Goal: Task Accomplishment & Management: Manage account settings

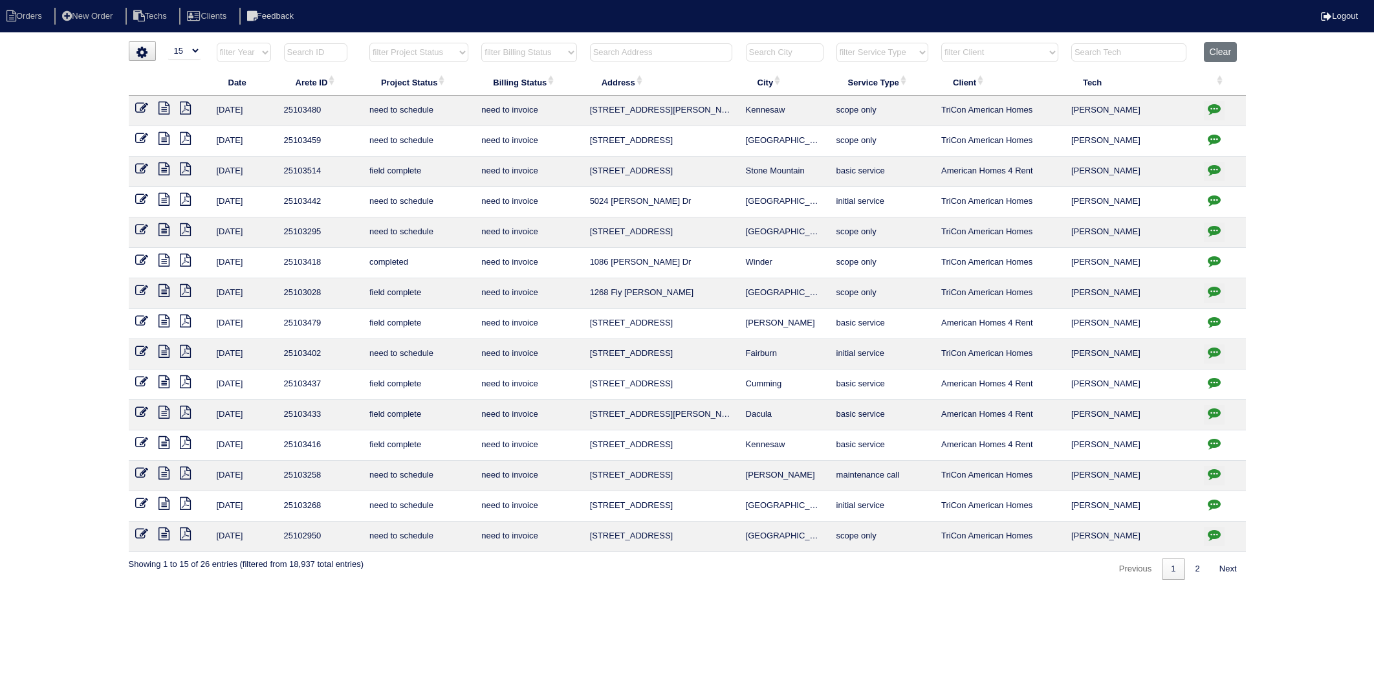
select select "15"
select select "need to invoice"
click at [546, 52] on select "filter Billing Status -- Any Billing Status -- need to quote quoted need to inv…" at bounding box center [528, 52] width 95 height 19
click at [652, 50] on input "text" at bounding box center [661, 52] width 142 height 18
type input "5024"
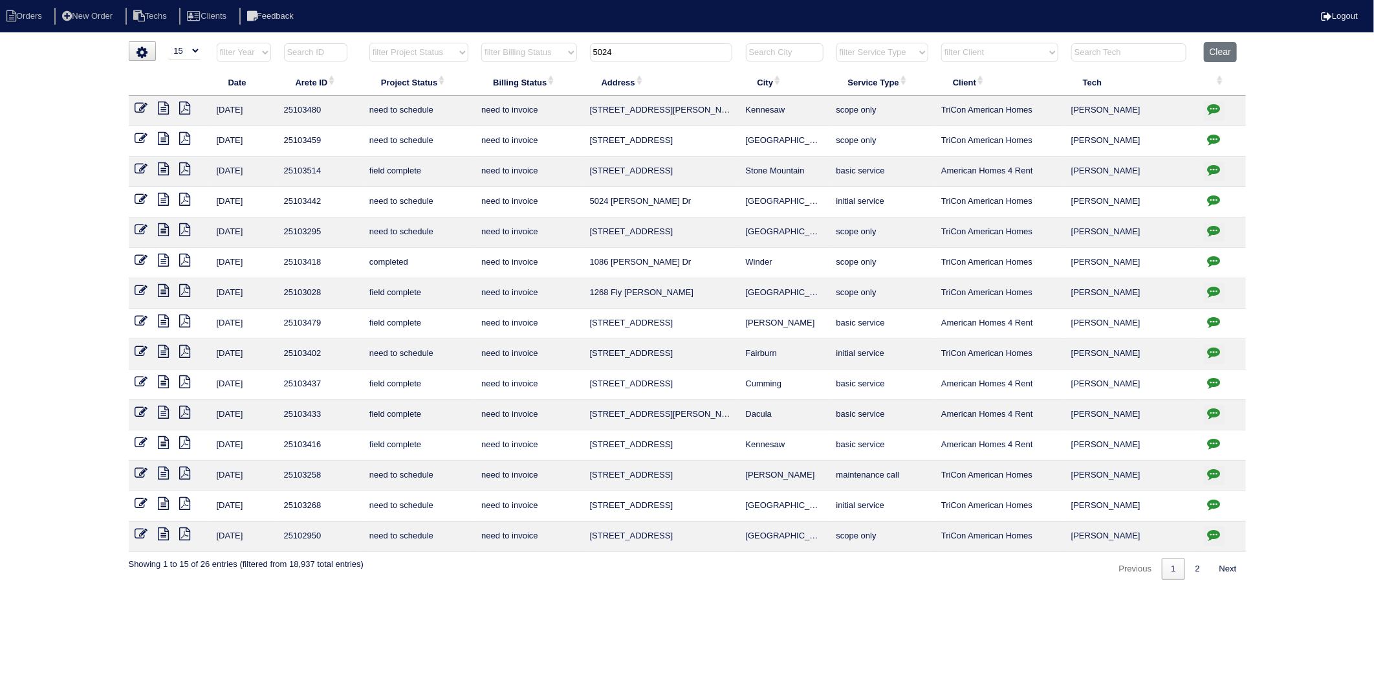
select select "need to invoice"
type input "5024"
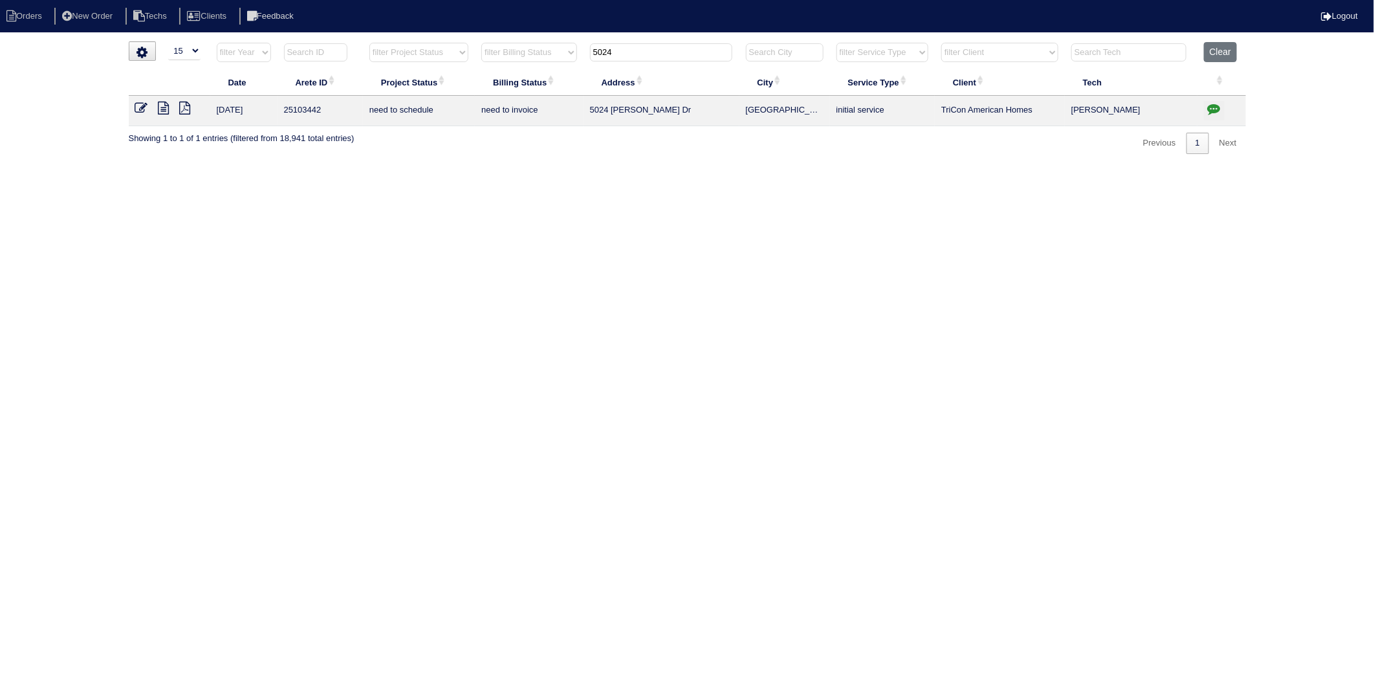
click at [144, 107] on icon at bounding box center [141, 108] width 13 height 13
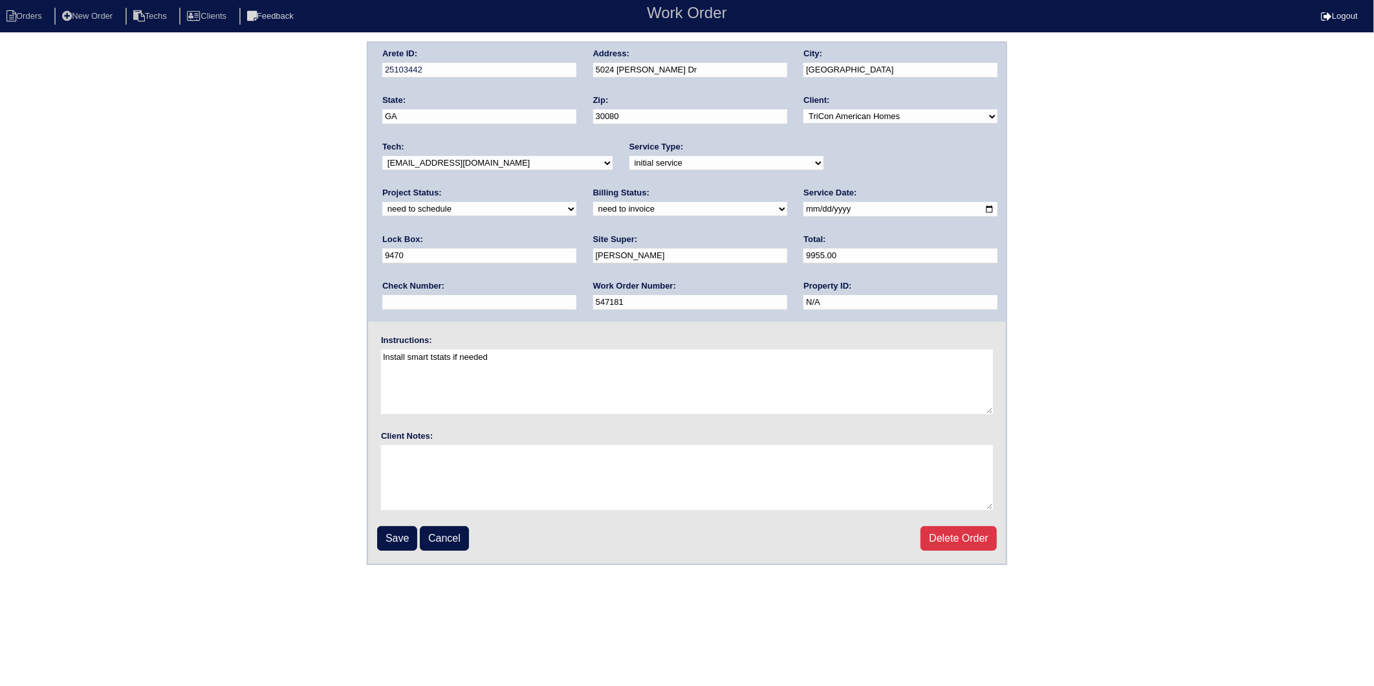
click at [576, 202] on select "new order assigned in progress field complete need to schedule admin review arc…" at bounding box center [479, 209] width 194 height 14
select select "completed"
click at [576, 202] on select "new order assigned in progress field complete need to schedule admin review arc…" at bounding box center [479, 209] width 194 height 14
click at [593, 211] on select "need to quote quoted need to invoice invoiced paid warranty purchase order need…" at bounding box center [690, 209] width 194 height 14
select select "invoiced"
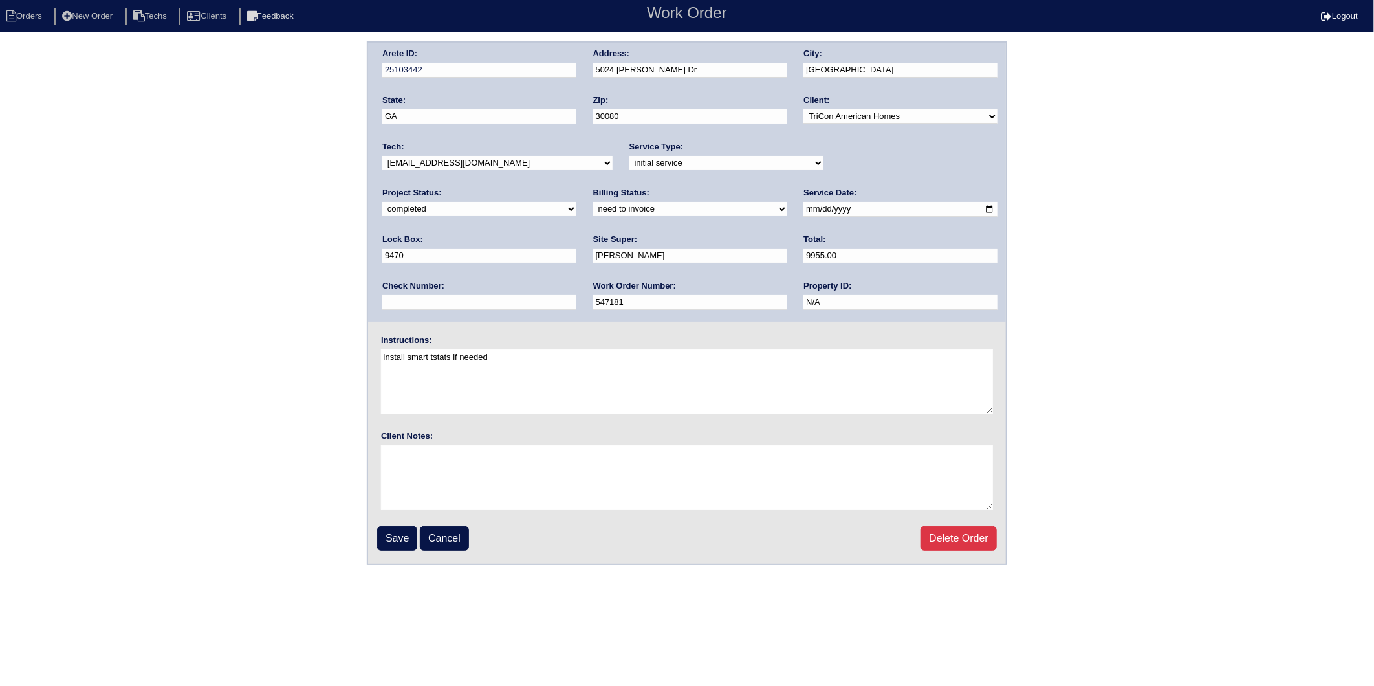
click at [593, 202] on select "need to quote quoted need to invoice invoiced paid warranty purchase order need…" at bounding box center [690, 209] width 194 height 14
click at [395, 537] on input "Save" at bounding box center [397, 538] width 40 height 25
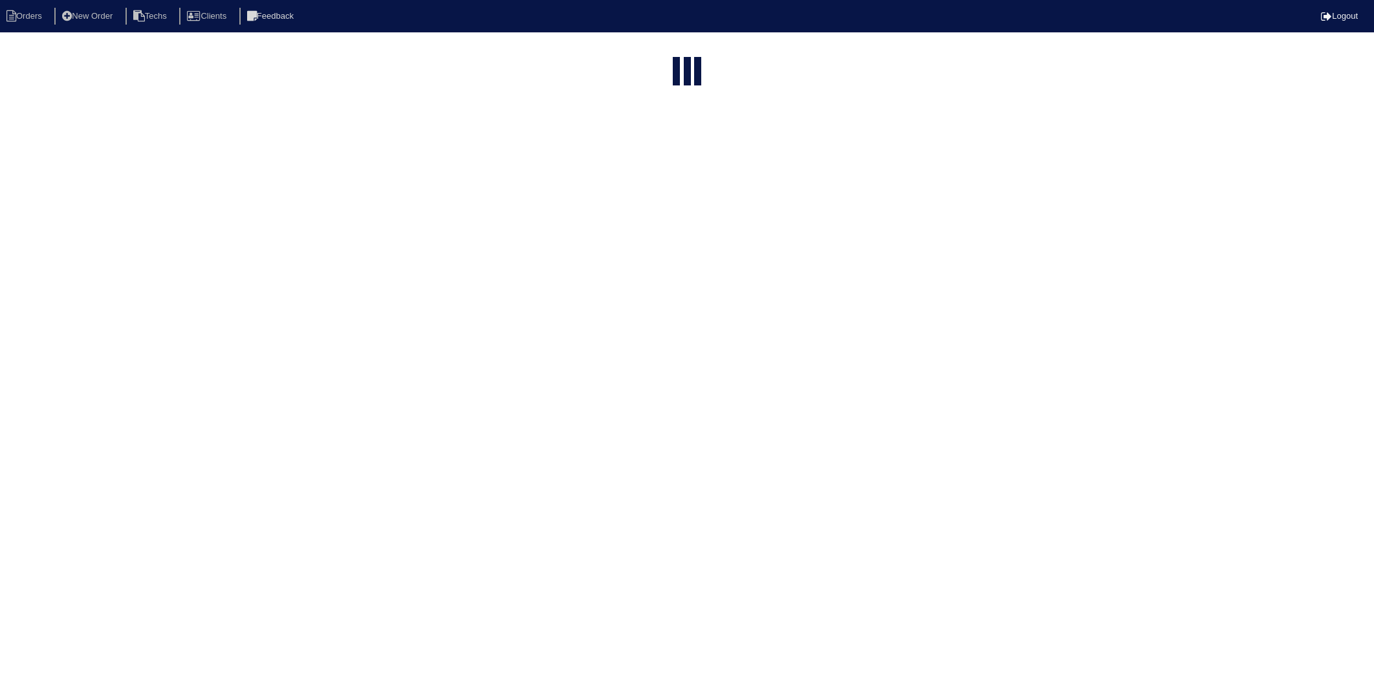
select select "15"
select select "need to invoice"
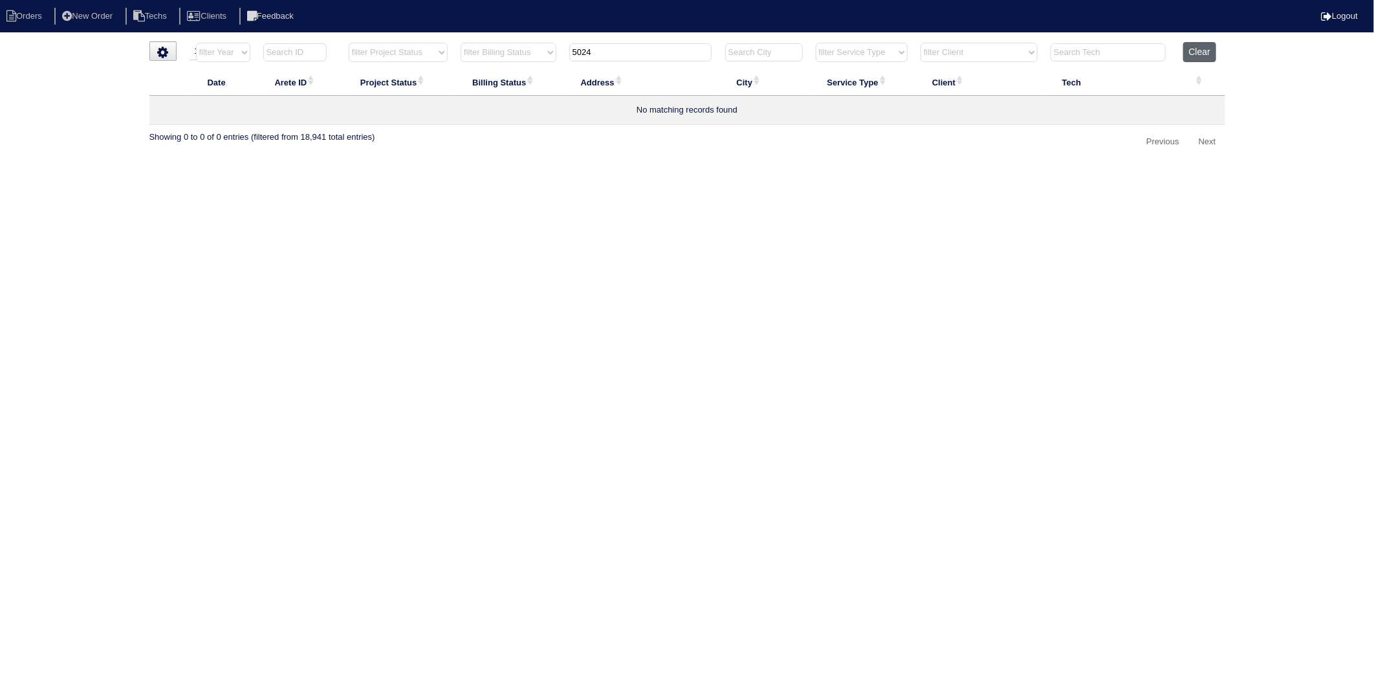
click at [1193, 56] on button "Clear" at bounding box center [1199, 52] width 33 height 20
select select
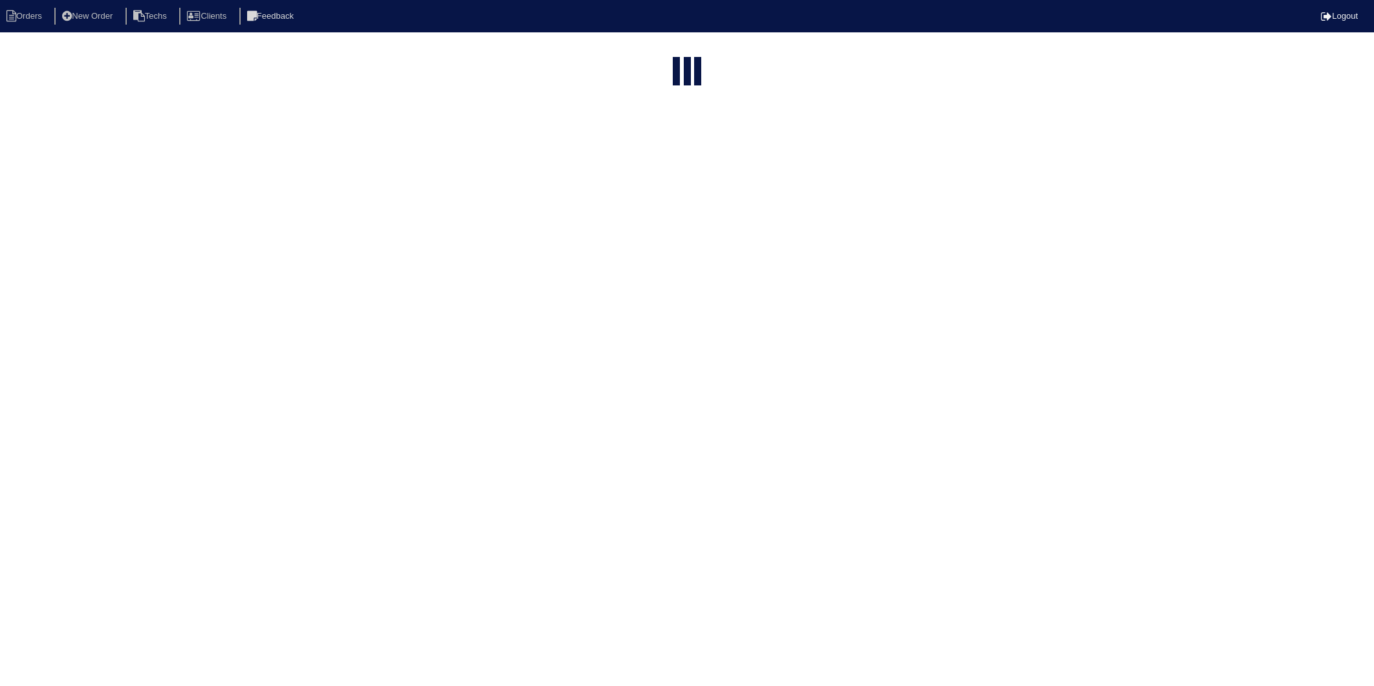
select select "15"
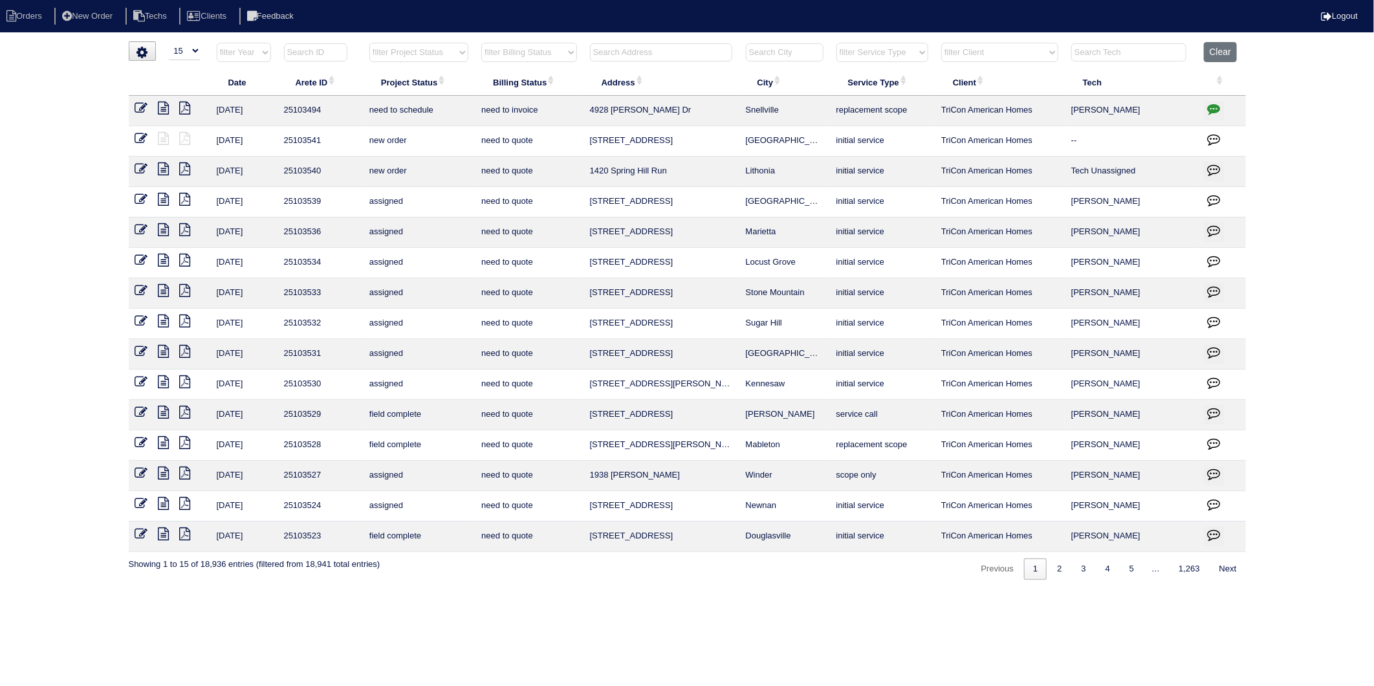
click at [670, 55] on input "text" at bounding box center [661, 52] width 142 height 18
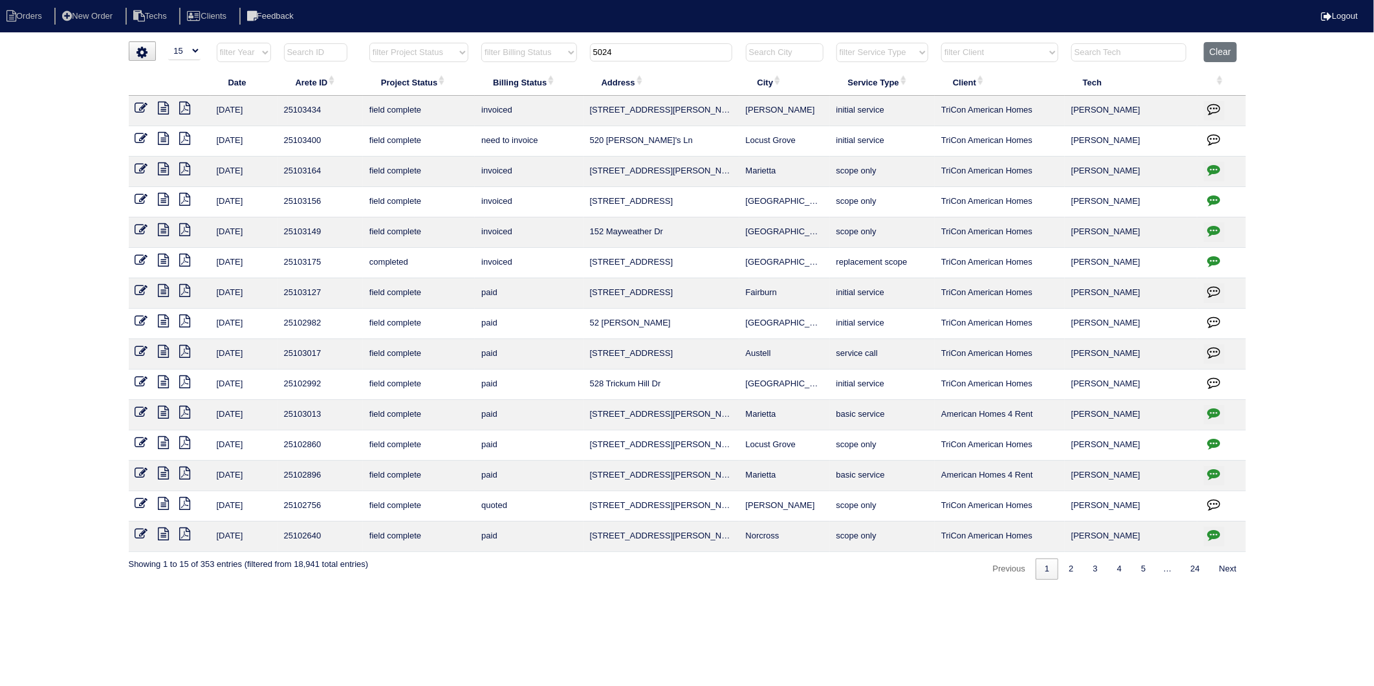
type input "5024"
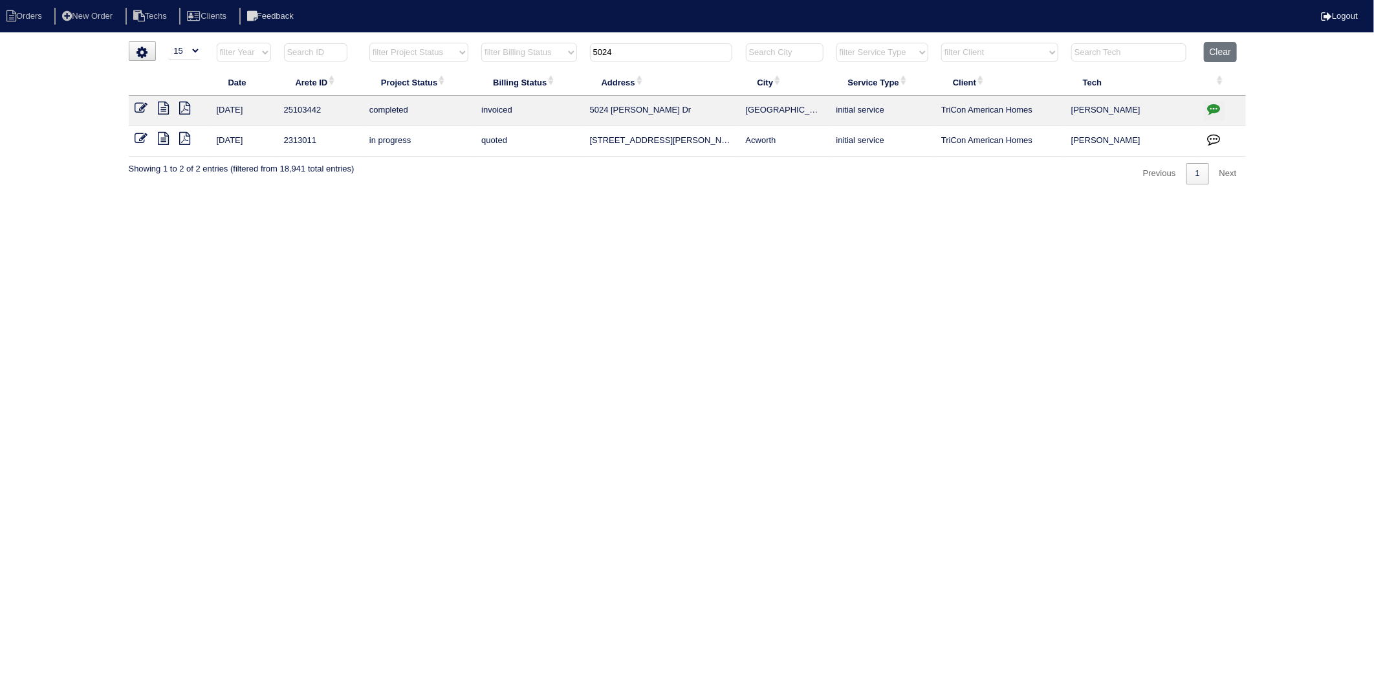
click at [1213, 106] on icon "button" at bounding box center [1213, 108] width 13 height 13
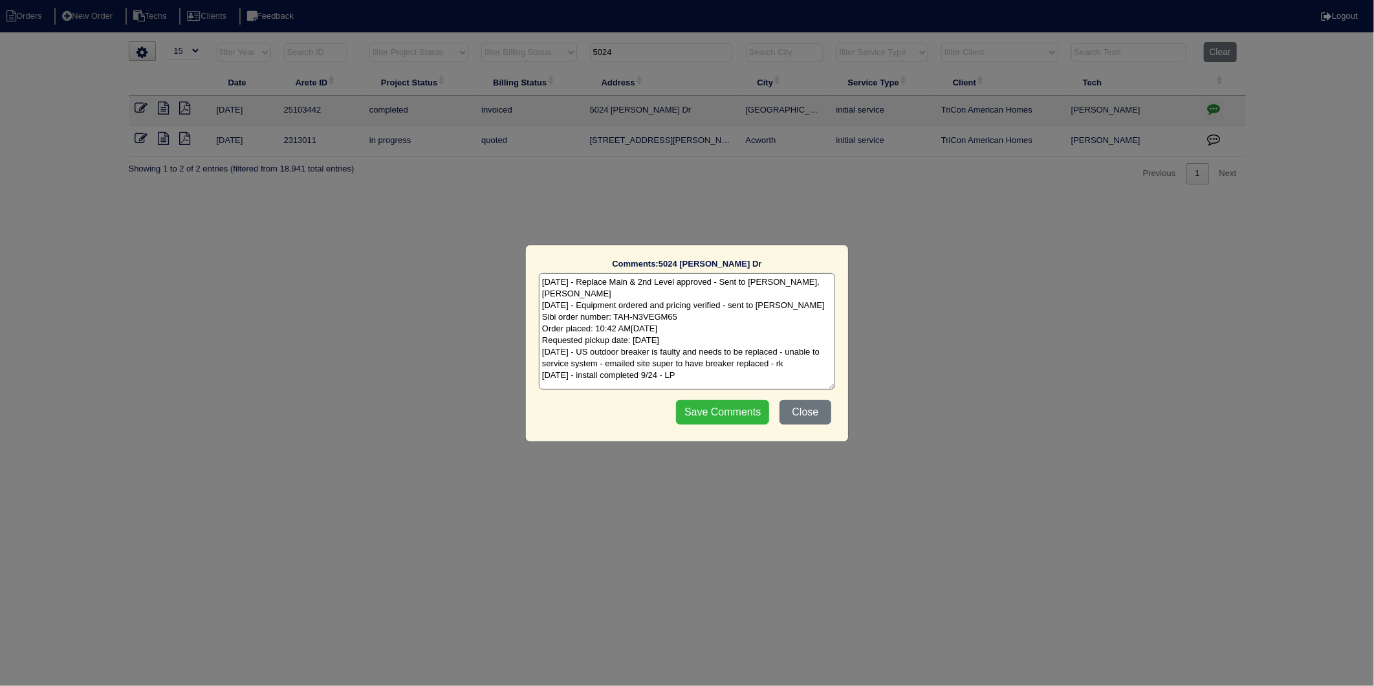
type textarea "9/22/25 - Replace Main & 2nd Level approved - Sent to Dan, Payton Reeca - KE 9/…"
click at [744, 411] on input "Save Comments" at bounding box center [722, 412] width 93 height 25
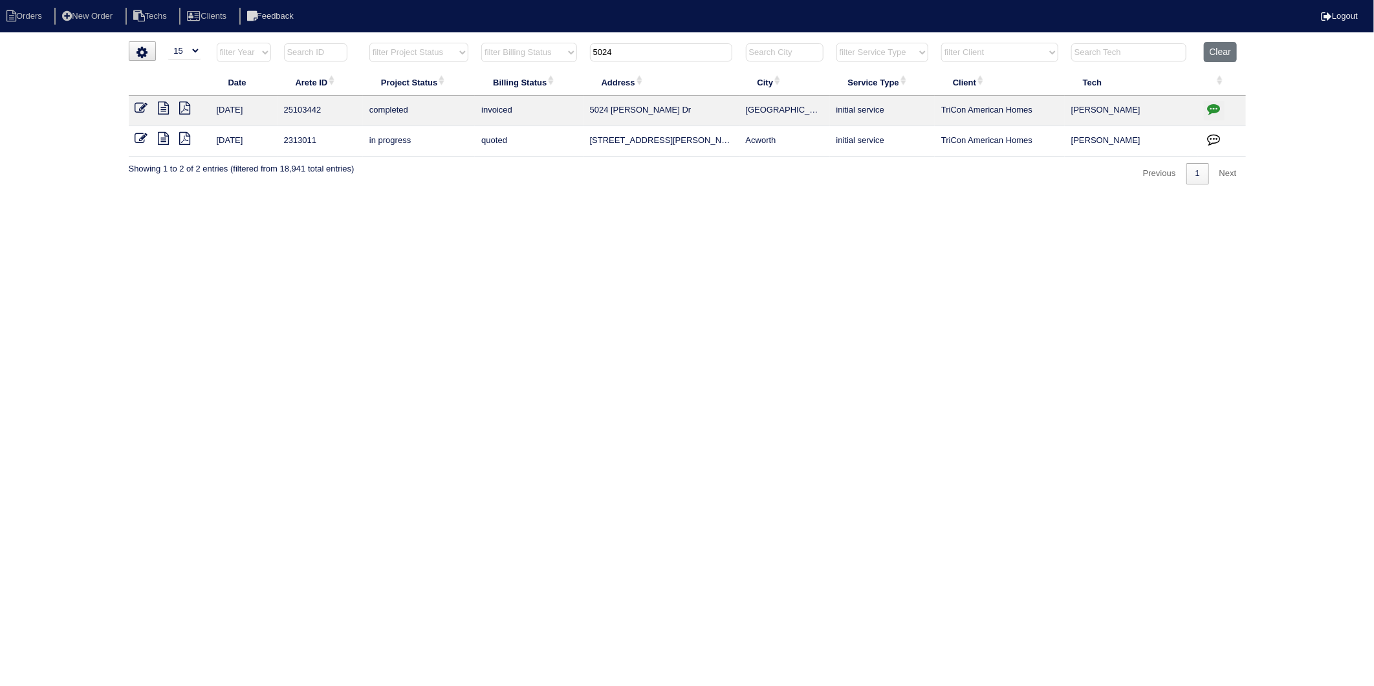
drag, startPoint x: 524, startPoint y: 232, endPoint x: 488, endPoint y: 173, distance: 68.8
click at [522, 197] on html "Orders New Order Techs Clients Feedback Logout Orders New Order Users Clients M…" at bounding box center [687, 98] width 1374 height 197
click at [1223, 55] on button "Clear" at bounding box center [1220, 52] width 33 height 20
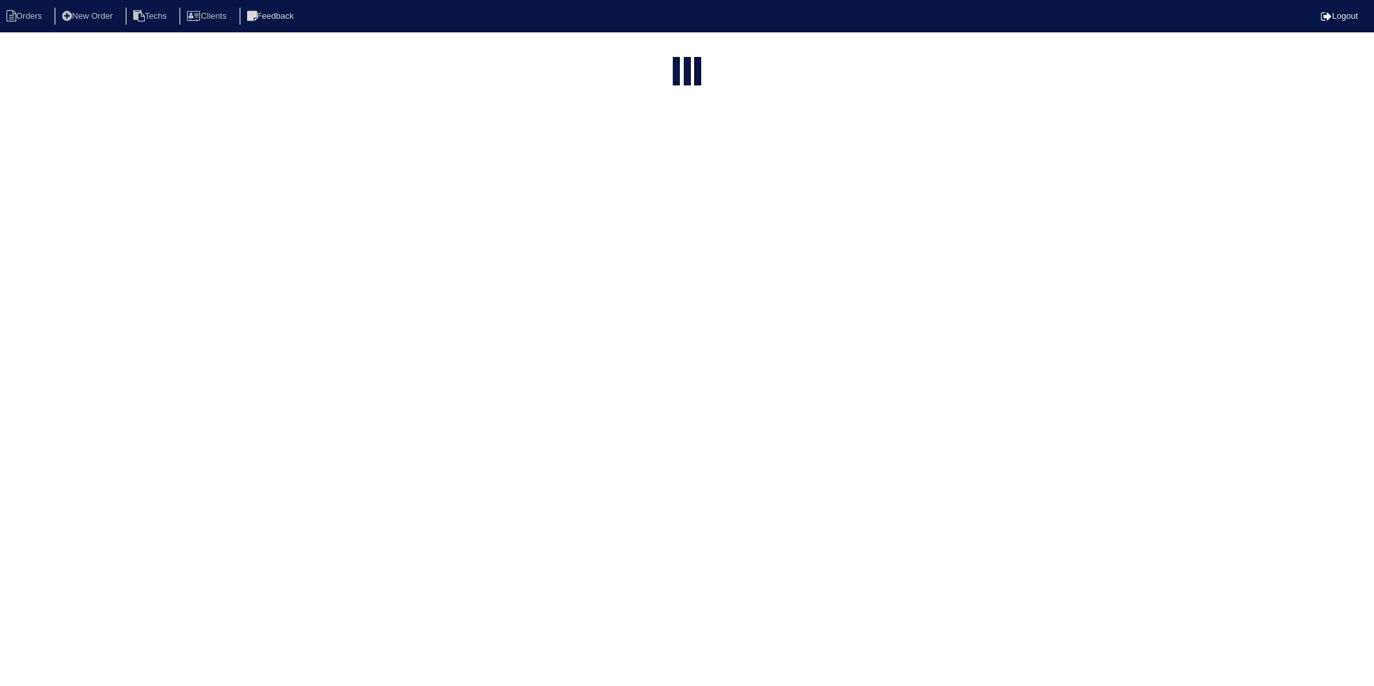
select select "15"
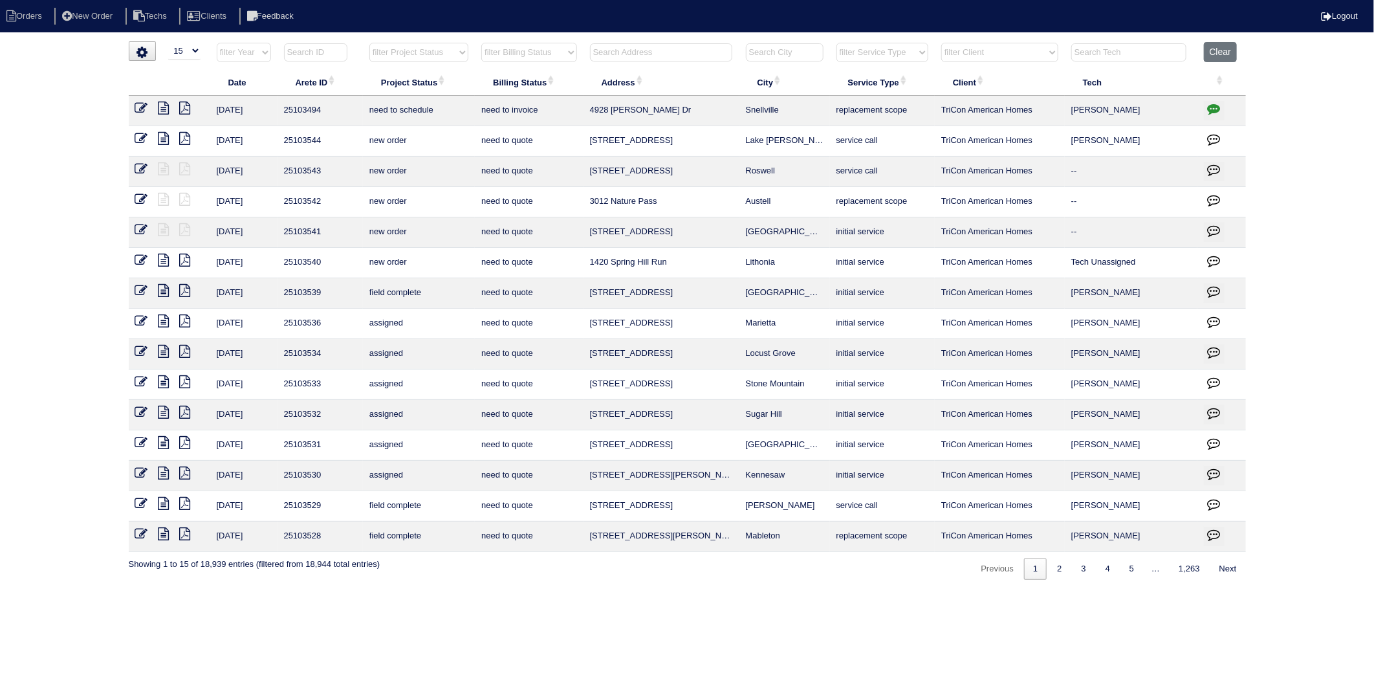
click at [616, 52] on input "text" at bounding box center [661, 52] width 142 height 18
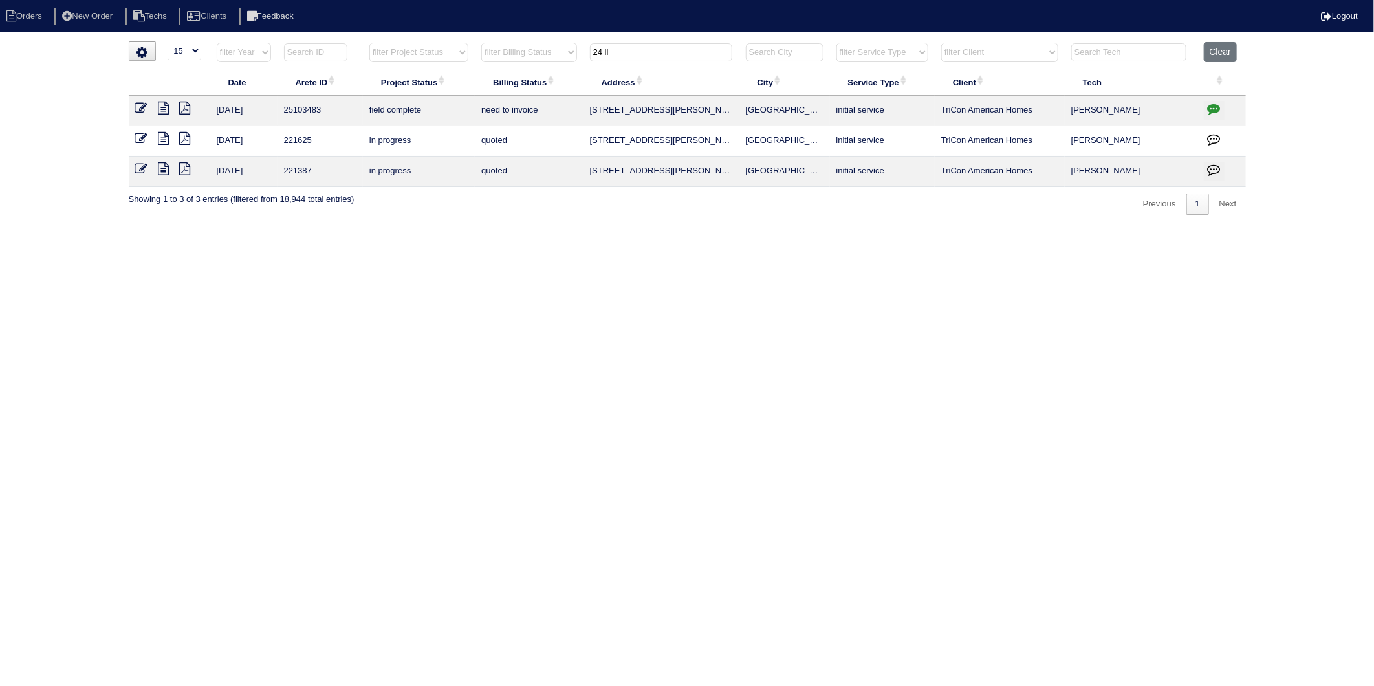
type input "24 li"
click at [169, 106] on link at bounding box center [168, 110] width 21 height 10
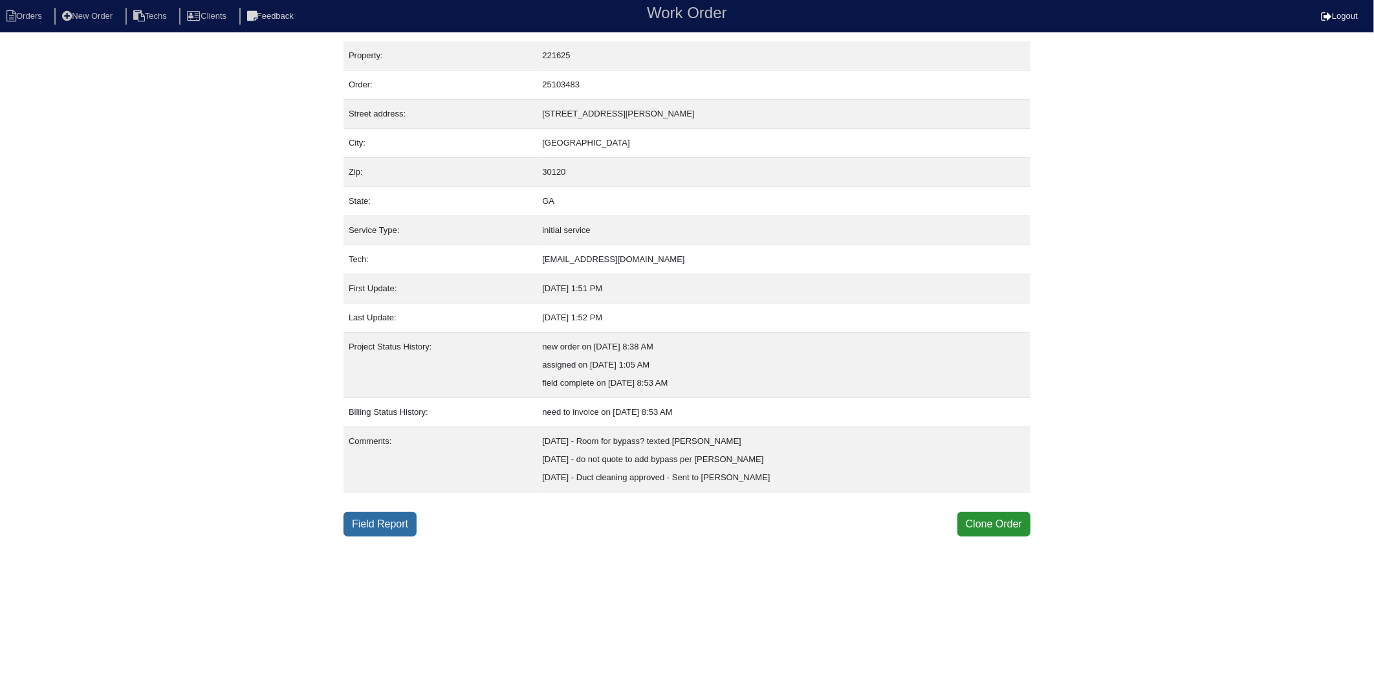
click at [401, 525] on link "Field Report" at bounding box center [379, 524] width 73 height 25
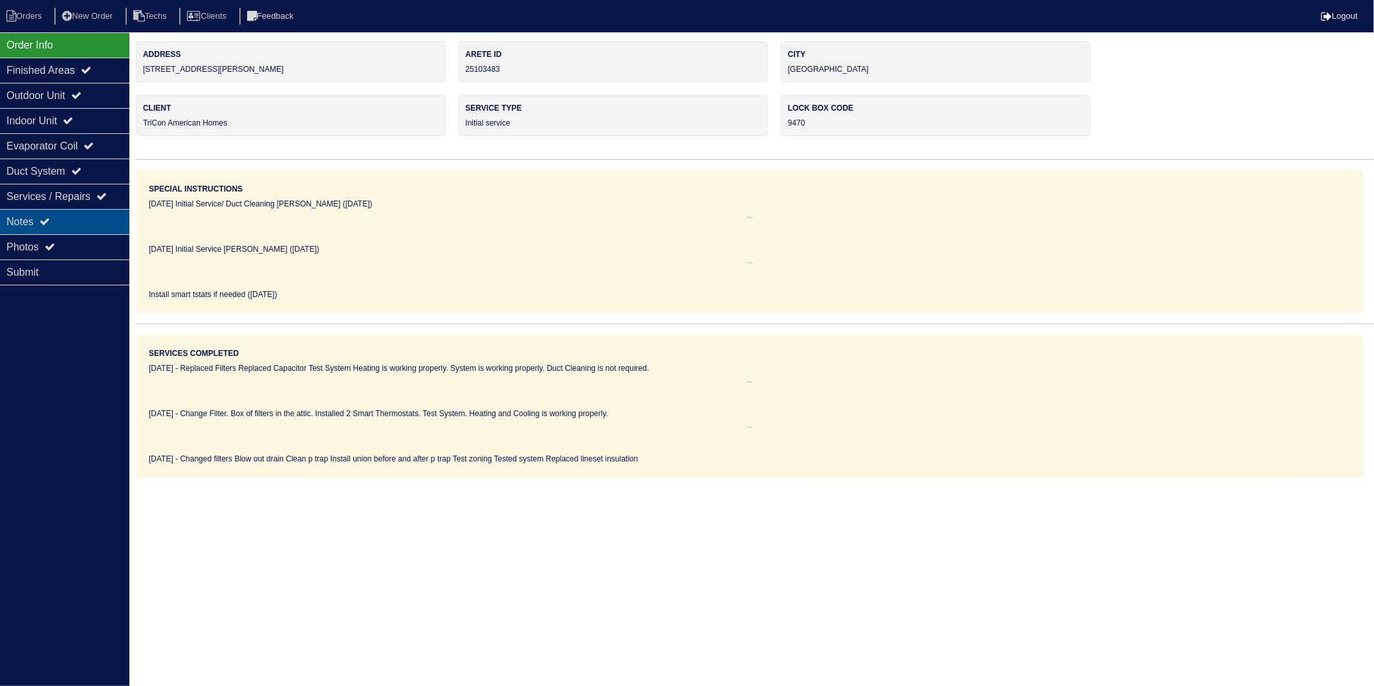
click at [26, 224] on div "Notes" at bounding box center [64, 221] width 129 height 25
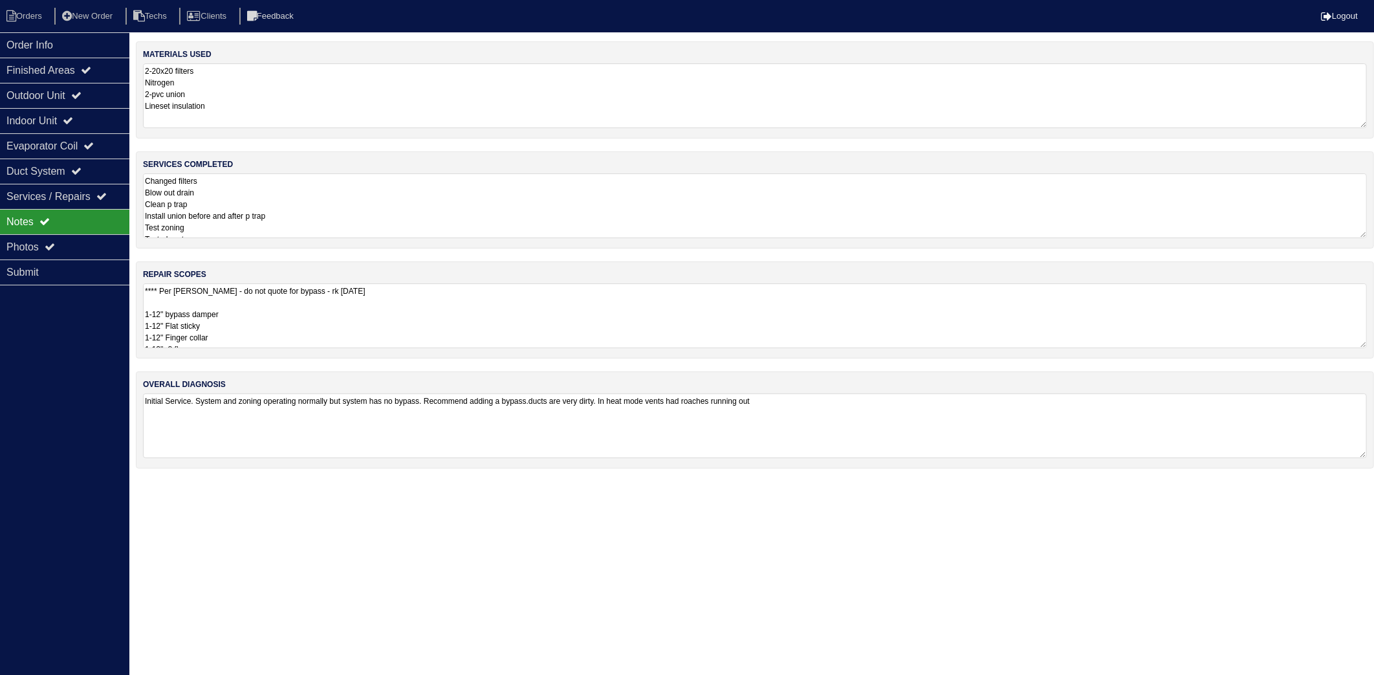
click at [248, 114] on textarea "2-20x20 filters Nitrogen 2-pvc union Lineset insulation" at bounding box center [755, 95] width 1224 height 65
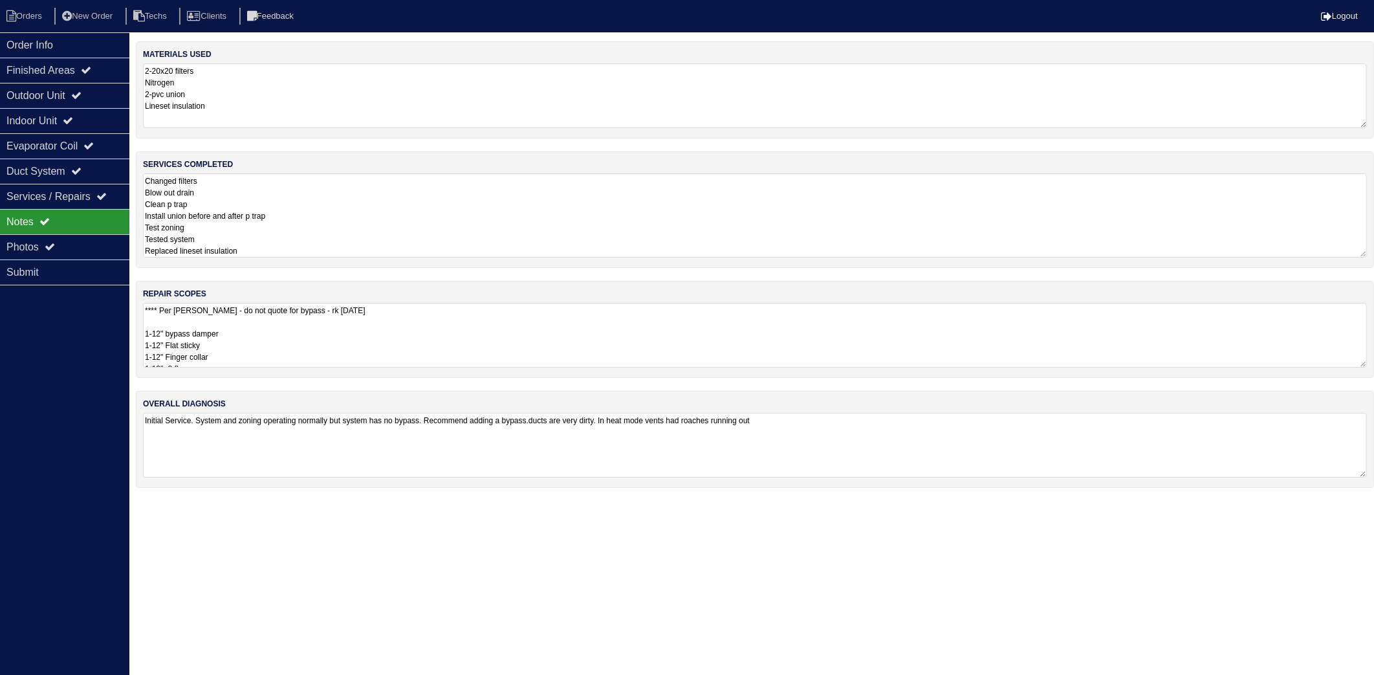
click at [283, 214] on textarea "Changed filters Blow out drain Clean p trap Install union before and after p tr…" at bounding box center [755, 215] width 1224 height 84
click at [461, 345] on textarea "**** Per Payton - do not quote for bypass - rk 9/24/25 1-12" bypass damper 1-12…" at bounding box center [755, 335] width 1224 height 65
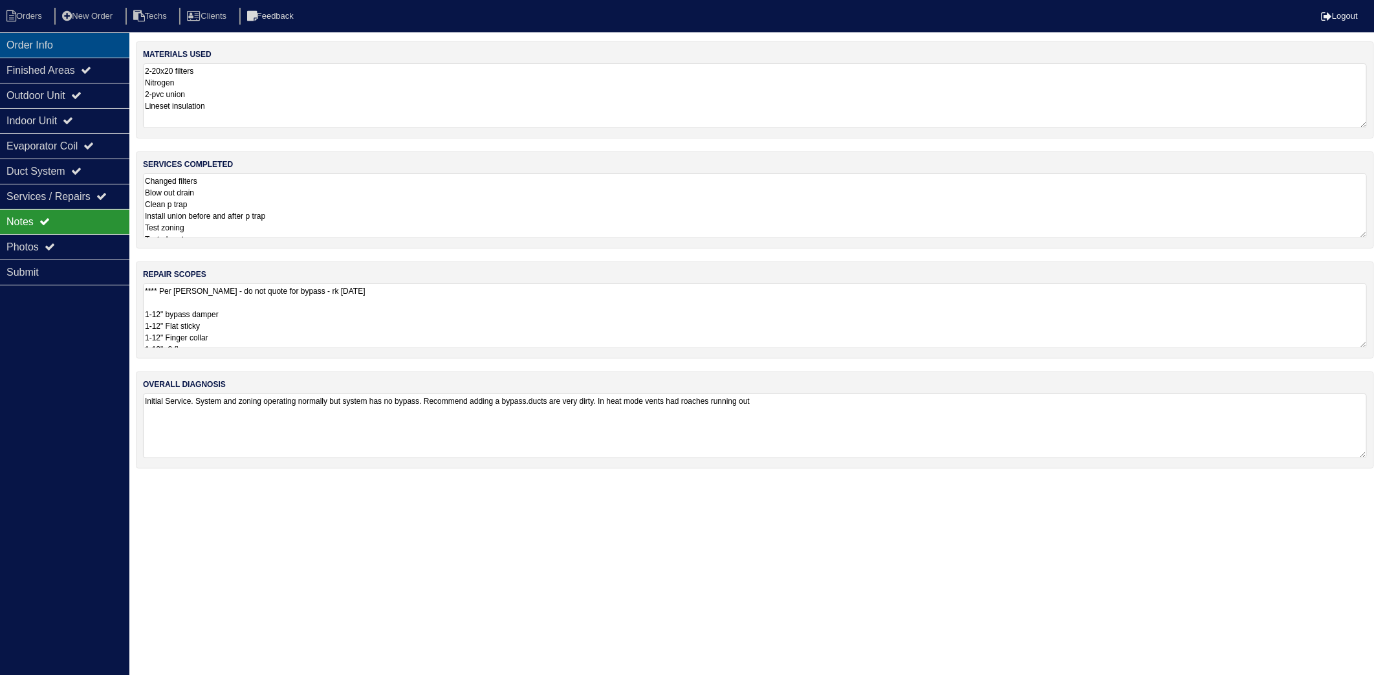
click at [14, 43] on div "Order Info" at bounding box center [64, 44] width 129 height 25
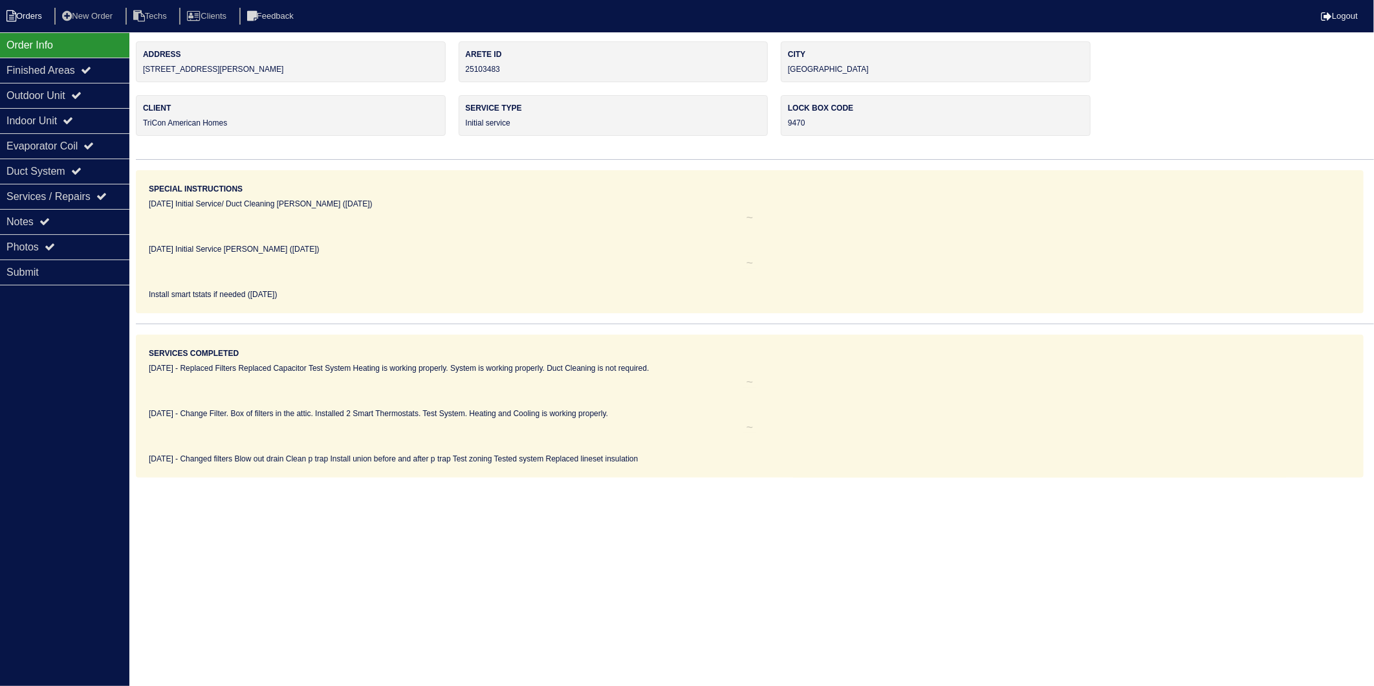
click at [32, 8] on li "Orders" at bounding box center [26, 16] width 52 height 17
select select "15"
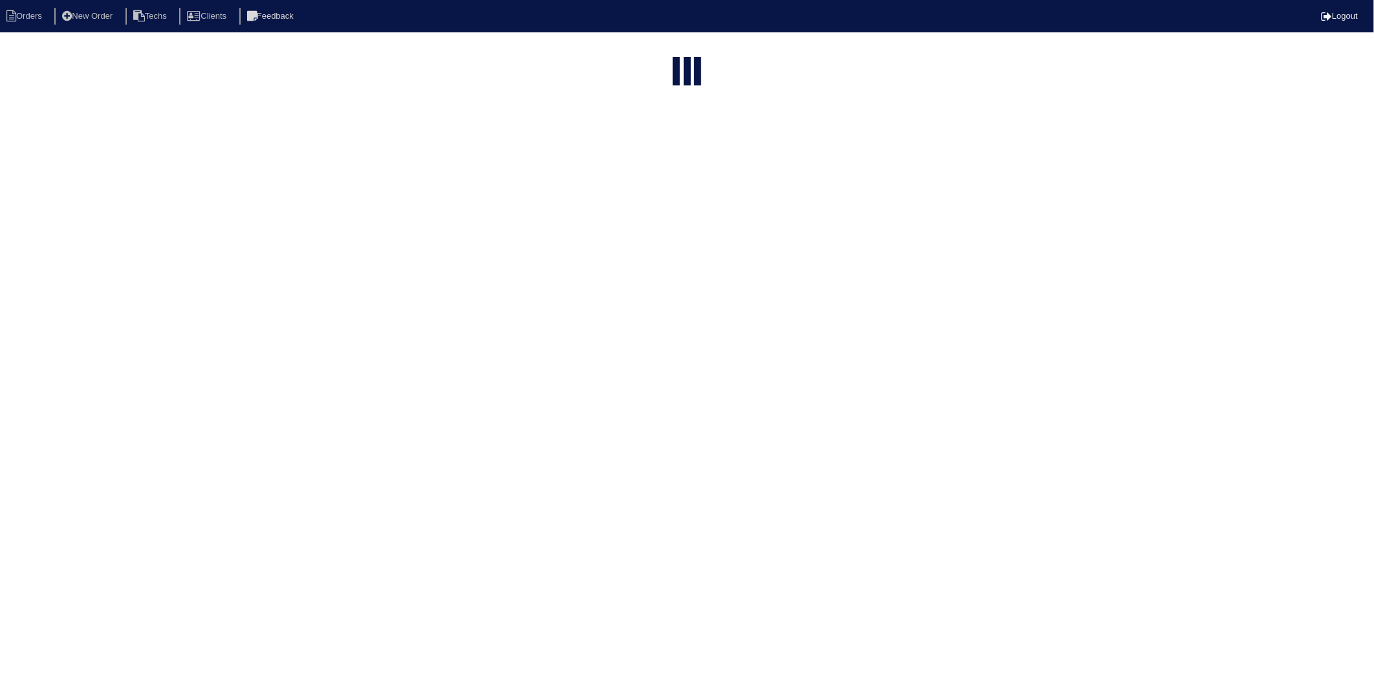
type input "24 li"
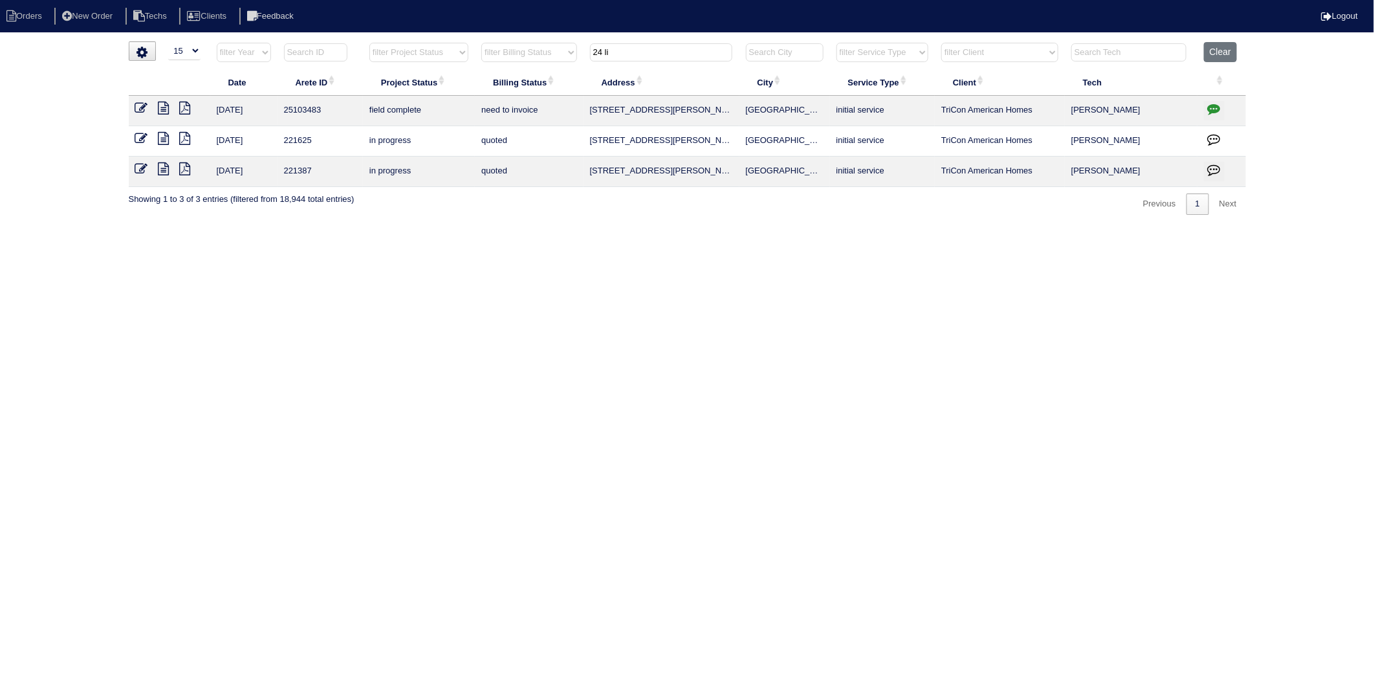
click at [147, 106] on icon at bounding box center [141, 108] width 13 height 13
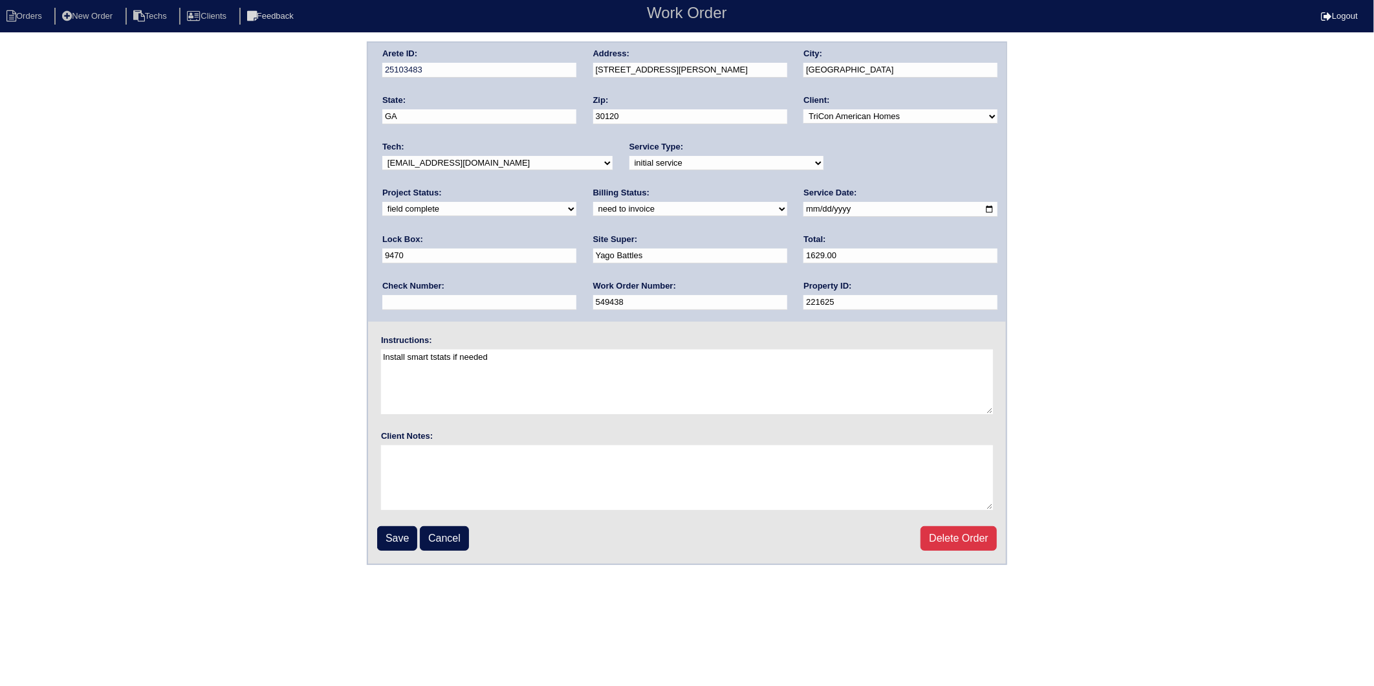
click at [593, 210] on select "need to quote quoted need to invoice invoiced paid warranty purchase order need…" at bounding box center [690, 209] width 194 height 14
select select "invoiced"
click at [593, 202] on select "need to quote quoted need to invoice invoiced paid warranty purchase order need…" at bounding box center [690, 209] width 194 height 14
click at [384, 534] on input "Save" at bounding box center [397, 538] width 40 height 25
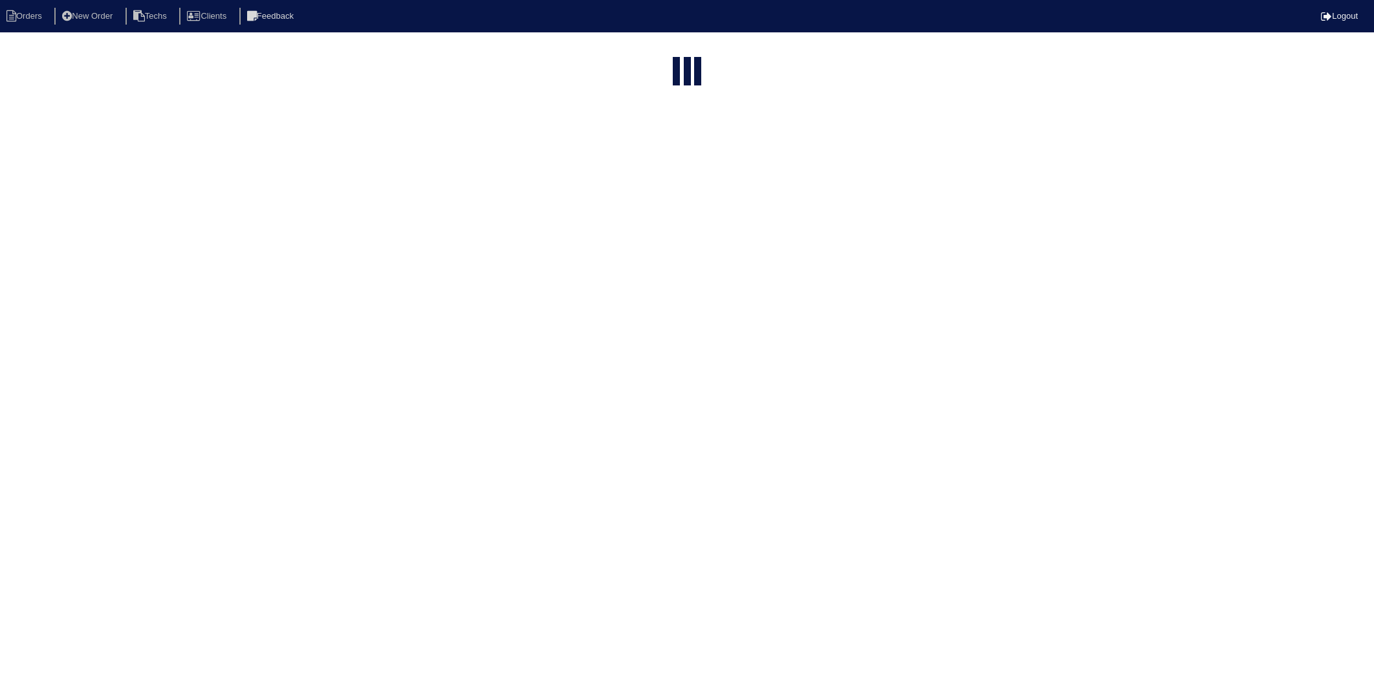
select select "15"
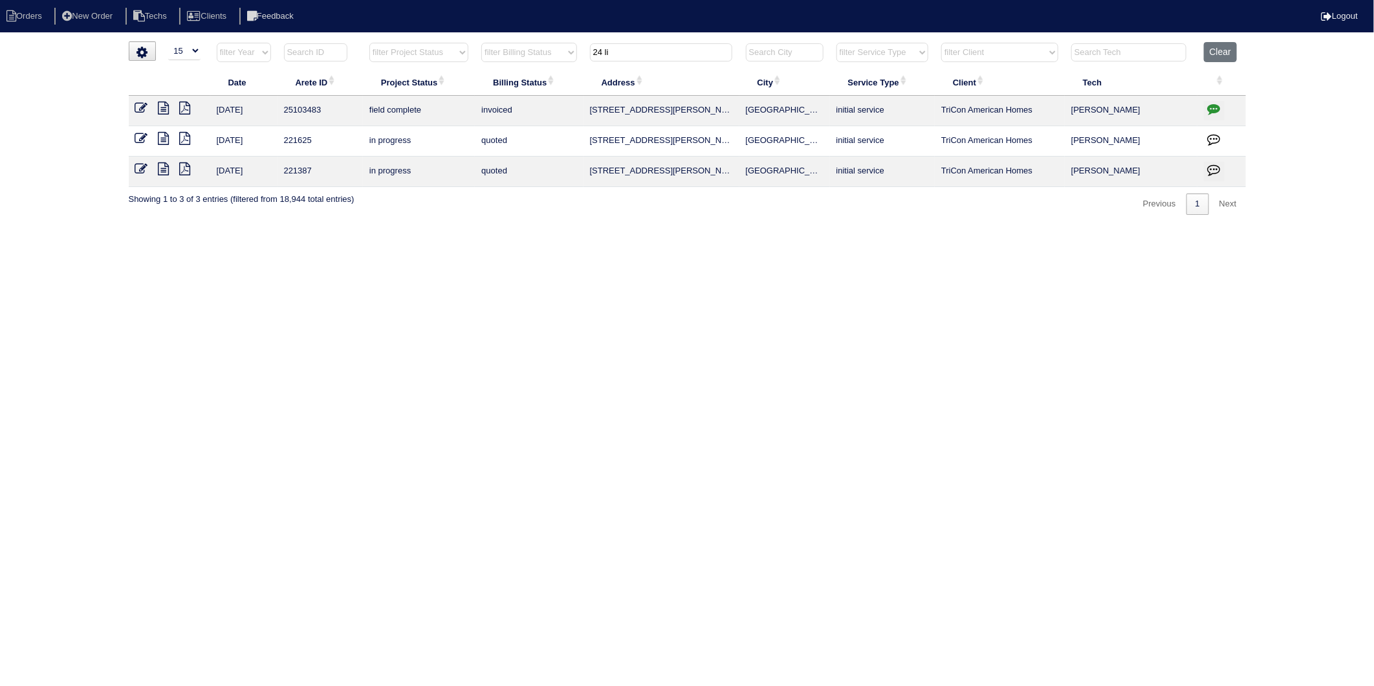
drag, startPoint x: 620, startPoint y: 57, endPoint x: 539, endPoint y: 178, distance: 145.5
click at [541, 86] on table "Date Arete ID Project Status Billing Status Address City Service Type Client Te…" at bounding box center [687, 114] width 1117 height 145
type input "520"
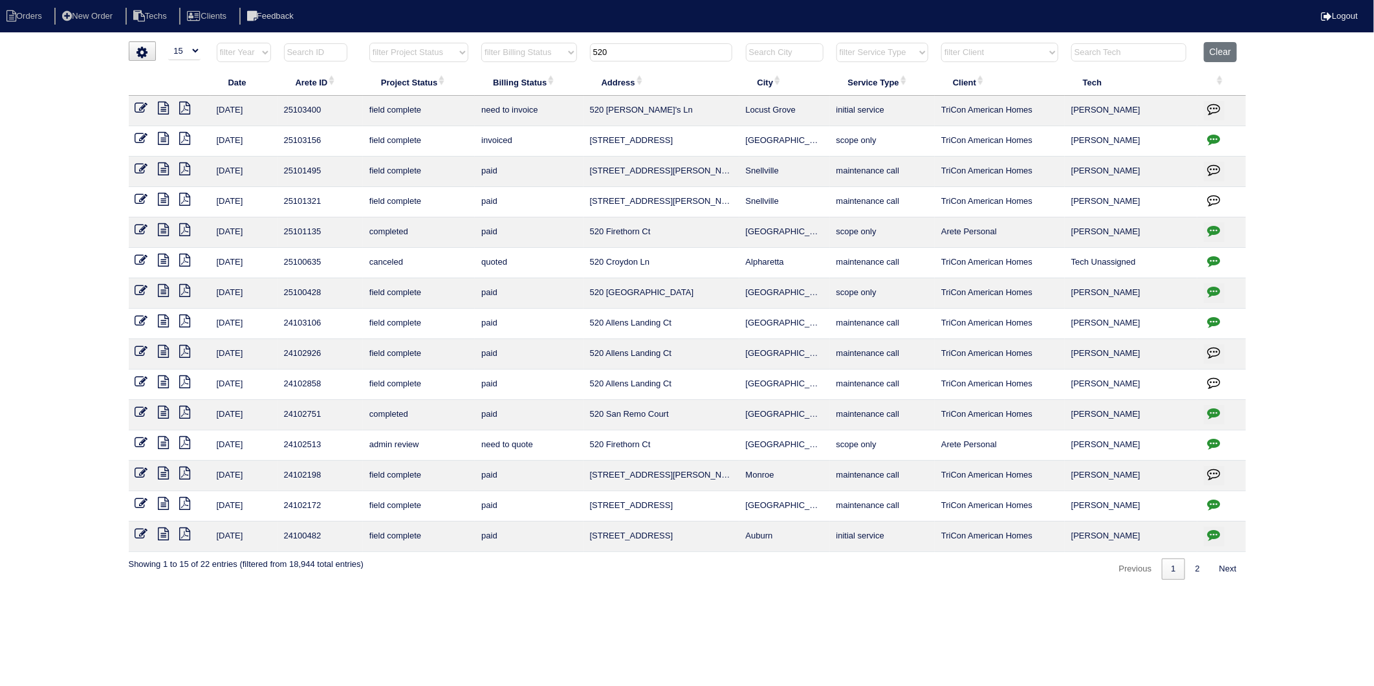
drag, startPoint x: 140, startPoint y: 105, endPoint x: 146, endPoint y: 118, distance: 13.3
click at [140, 105] on icon at bounding box center [141, 108] width 13 height 13
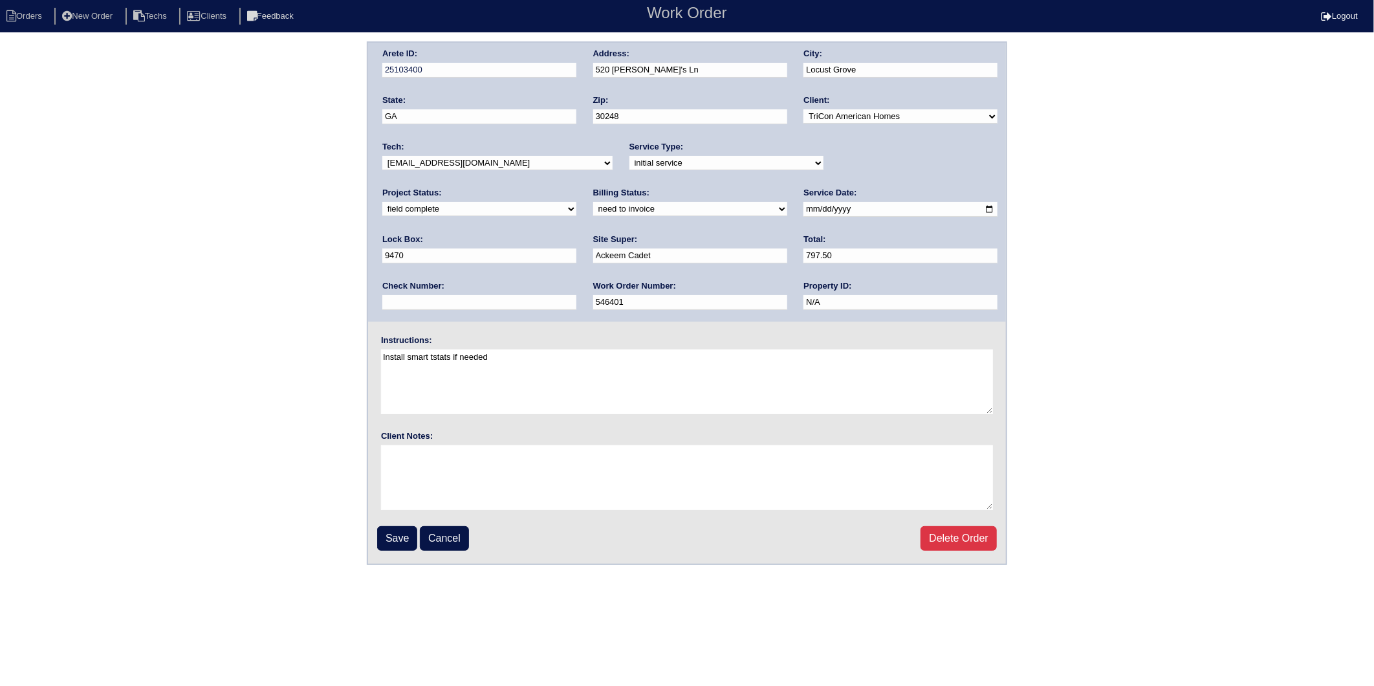
drag, startPoint x: 417, startPoint y: 207, endPoint x: 409, endPoint y: 215, distance: 11.9
click at [593, 206] on select "need to quote quoted need to invoice invoiced paid warranty purchase order need…" at bounding box center [690, 209] width 194 height 14
select select "invoiced"
click at [593, 202] on select "need to quote quoted need to invoice invoiced paid warranty purchase order need…" at bounding box center [690, 209] width 194 height 14
click at [392, 526] on input "Save" at bounding box center [397, 538] width 40 height 25
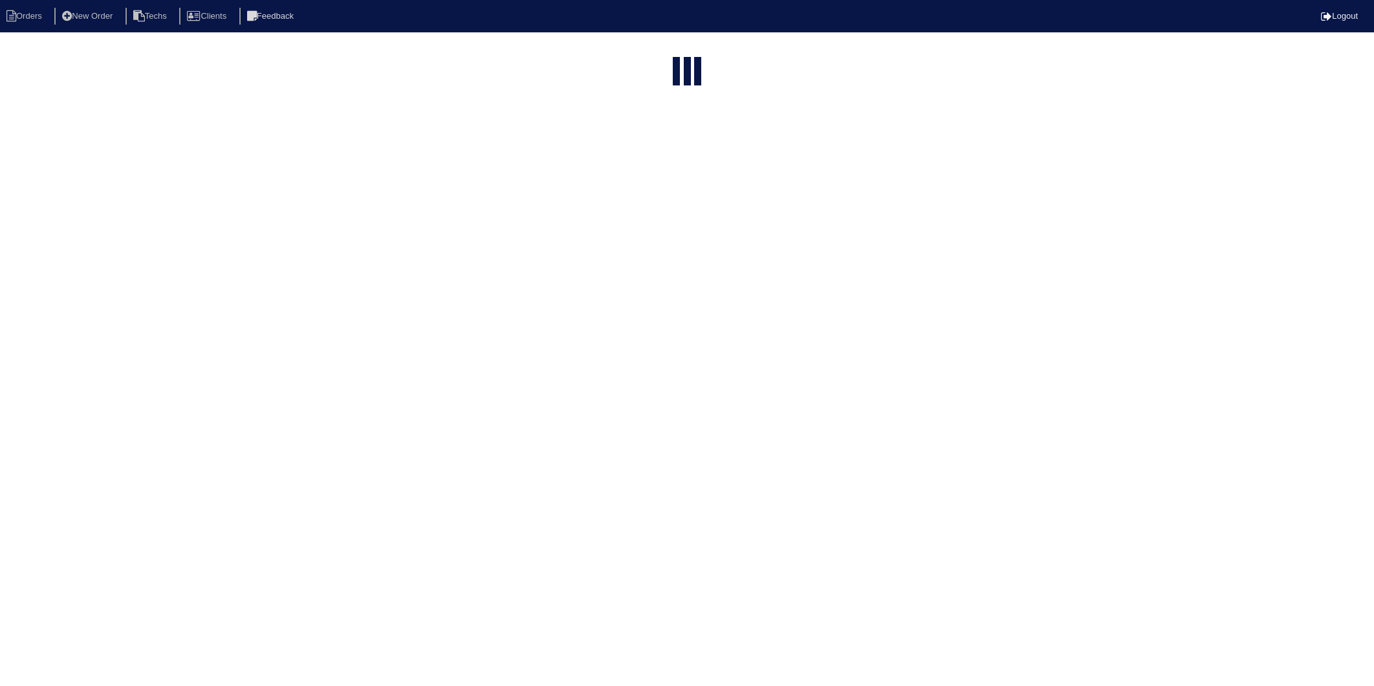
select select "15"
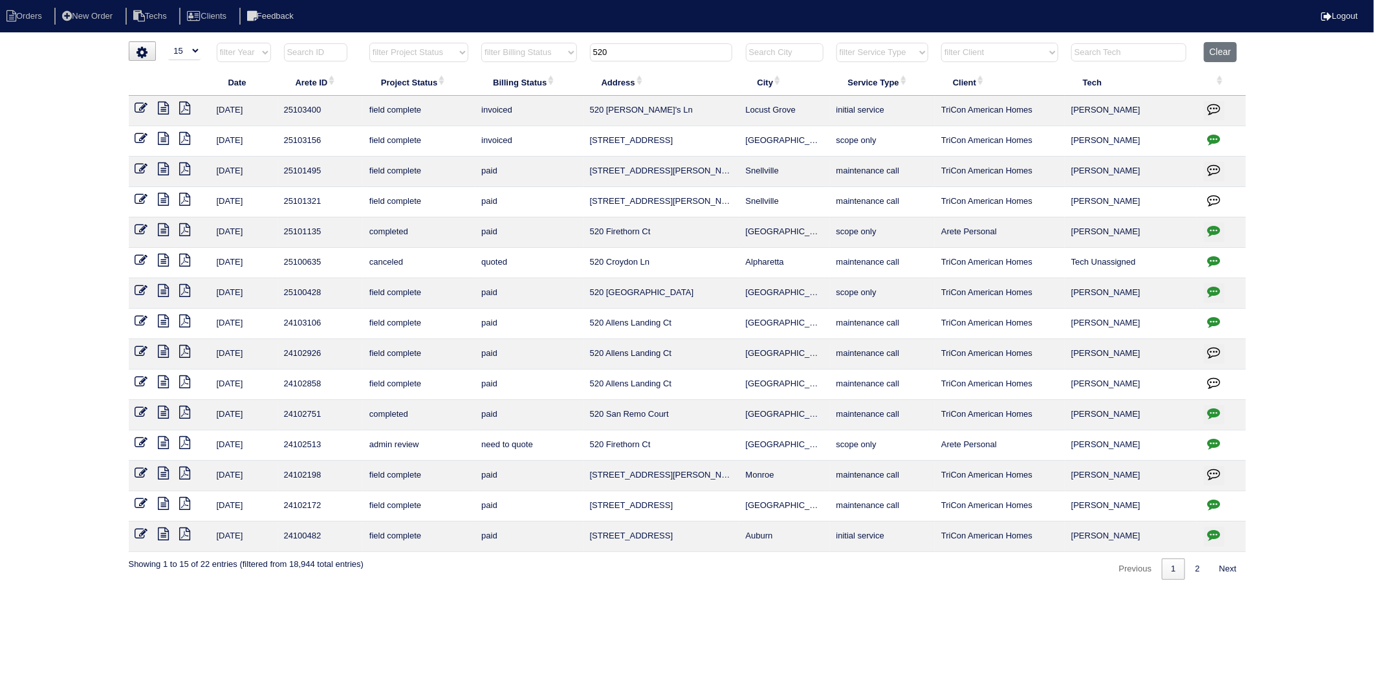
drag, startPoint x: 631, startPoint y: 47, endPoint x: 534, endPoint y: 73, distance: 100.4
click at [534, 73] on table "Date Arete ID Project Status Billing Status Address City Service Type Client Te…" at bounding box center [687, 297] width 1117 height 510
type input "65"
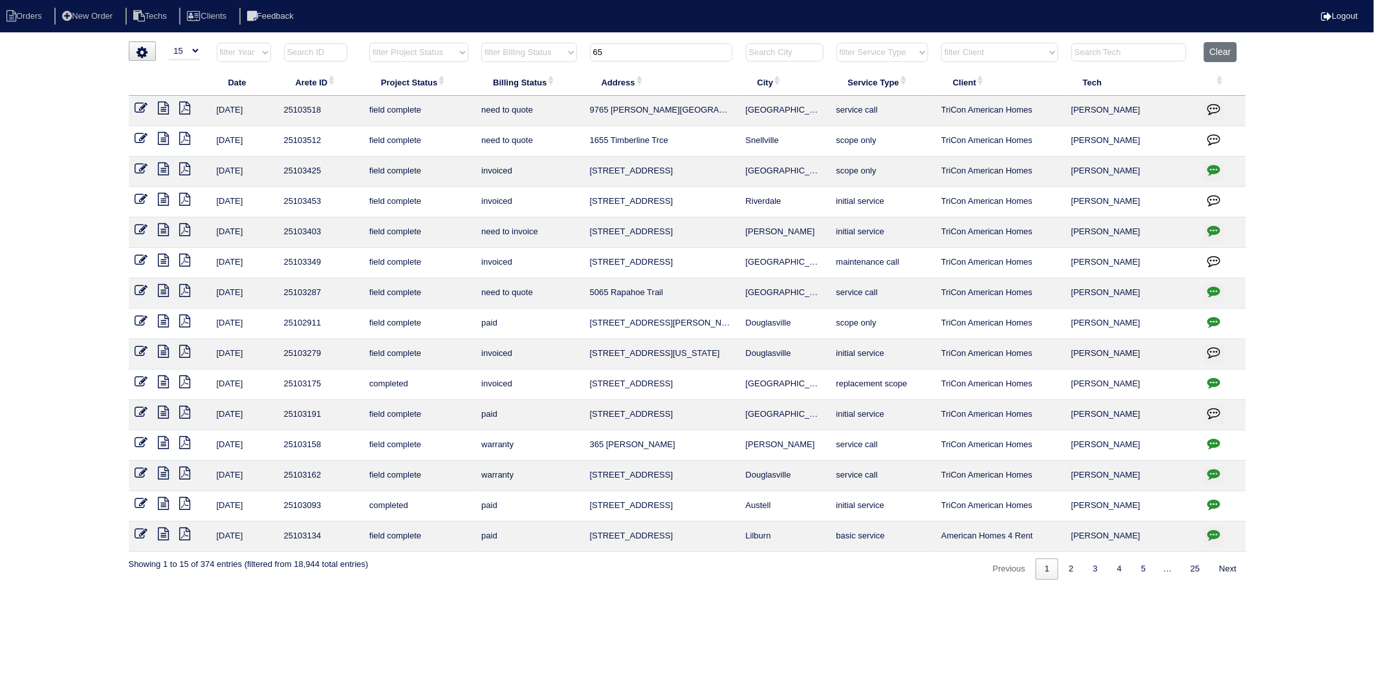
click at [165, 234] on icon at bounding box center [163, 229] width 11 height 13
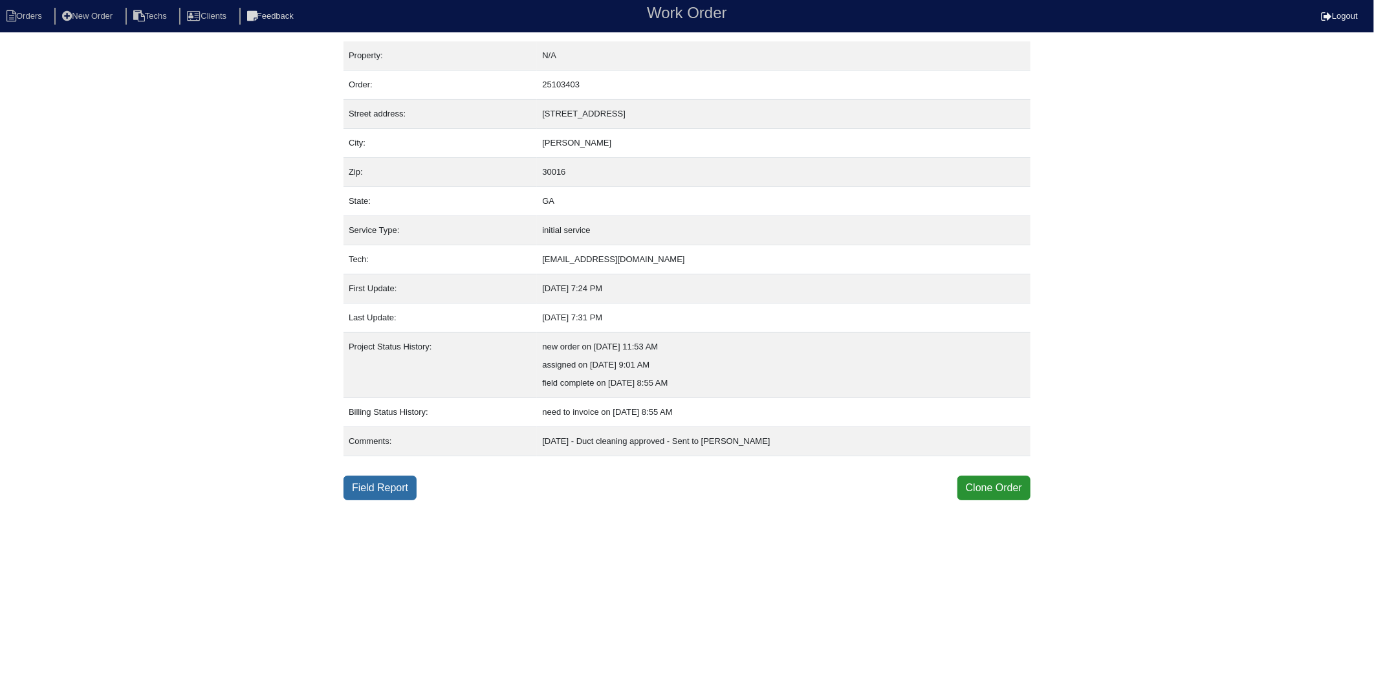
drag, startPoint x: 369, startPoint y: 488, endPoint x: 352, endPoint y: 477, distance: 20.1
click at [369, 488] on link "Field Report" at bounding box center [379, 487] width 73 height 25
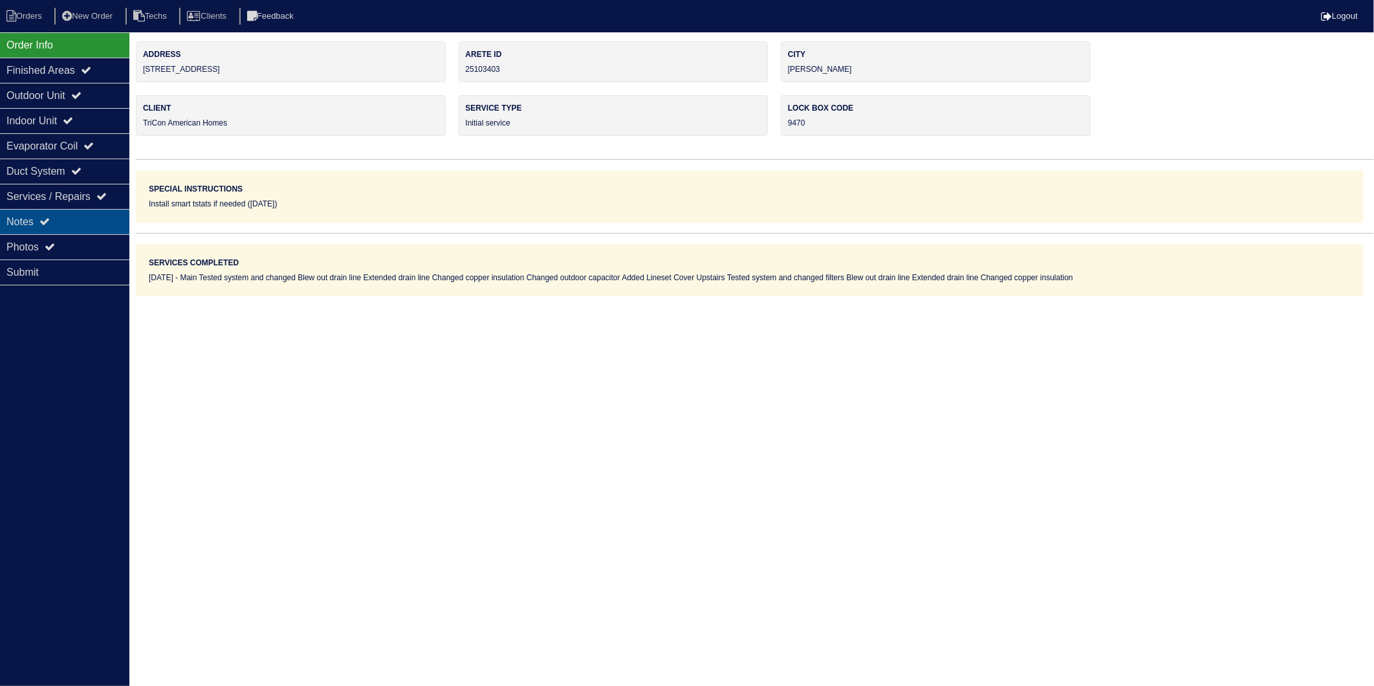
click at [22, 222] on div "Notes" at bounding box center [64, 221] width 129 height 25
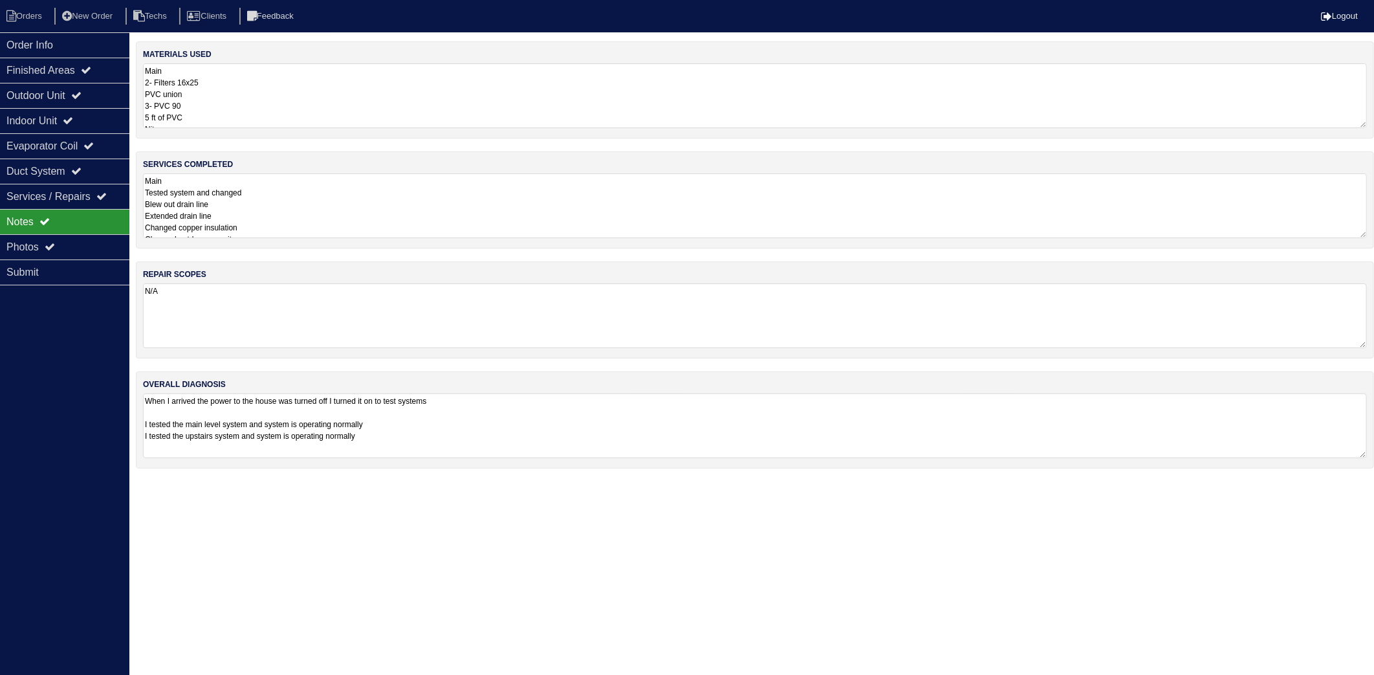
click at [240, 100] on textarea "Main 2- Filters 16x25 PVC union 3- PVC 90 5 ft of PVC Nitrogen Copper insulatio…" at bounding box center [755, 95] width 1224 height 65
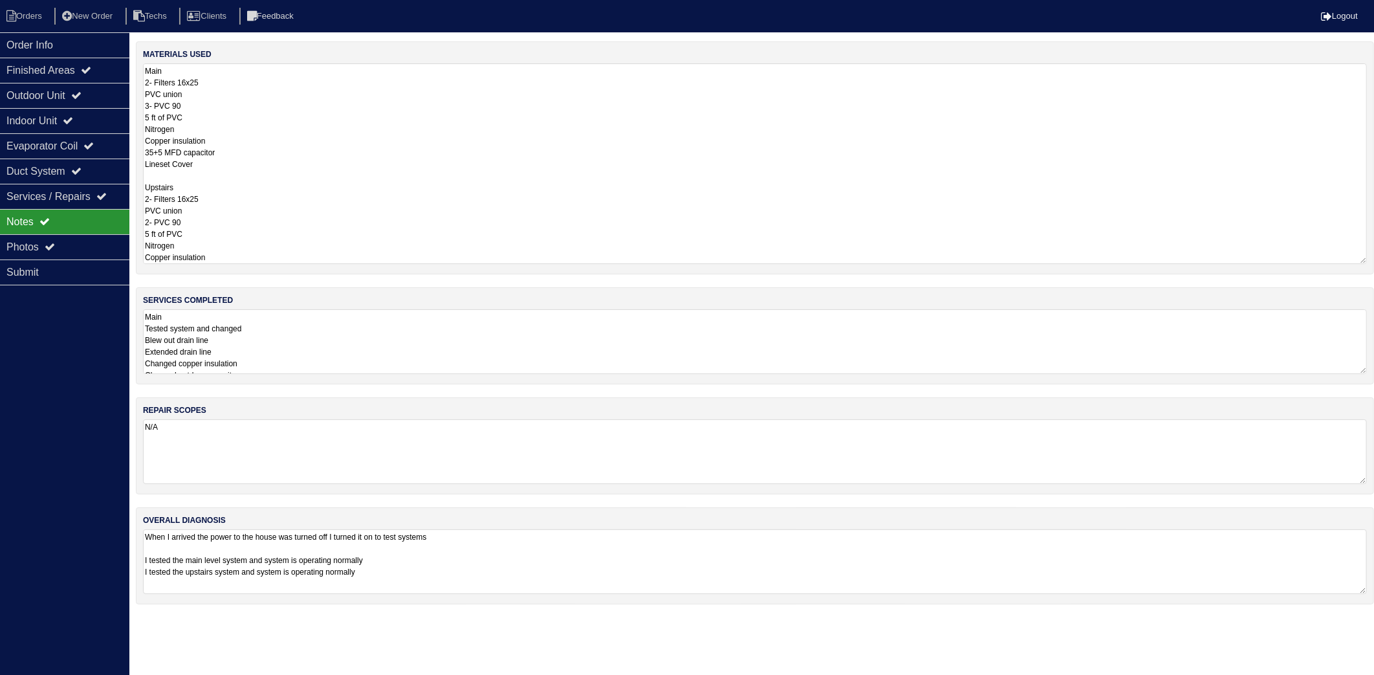
click at [283, 353] on div "materials used Main 2- Filters 16x25 PVC union 3- PVC 90 5 ft of PVC Nitrogen C…" at bounding box center [755, 329] width 1238 height 576
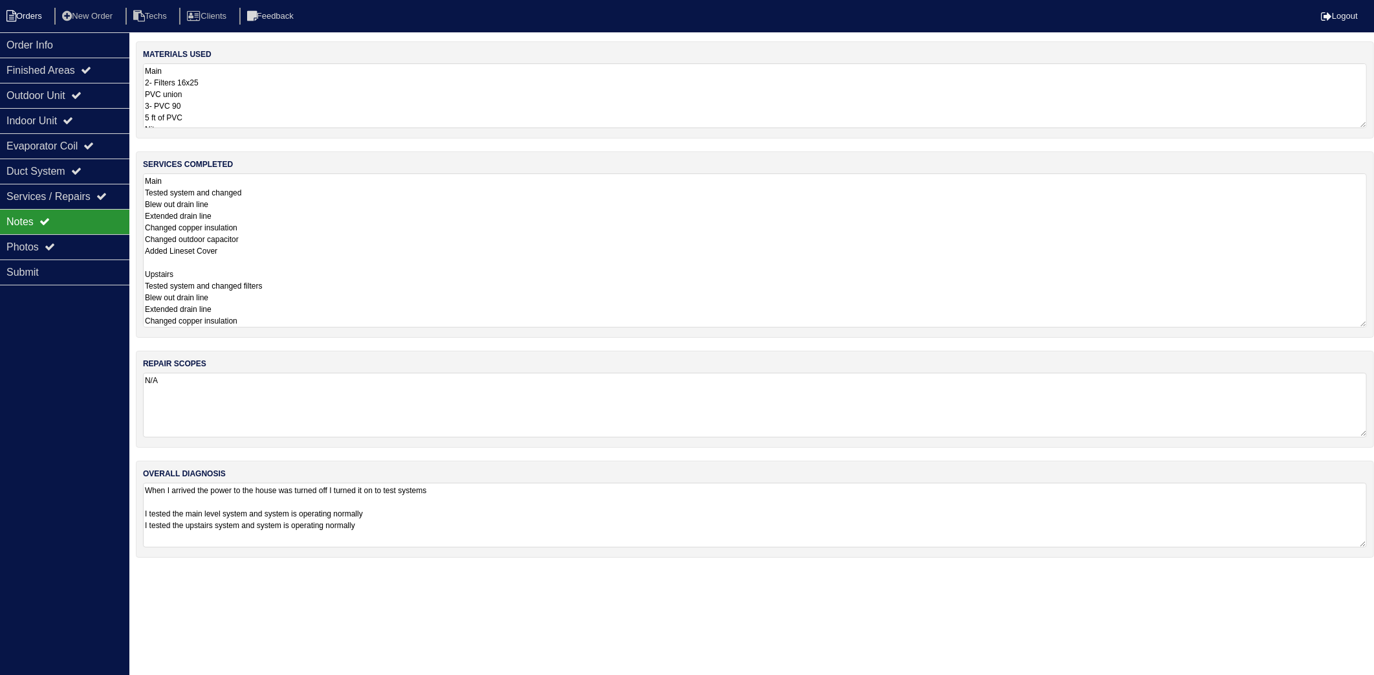
click at [34, 16] on li "Orders" at bounding box center [26, 16] width 52 height 17
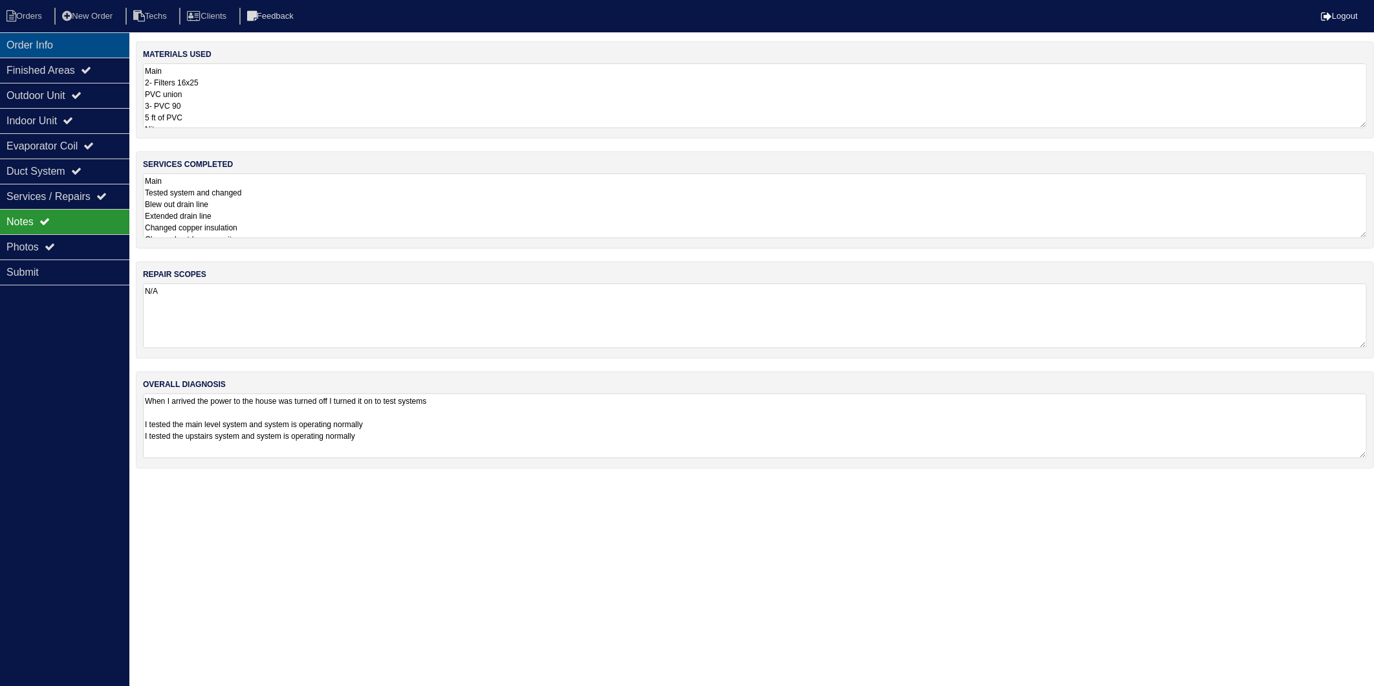
select select "15"
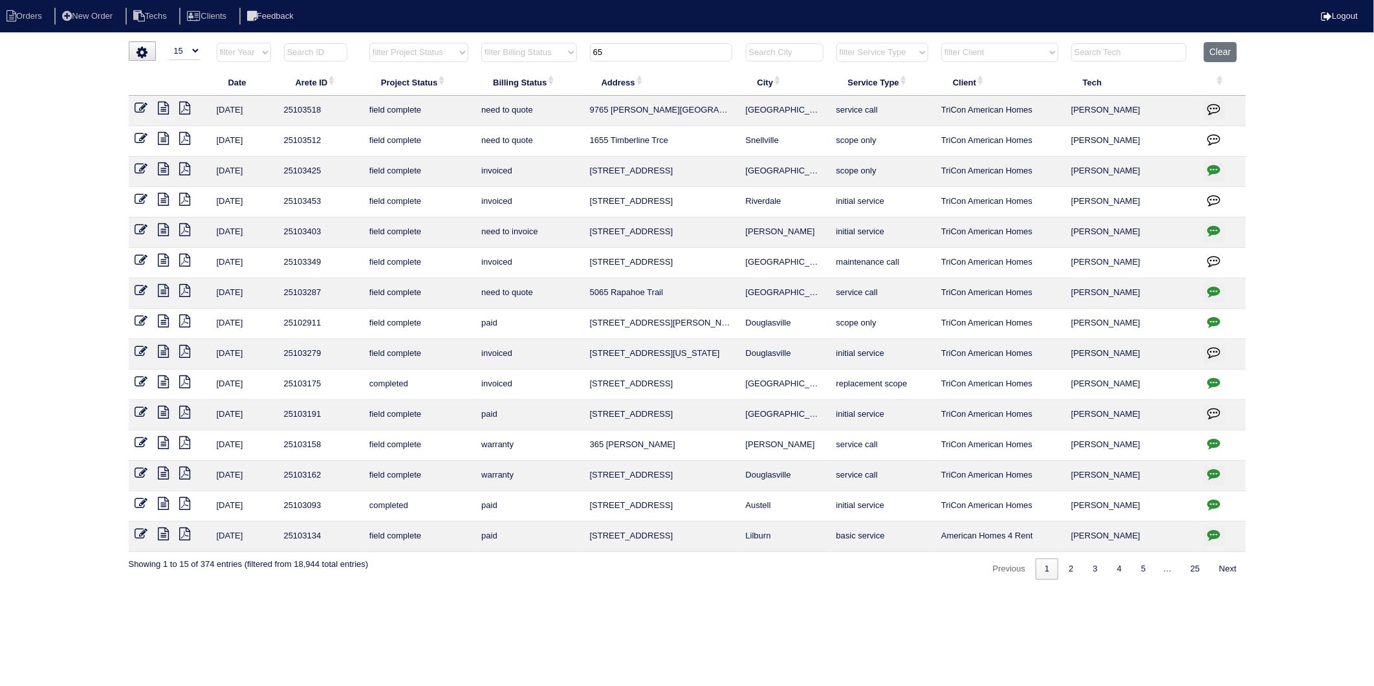
drag, startPoint x: 552, startPoint y: 70, endPoint x: 536, endPoint y: 73, distance: 17.1
click at [541, 73] on table "Date Arete ID Project Status Billing Status Address City Service Type Client Te…" at bounding box center [687, 297] width 1117 height 510
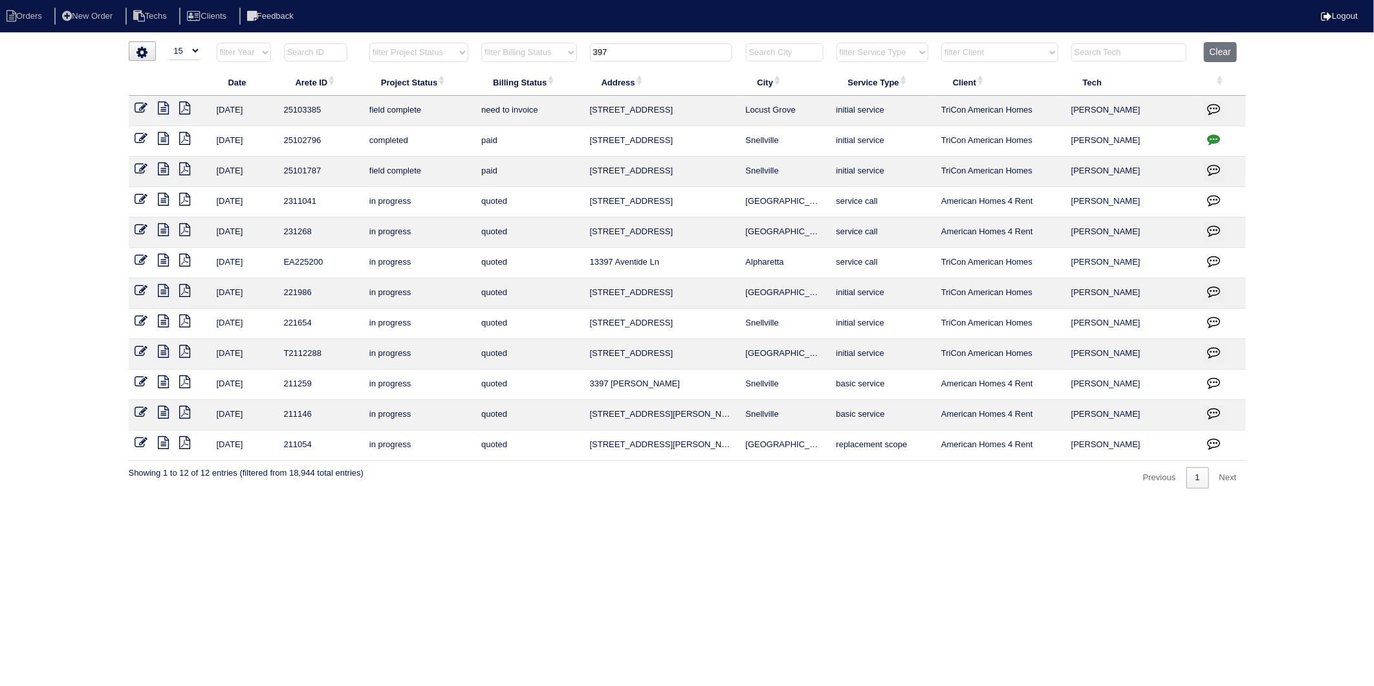
type input "397"
click at [139, 110] on icon at bounding box center [141, 108] width 13 height 13
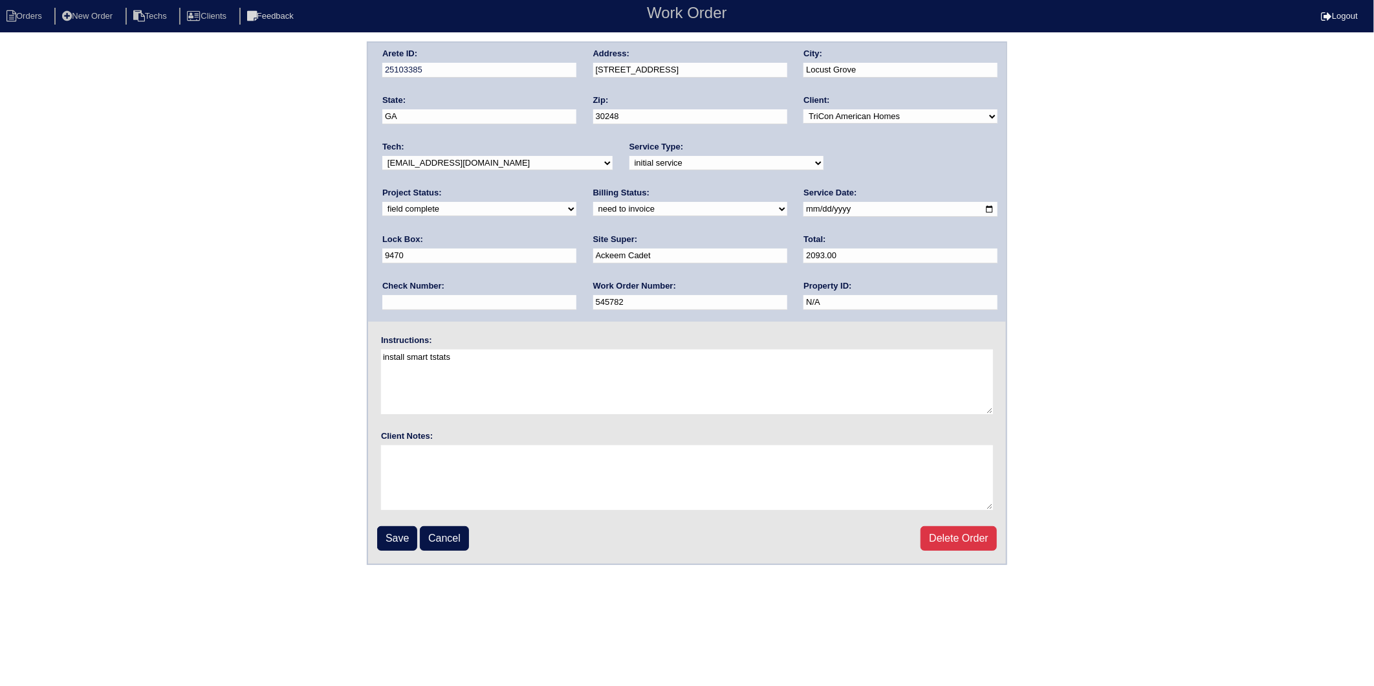
click at [593, 209] on select "need to quote quoted need to invoice invoiced paid warranty purchase order need…" at bounding box center [690, 209] width 194 height 14
select select "invoiced"
click at [593, 202] on select "need to quote quoted need to invoice invoiced paid warranty purchase order need…" at bounding box center [690, 209] width 194 height 14
click at [402, 537] on input "Save" at bounding box center [397, 538] width 40 height 25
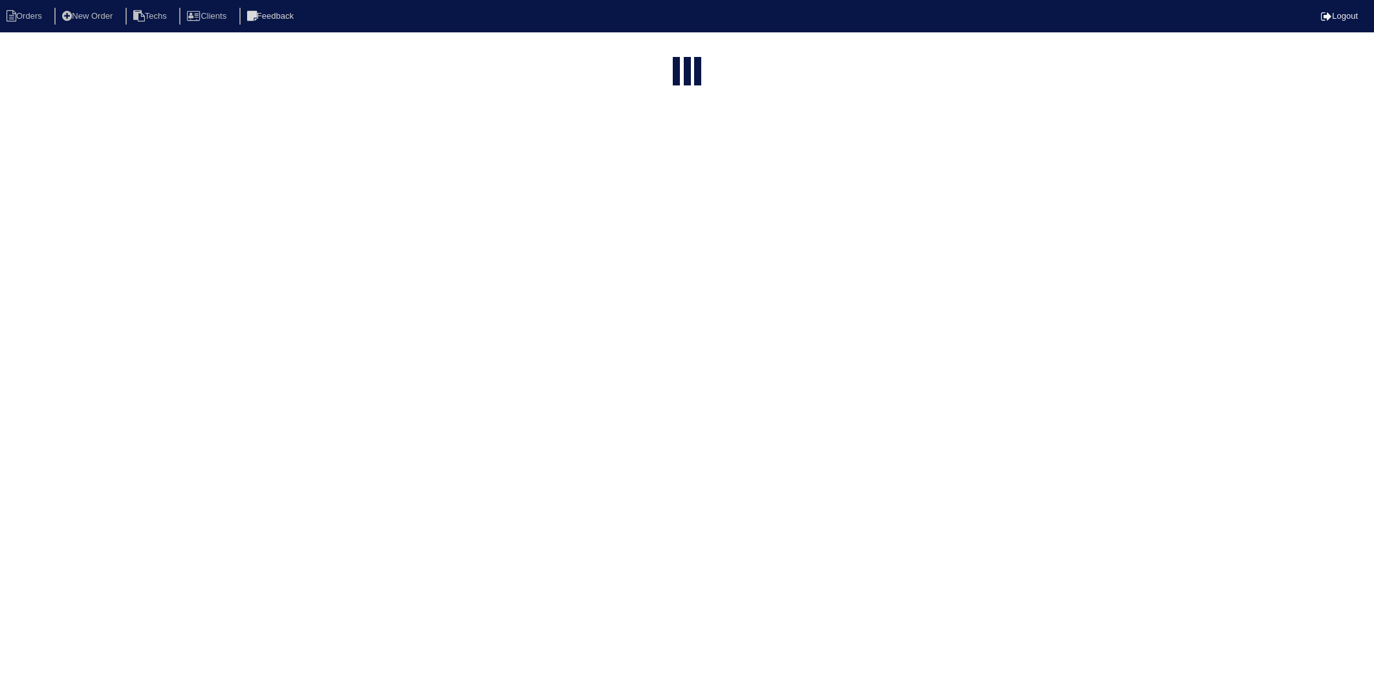
select select "15"
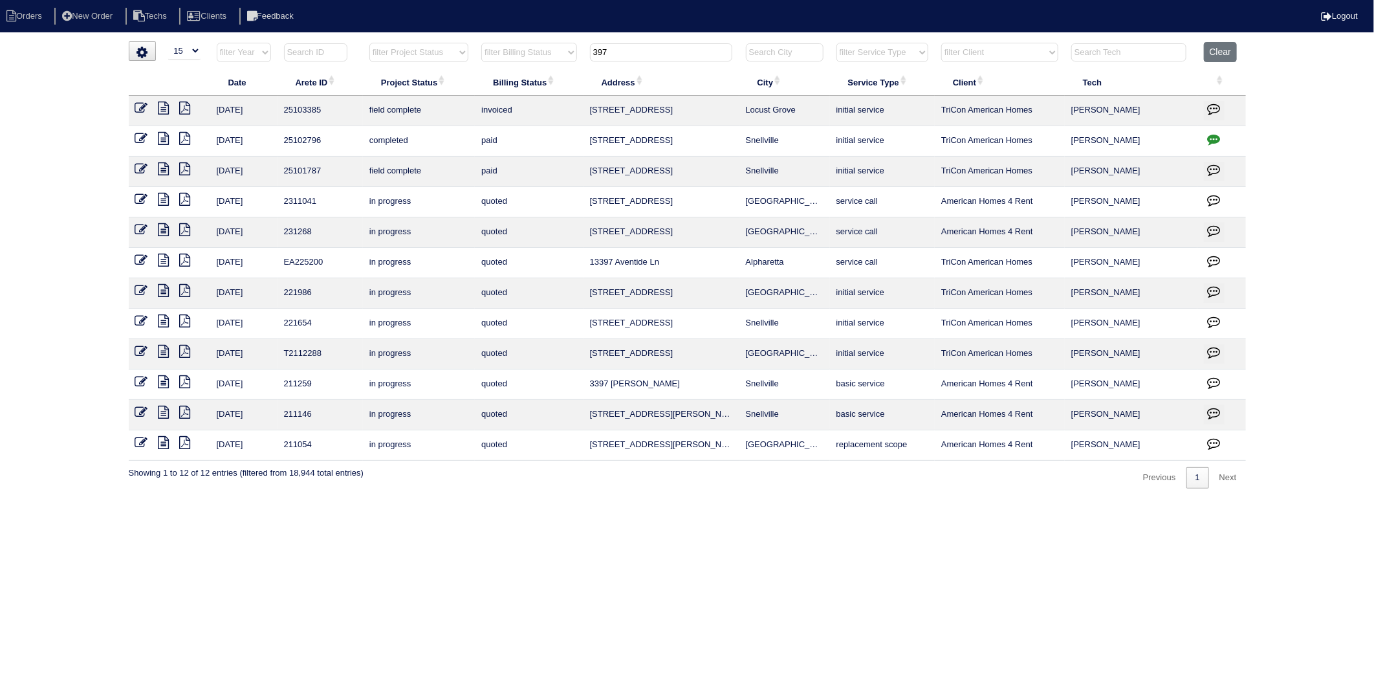
drag, startPoint x: 647, startPoint y: 56, endPoint x: 559, endPoint y: 65, distance: 88.4
click at [559, 65] on tr "filter Year -- Any Year -- 2025 2024 2023 2022 2021 2020 2019 filter Project St…" at bounding box center [687, 55] width 1117 height 27
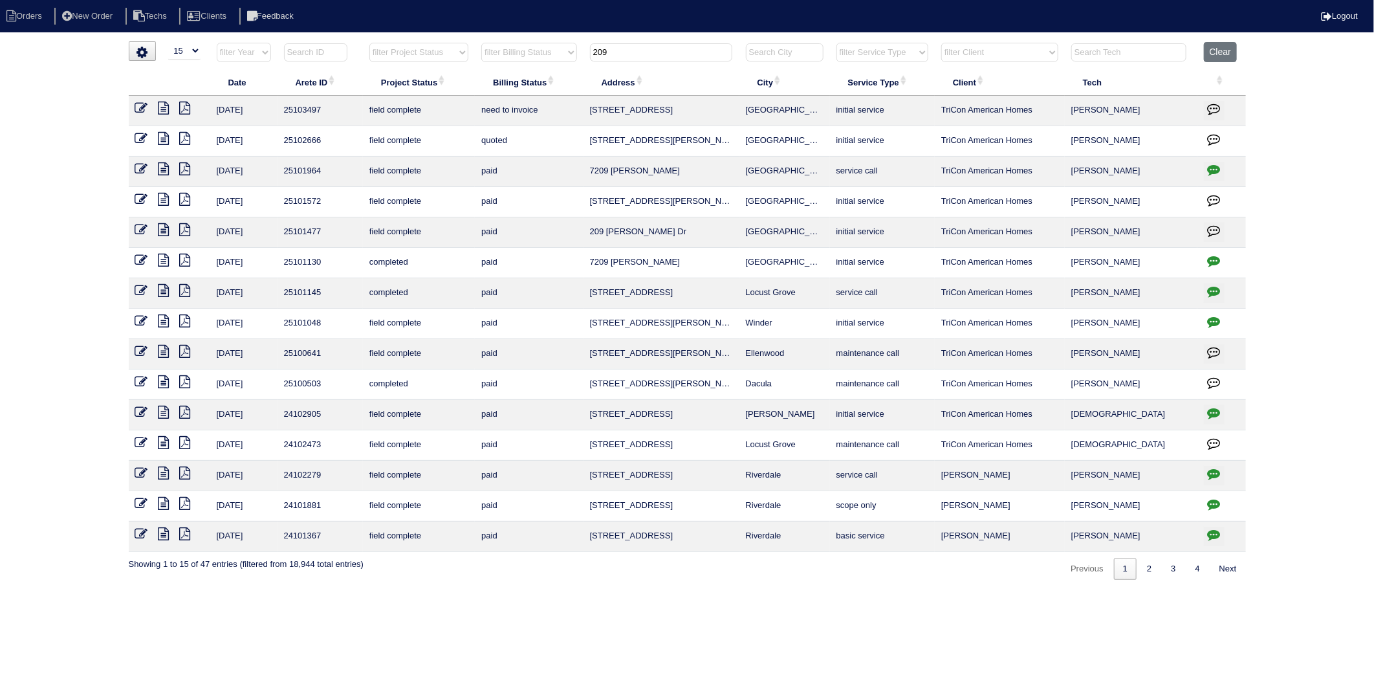
type input "209"
click at [133, 111] on td at bounding box center [169, 111] width 81 height 30
click at [138, 111] on icon at bounding box center [141, 108] width 13 height 13
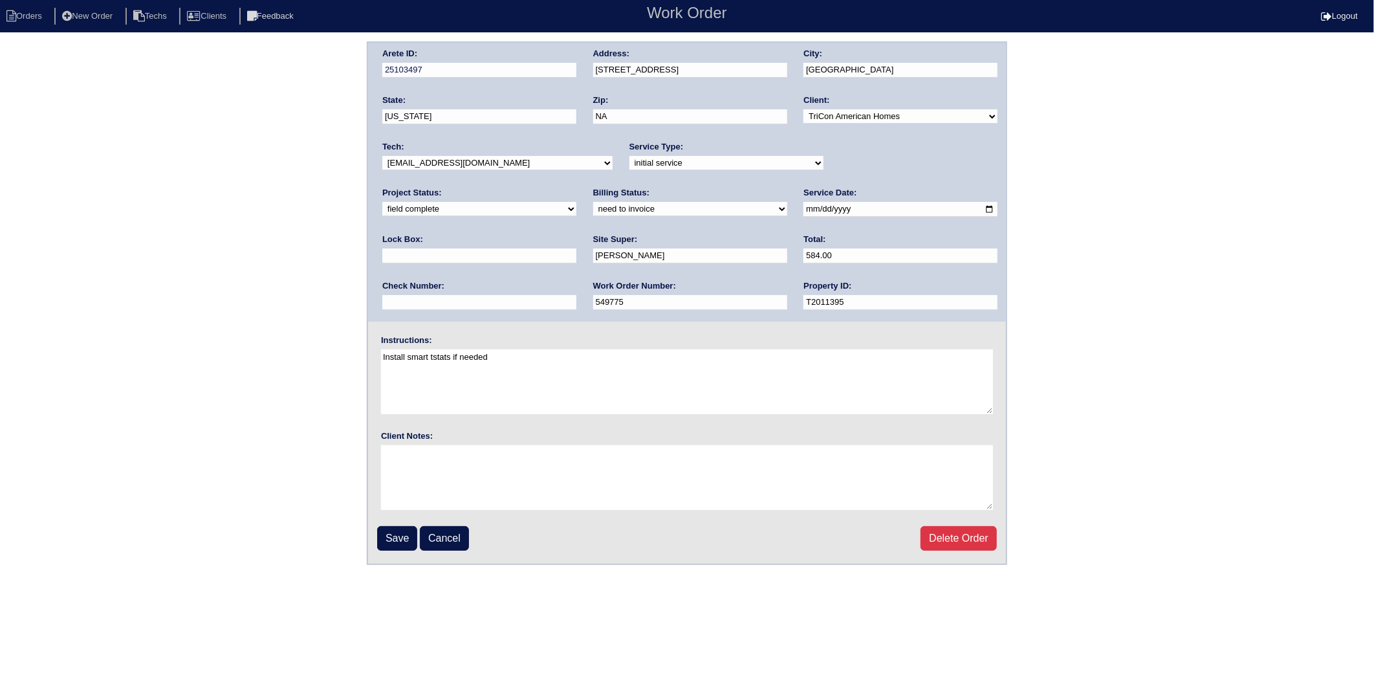
click at [593, 208] on select "need to quote quoted need to invoice invoiced paid warranty purchase order need…" at bounding box center [690, 209] width 194 height 14
select select "invoiced"
click at [593, 202] on select "need to quote quoted need to invoice invoiced paid warranty purchase order need…" at bounding box center [690, 209] width 194 height 14
drag, startPoint x: 397, startPoint y: 535, endPoint x: 385, endPoint y: 537, distance: 11.8
click at [395, 535] on input "Save" at bounding box center [397, 538] width 40 height 25
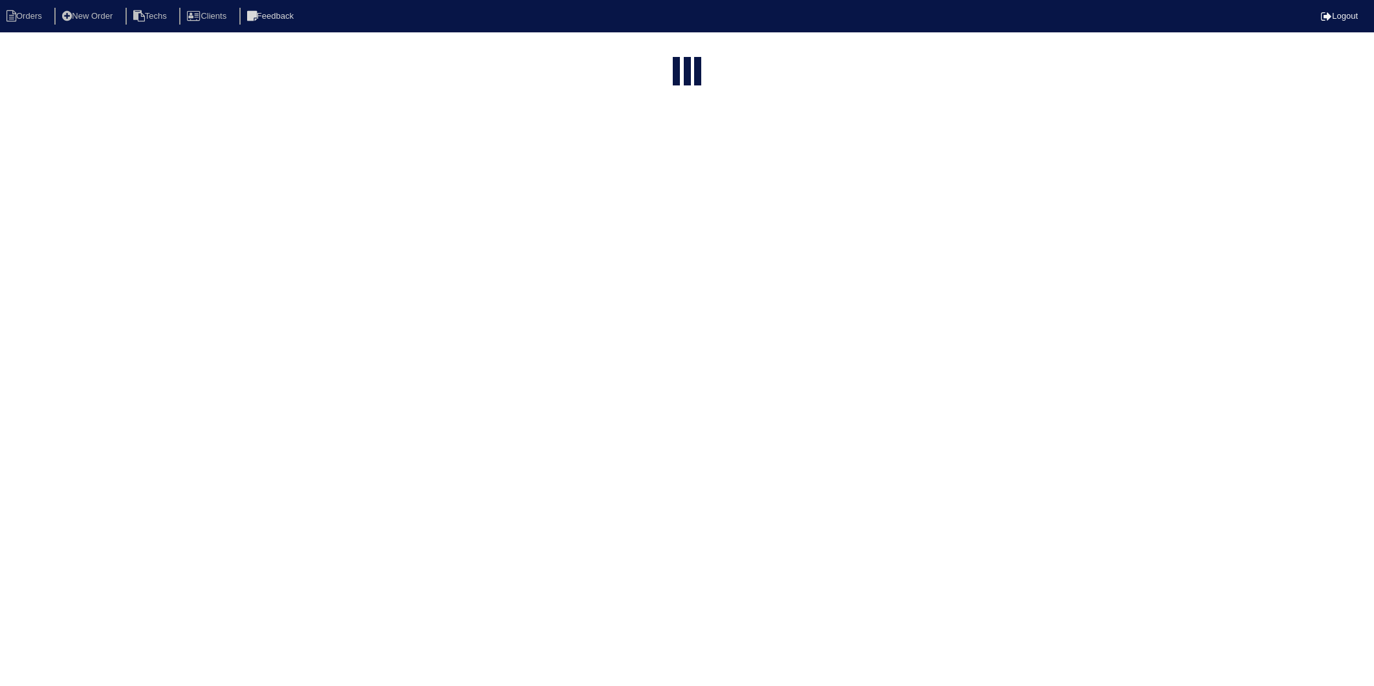
select select "15"
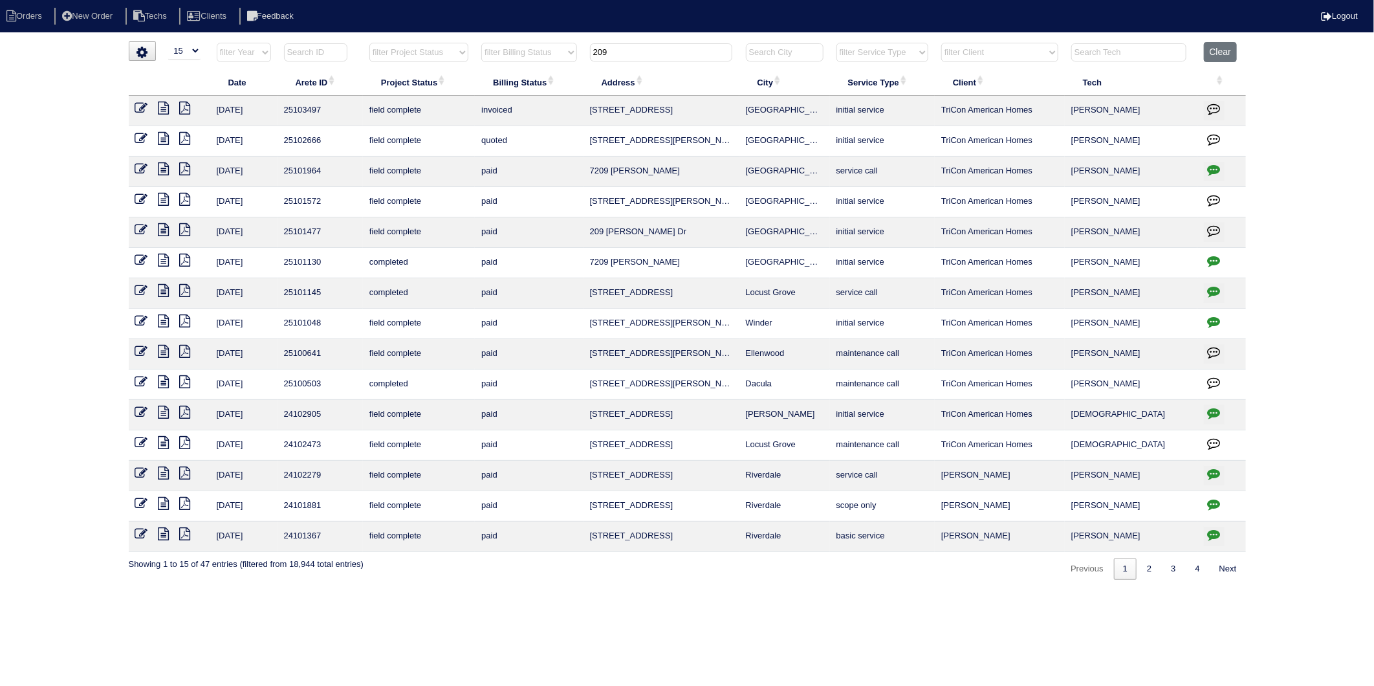
drag, startPoint x: 667, startPoint y: 54, endPoint x: 547, endPoint y: 60, distance: 121.1
click at [547, 60] on tr "filter Year -- Any Year -- 2025 2024 2023 2022 2021 2020 2019 filter Project St…" at bounding box center [687, 55] width 1117 height 27
click at [630, 49] on input "209" at bounding box center [661, 52] width 142 height 18
drag, startPoint x: 632, startPoint y: 53, endPoint x: 566, endPoint y: 62, distance: 66.6
click at [566, 62] on tr "filter Year -- Any Year -- 2025 2024 2023 2022 2021 2020 2019 filter Project St…" at bounding box center [687, 55] width 1117 height 27
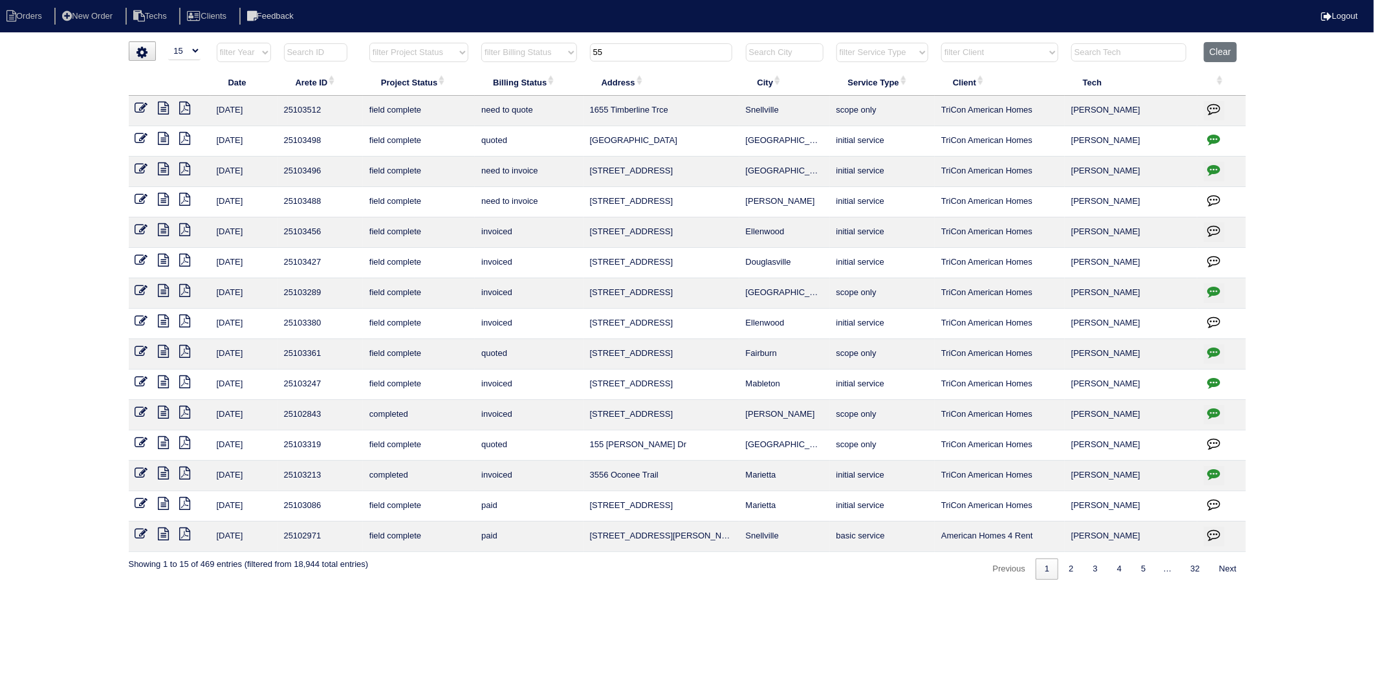
type input "55"
click at [165, 171] on icon at bounding box center [163, 168] width 11 height 13
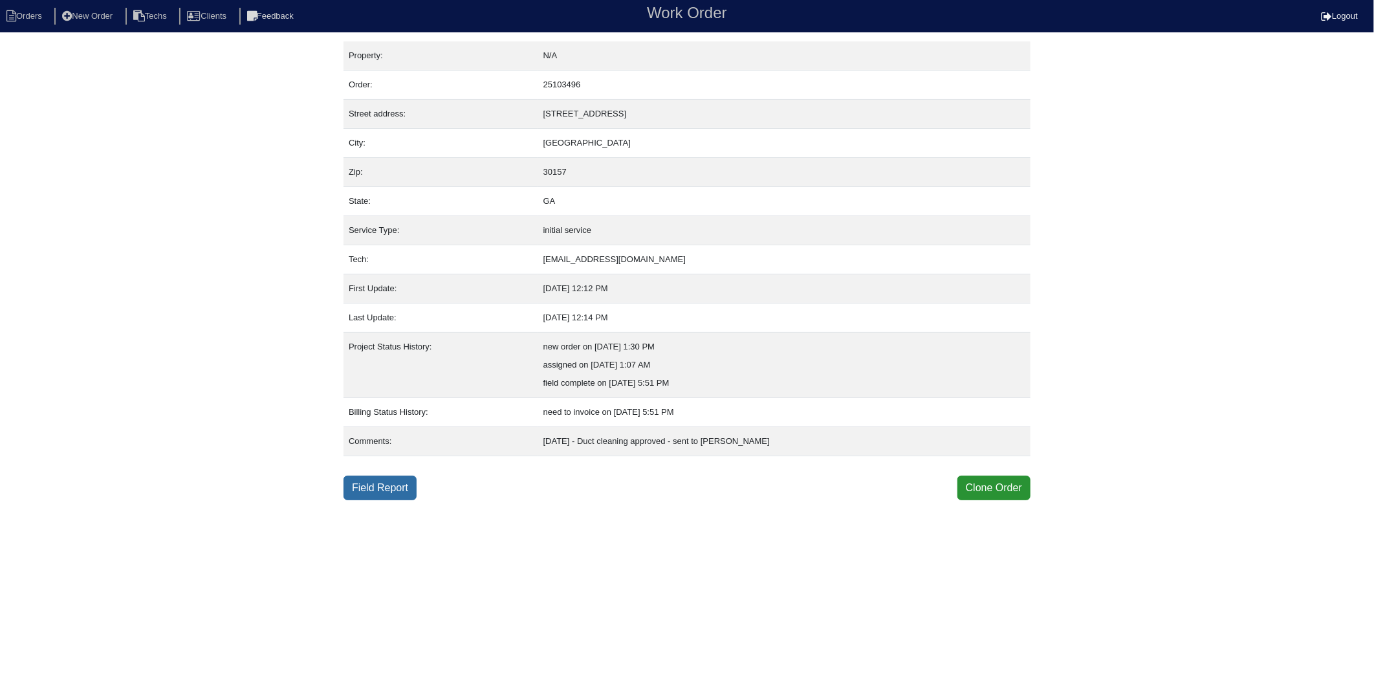
click at [356, 485] on link "Field Report" at bounding box center [379, 487] width 73 height 25
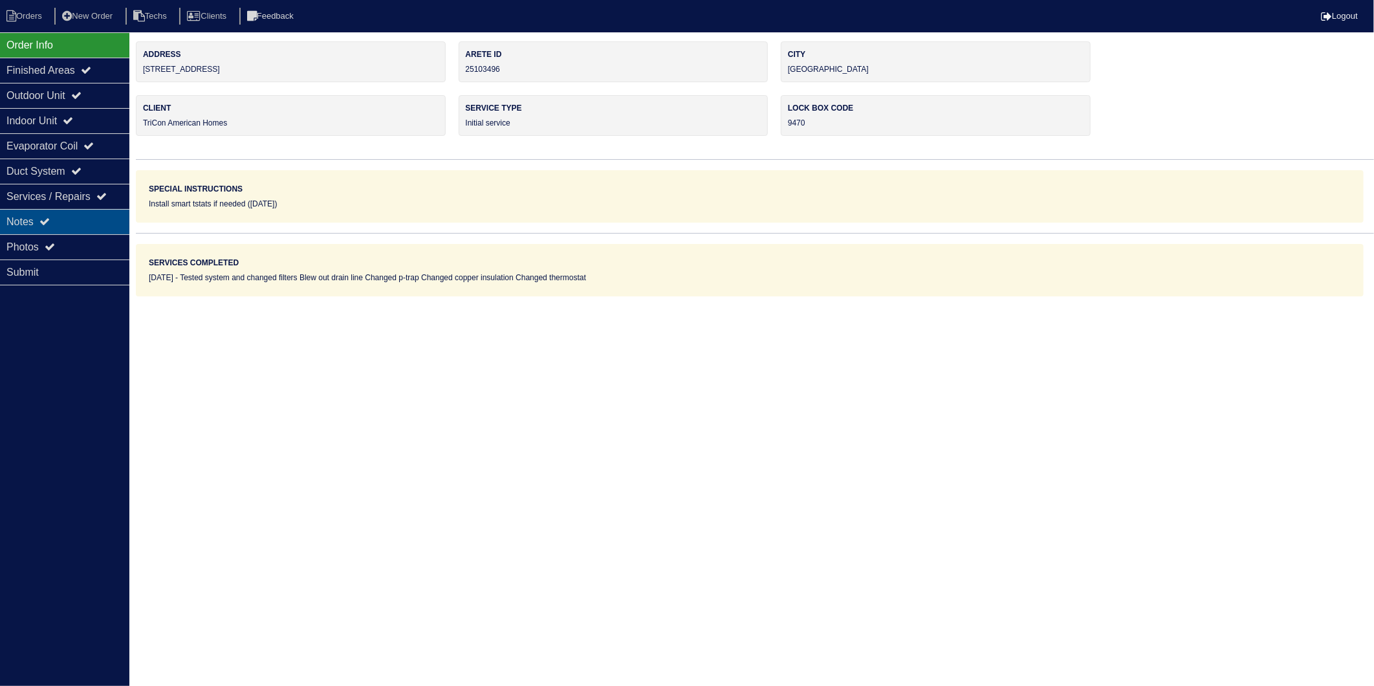
click at [23, 225] on div "Notes" at bounding box center [64, 221] width 129 height 25
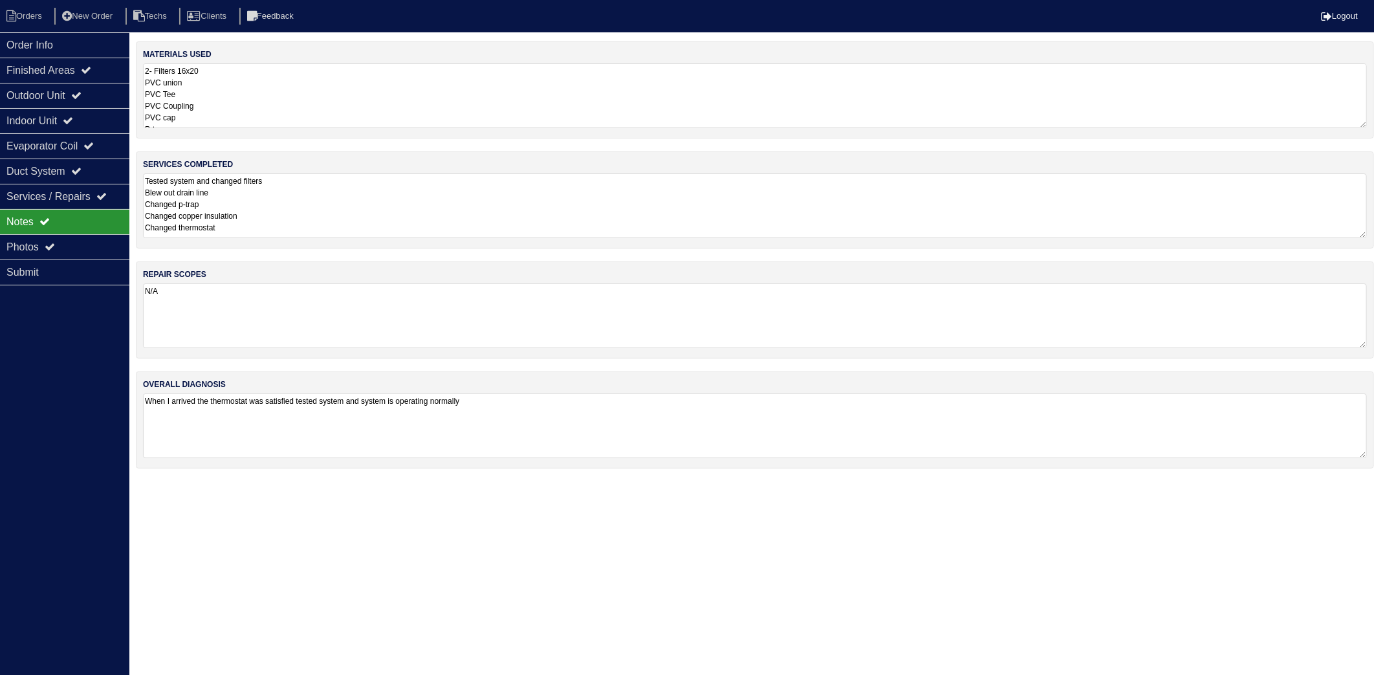
click at [268, 87] on textarea "2- Filters 16x20 PVC union PVC Tee PVC Coupling PVC cap P-trap Nitrogen Copper …" at bounding box center [755, 95] width 1224 height 65
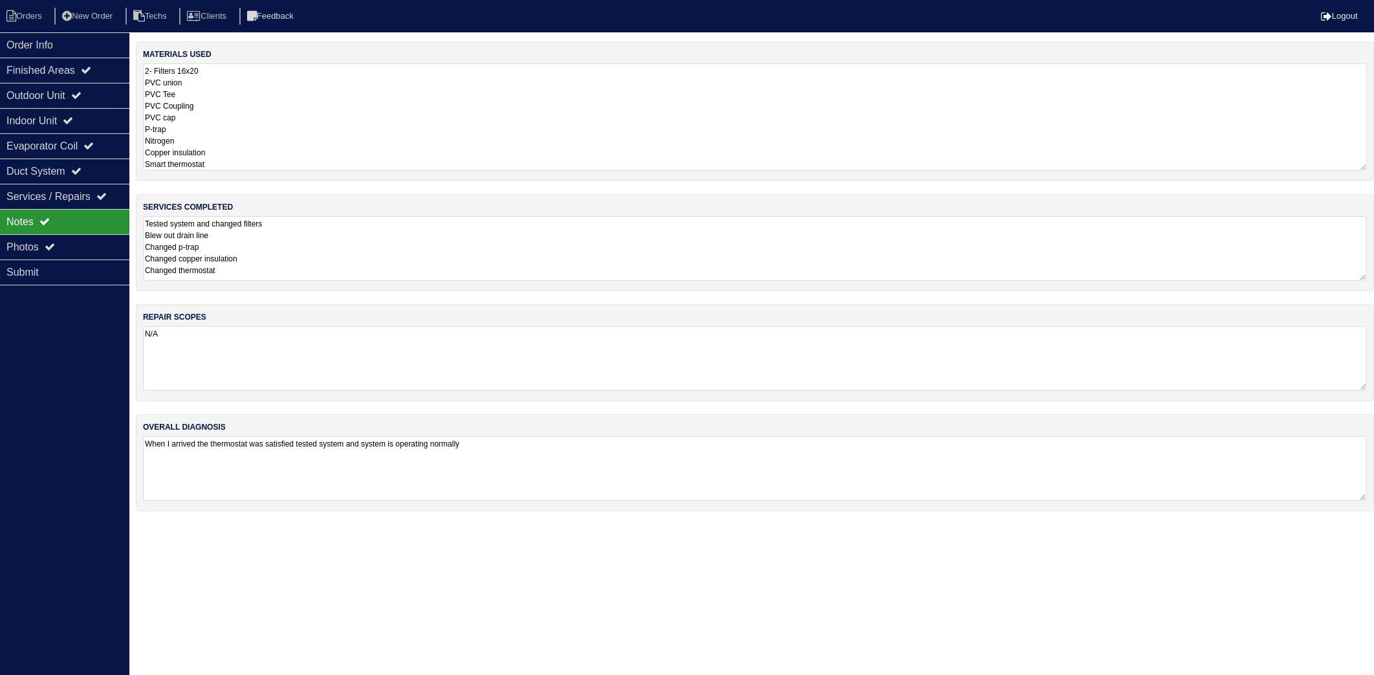
click at [322, 224] on textarea "Tested system and changed filters Blew out drain line Changed p-trap Changed co…" at bounding box center [755, 248] width 1224 height 65
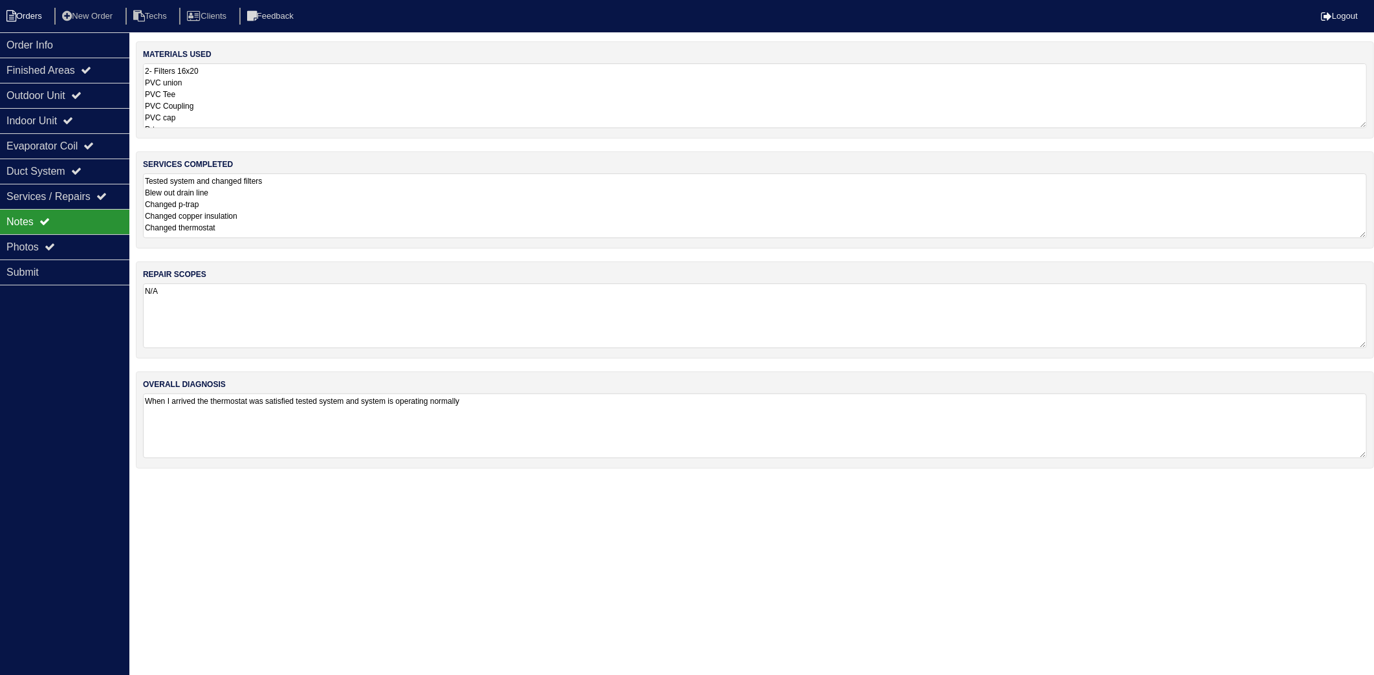
click at [35, 20] on li "Orders" at bounding box center [26, 16] width 52 height 17
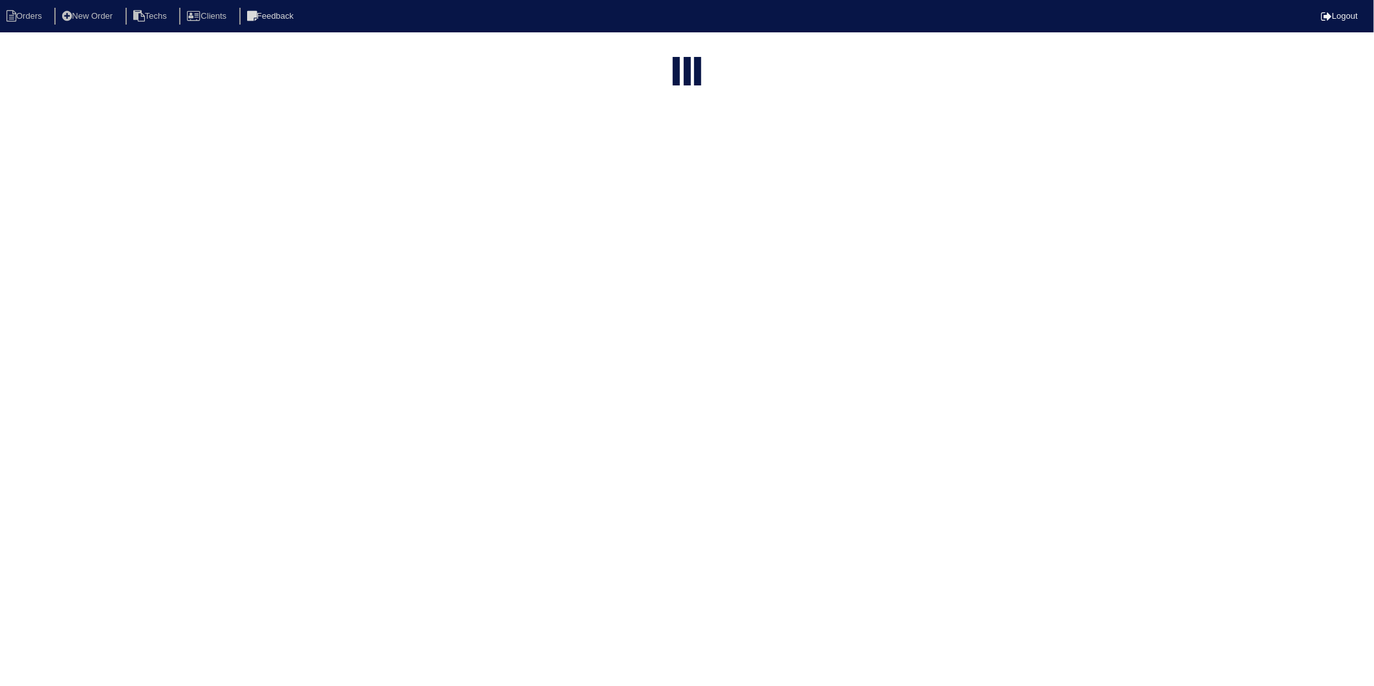
select select "15"
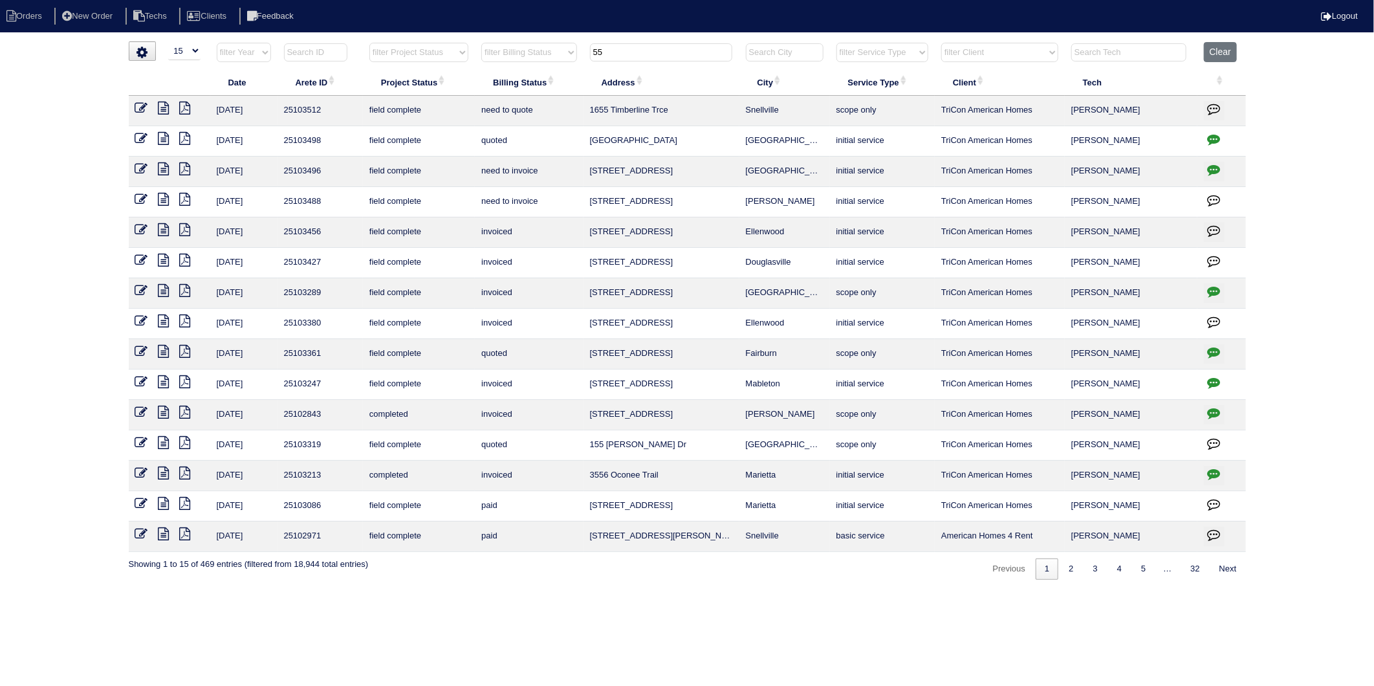
drag, startPoint x: 140, startPoint y: 169, endPoint x: 66, endPoint y: 217, distance: 88.4
click at [140, 169] on icon at bounding box center [141, 168] width 13 height 13
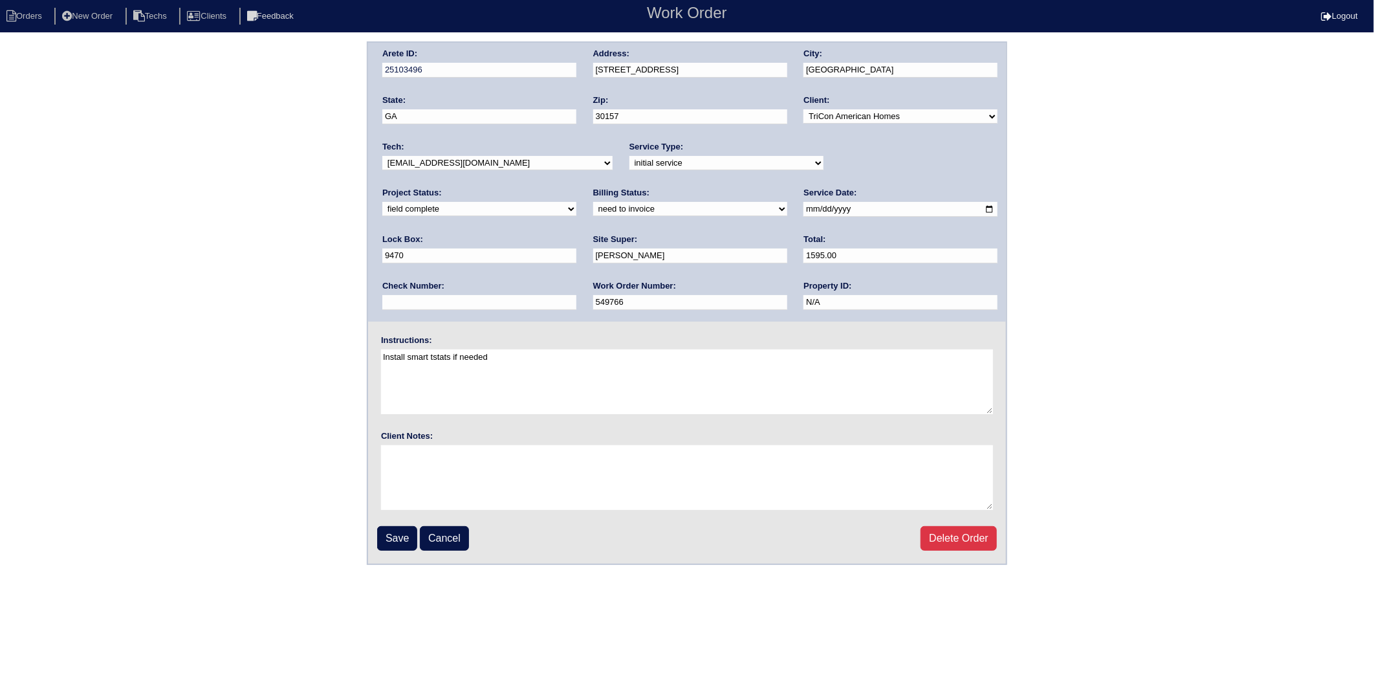
drag, startPoint x: 440, startPoint y: 209, endPoint x: 434, endPoint y: 215, distance: 9.1
click at [593, 209] on select "need to quote quoted need to invoice invoiced paid warranty purchase order need…" at bounding box center [690, 209] width 194 height 14
select select "invoiced"
click at [593, 202] on select "need to quote quoted need to invoice invoiced paid warranty purchase order need…" at bounding box center [690, 209] width 194 height 14
drag, startPoint x: 396, startPoint y: 532, endPoint x: 50, endPoint y: 453, distance: 354.3
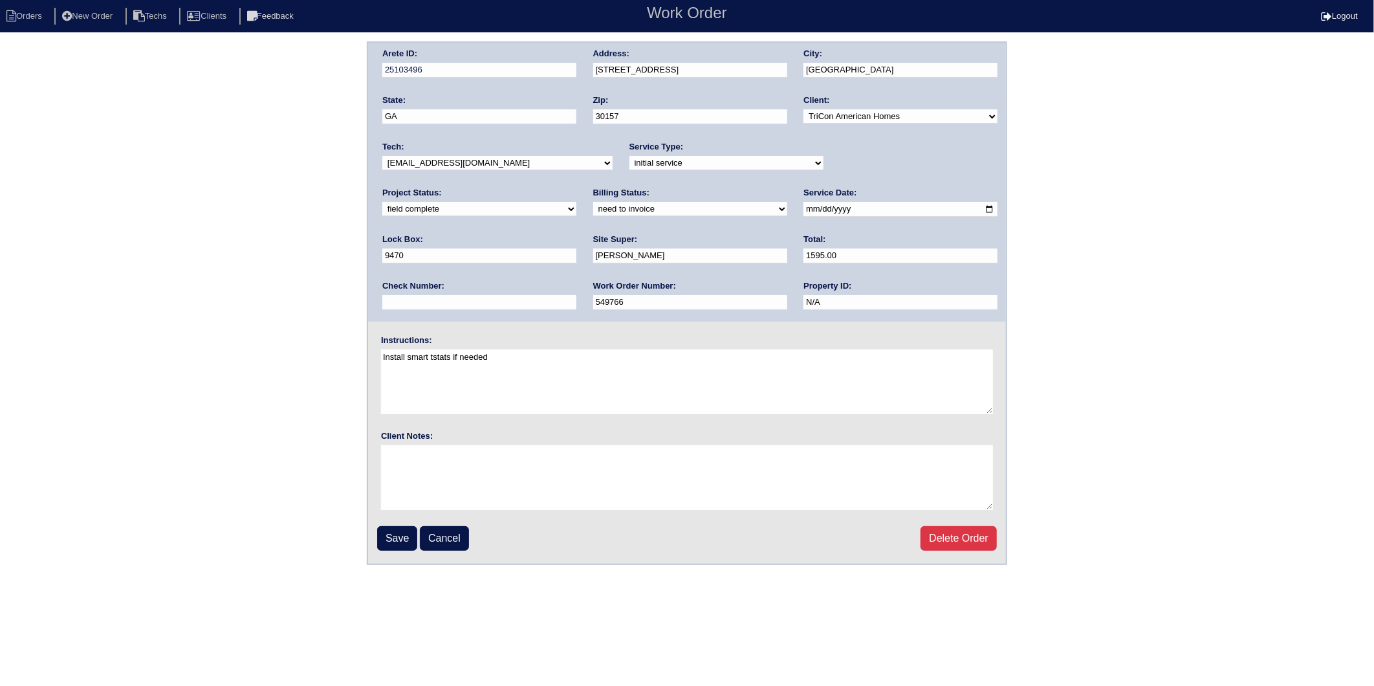
click at [393, 532] on input "Save" at bounding box center [397, 538] width 40 height 25
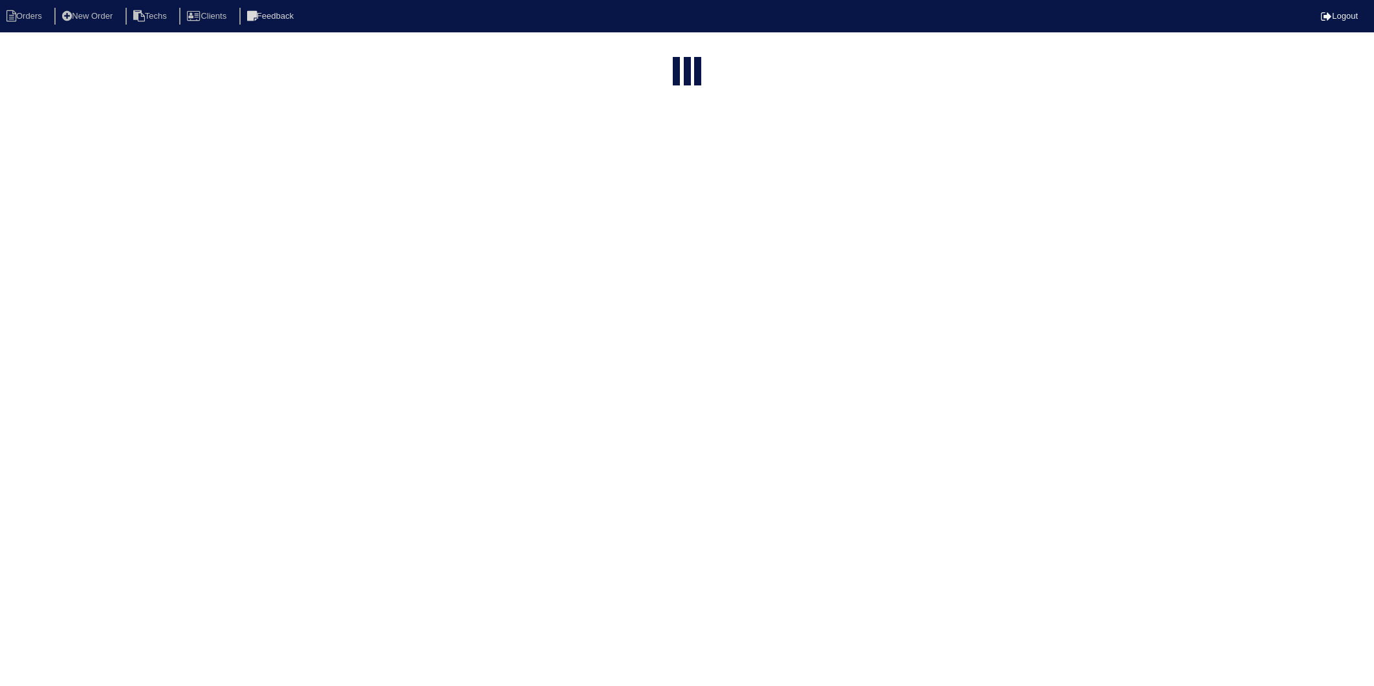
select select "15"
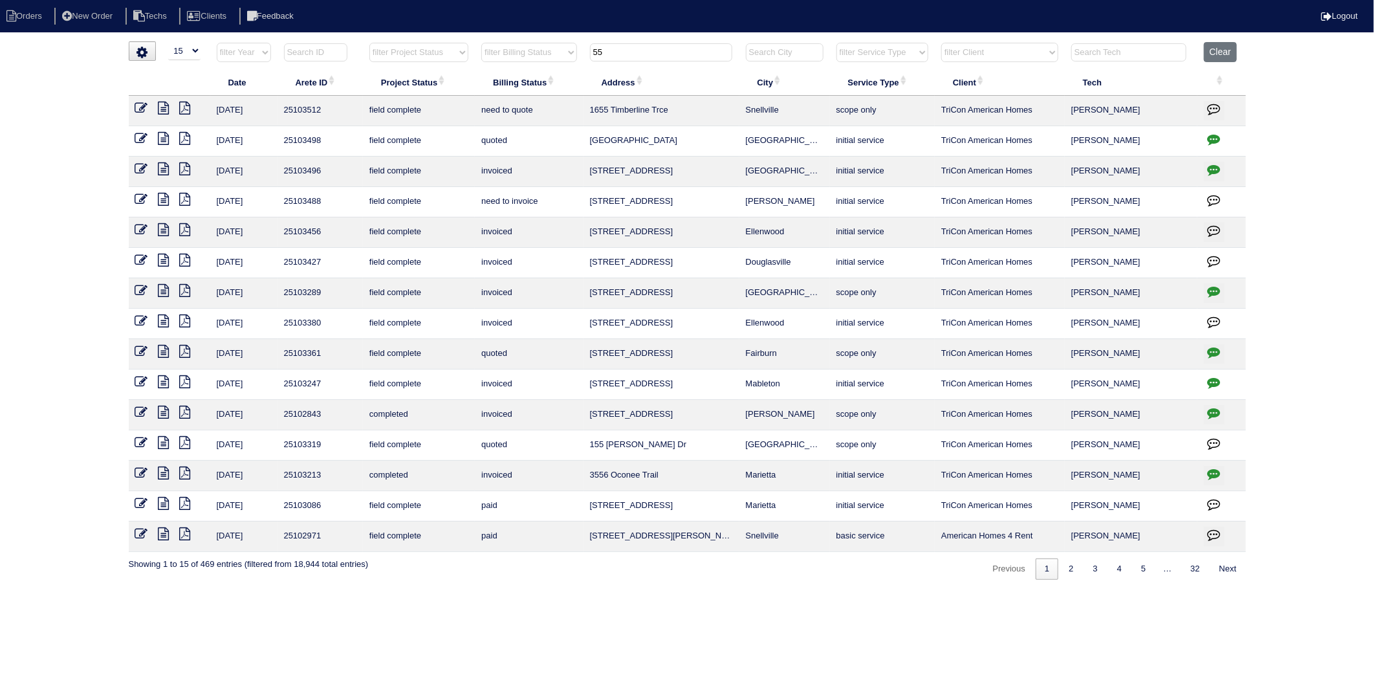
drag, startPoint x: 614, startPoint y: 50, endPoint x: 518, endPoint y: 72, distance: 99.0
click at [518, 72] on table "Date Arete ID Project Status Billing Status Address City Service Type Client Te…" at bounding box center [687, 297] width 1117 height 510
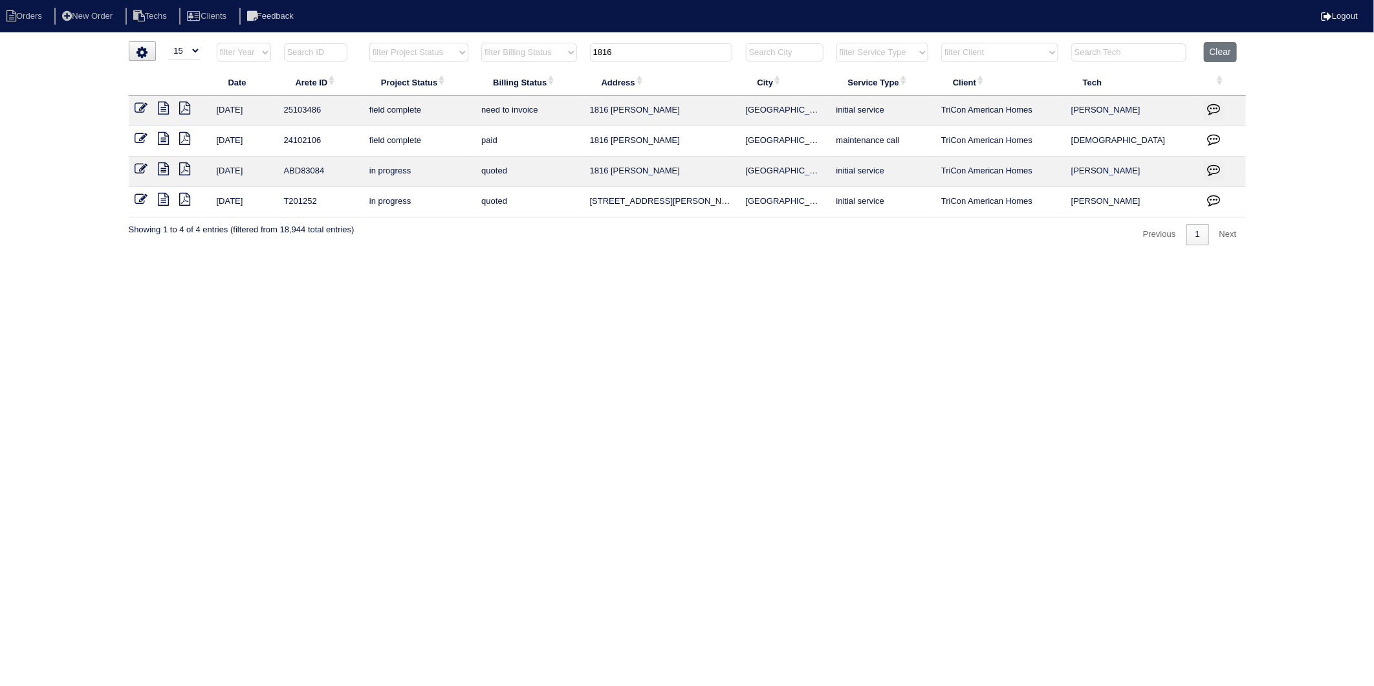
type input "1816"
click at [144, 105] on icon at bounding box center [141, 108] width 13 height 13
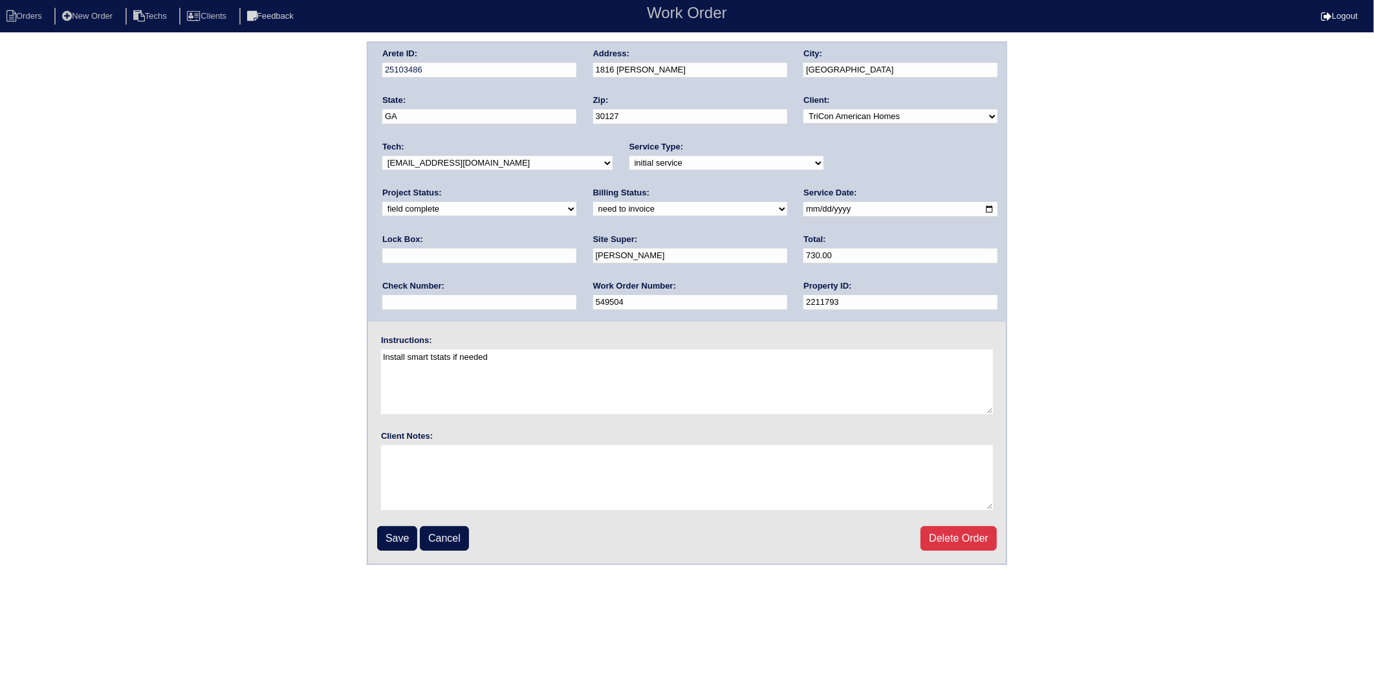
click at [593, 211] on select "need to quote quoted need to invoice invoiced paid warranty purchase order need…" at bounding box center [690, 209] width 194 height 14
select select "invoiced"
click at [593, 202] on select "need to quote quoted need to invoice invoiced paid warranty purchase order need…" at bounding box center [690, 209] width 194 height 14
click at [323, 290] on div "Arete ID: 25103486 Address: 1816 Hannah Pl City: Powder Springs State: GA Zip: …" at bounding box center [687, 302] width 1374 height 523
click at [391, 533] on input "Save" at bounding box center [397, 538] width 40 height 25
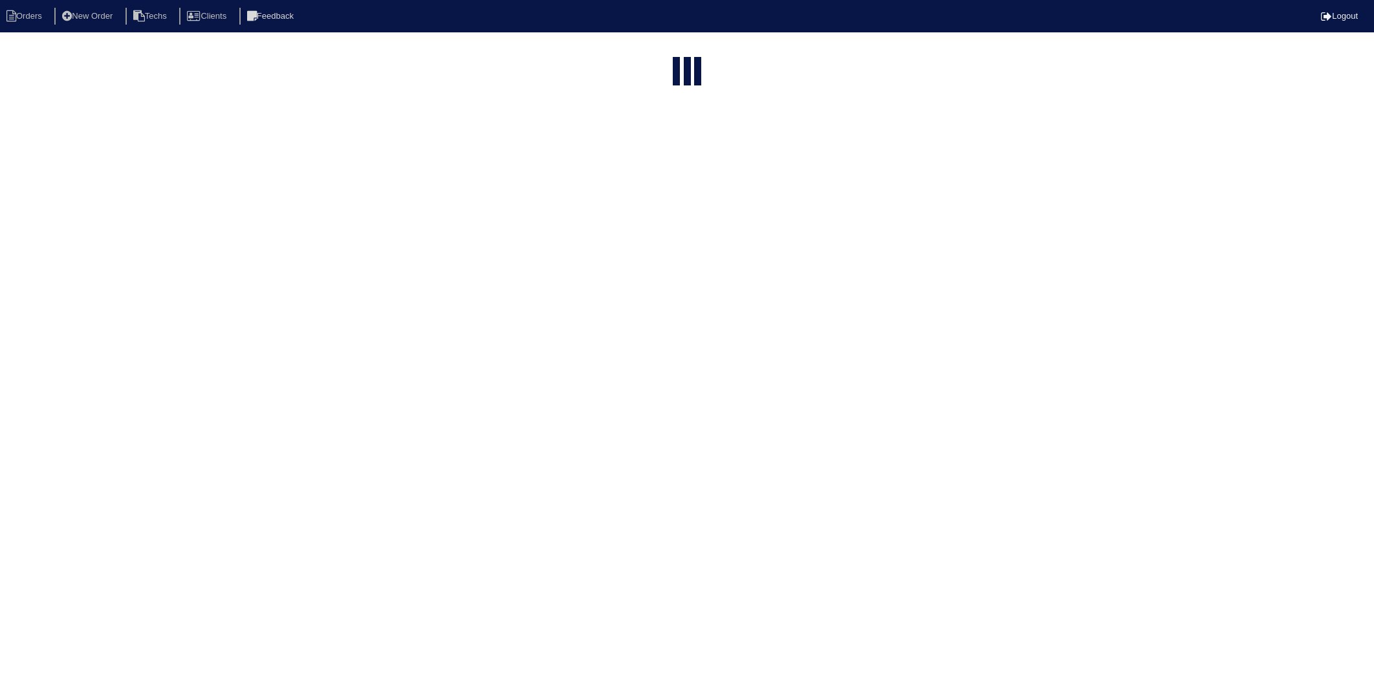
select select "15"
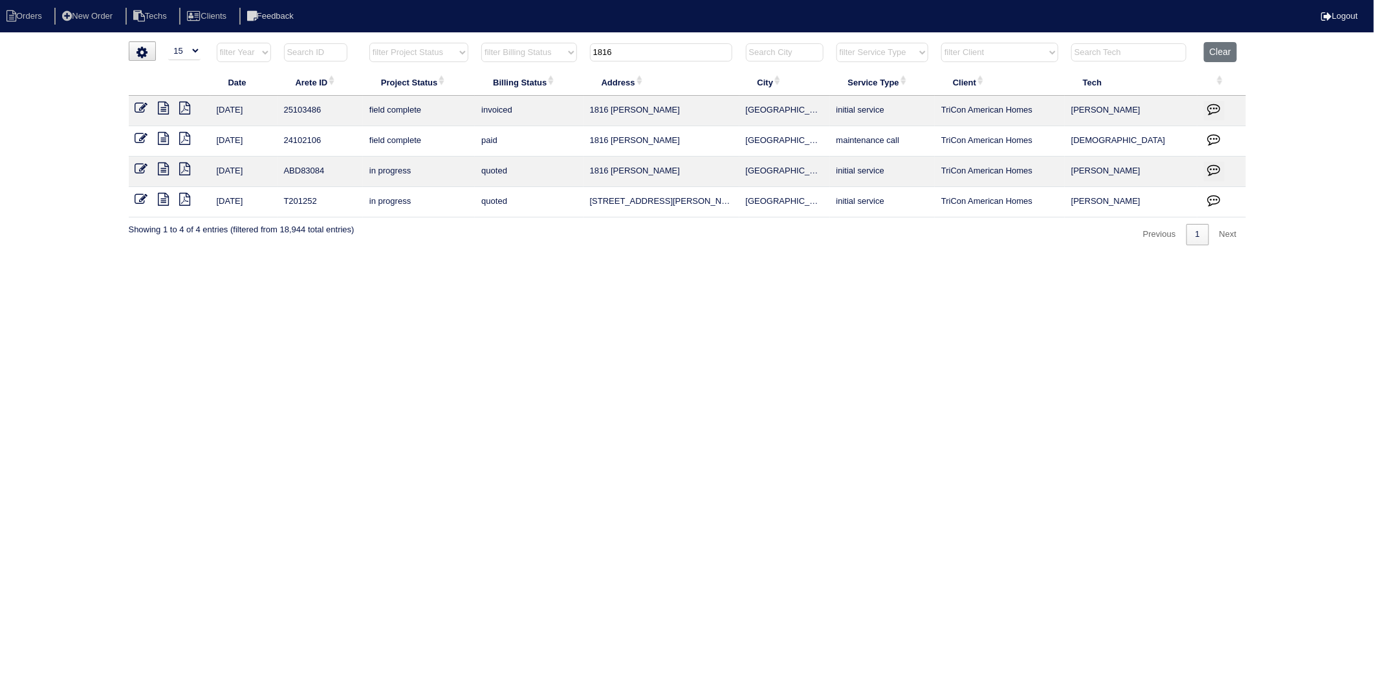
drag, startPoint x: 622, startPoint y: 52, endPoint x: 553, endPoint y: 71, distance: 71.9
click at [554, 71] on table "Date Arete ID Project Status Billing Status Address City Service Type Client Te…" at bounding box center [687, 129] width 1117 height 175
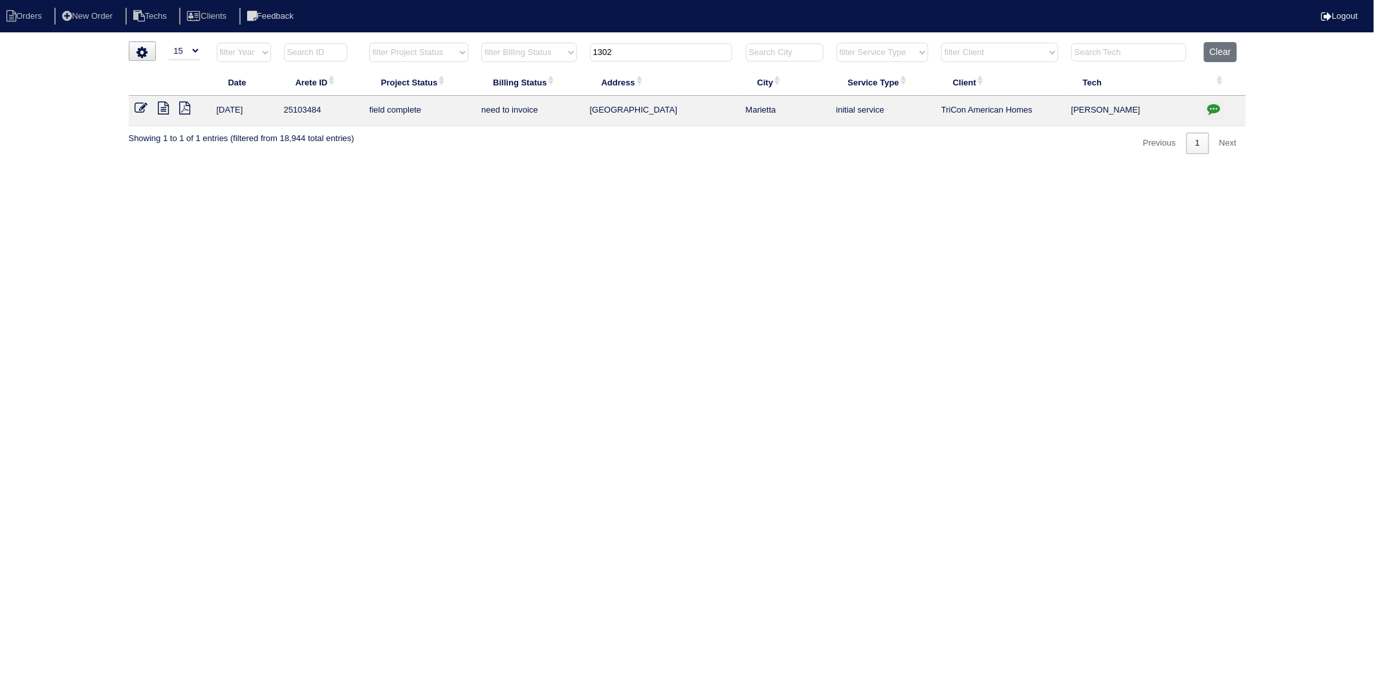
type input "1302"
click at [159, 111] on icon at bounding box center [163, 108] width 11 height 13
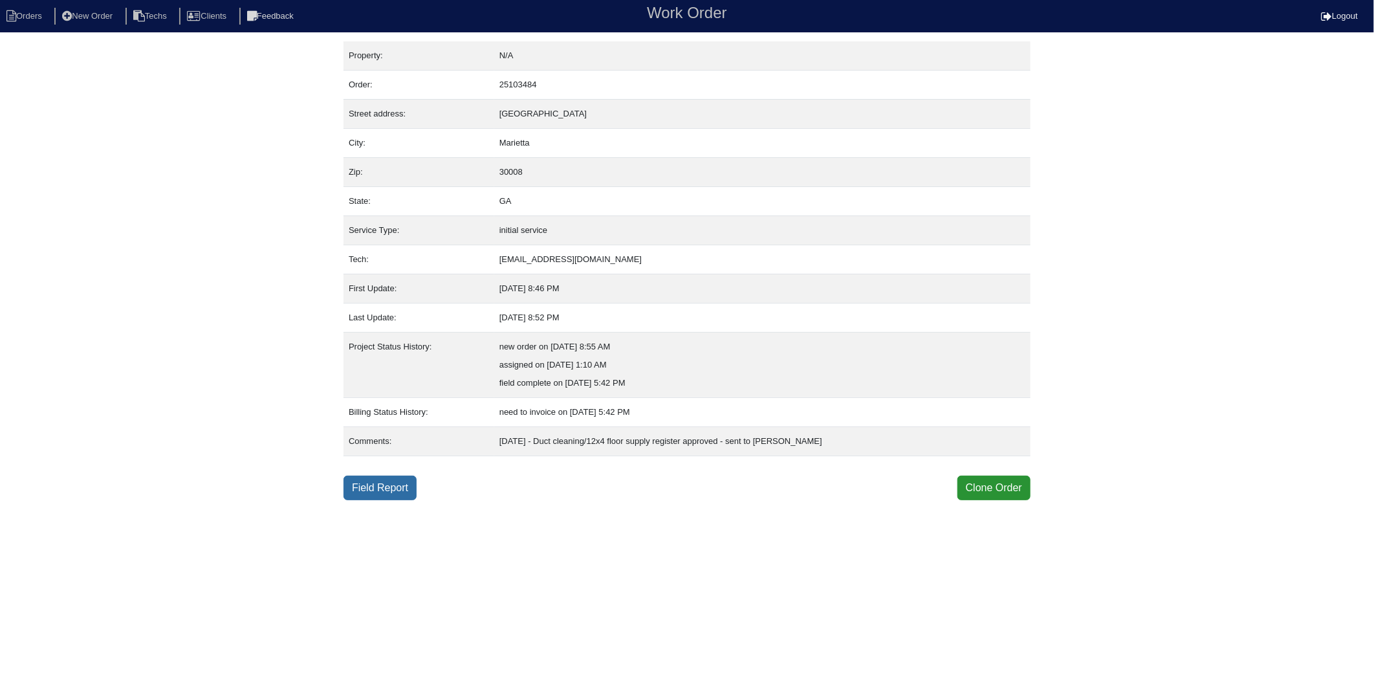
click at [389, 485] on link "Field Report" at bounding box center [379, 487] width 73 height 25
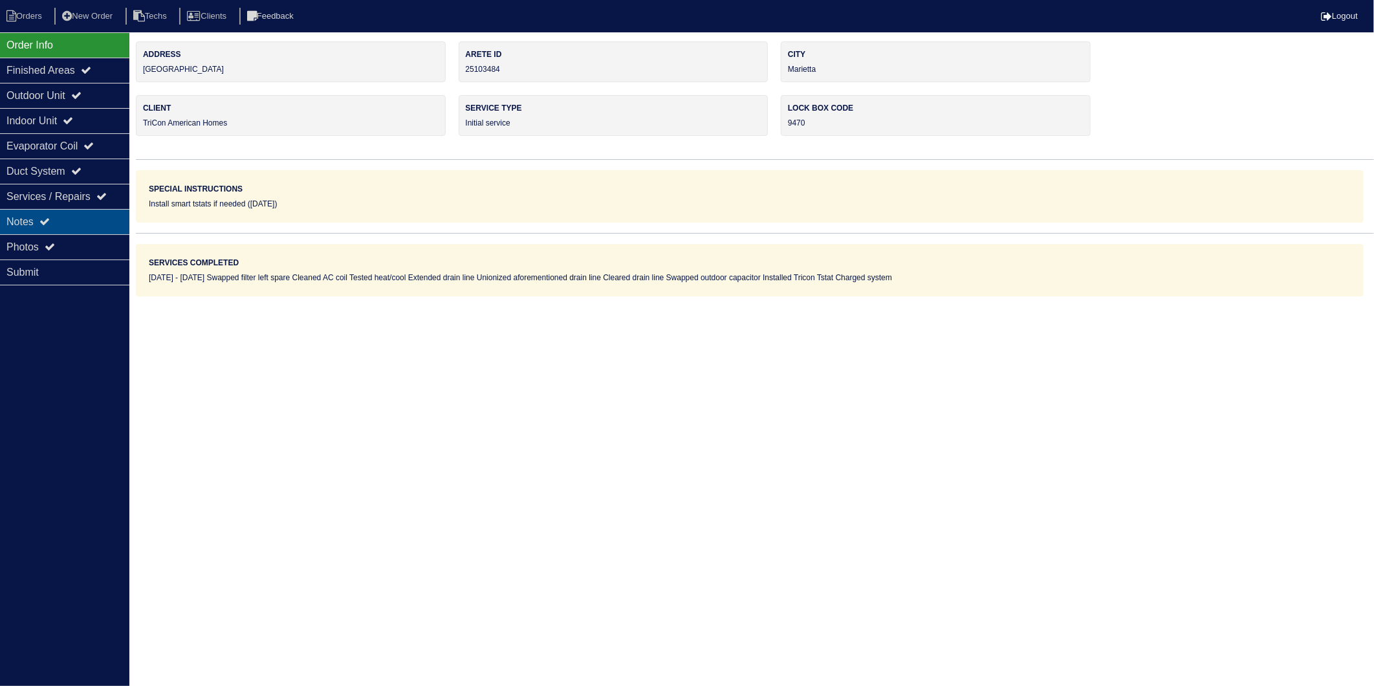
click at [62, 220] on div "Notes" at bounding box center [64, 221] width 129 height 25
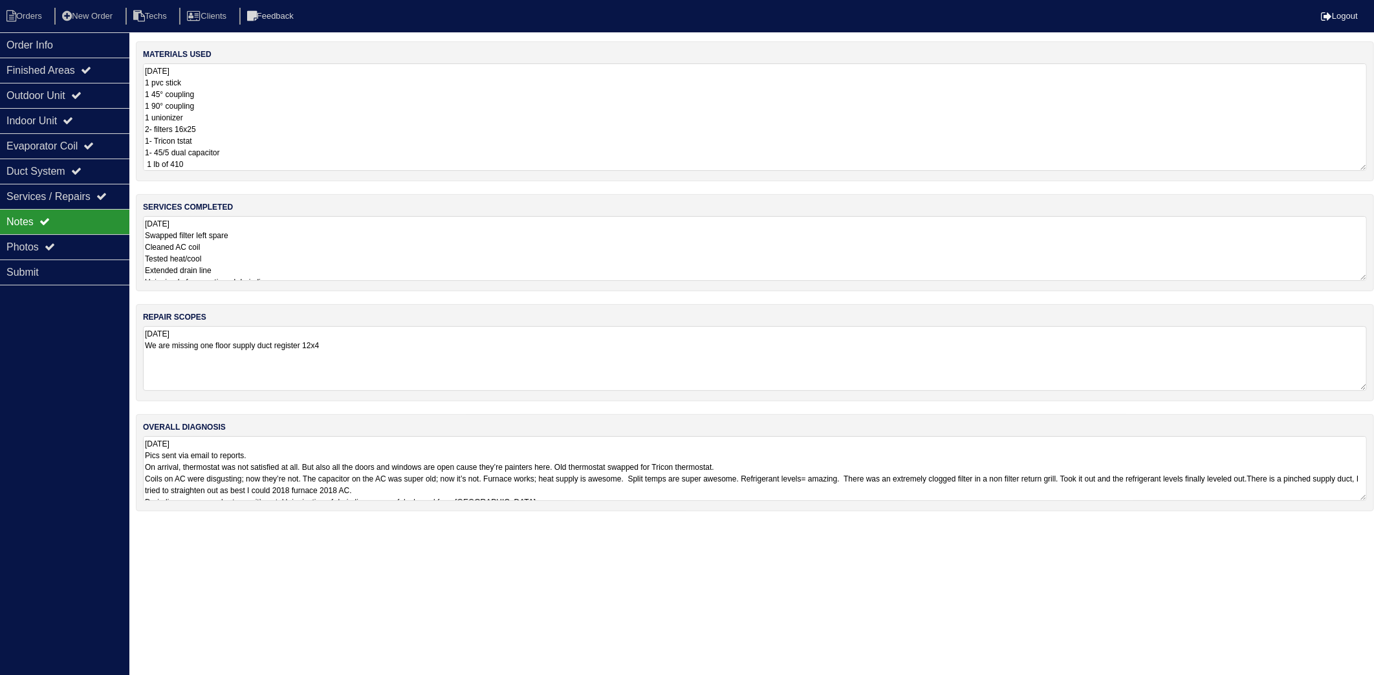
click at [270, 69] on textarea "[DATE] 1 pvc stick 1 45° coupling 1 90° coupling 1 unionizer 2- filters 16x25 1…" at bounding box center [755, 116] width 1224 height 107
click at [282, 239] on textarea "[DATE] Swapped filter left spare Cleaned AC coil Tested heat/cool Extended drai…" at bounding box center [755, 248] width 1224 height 65
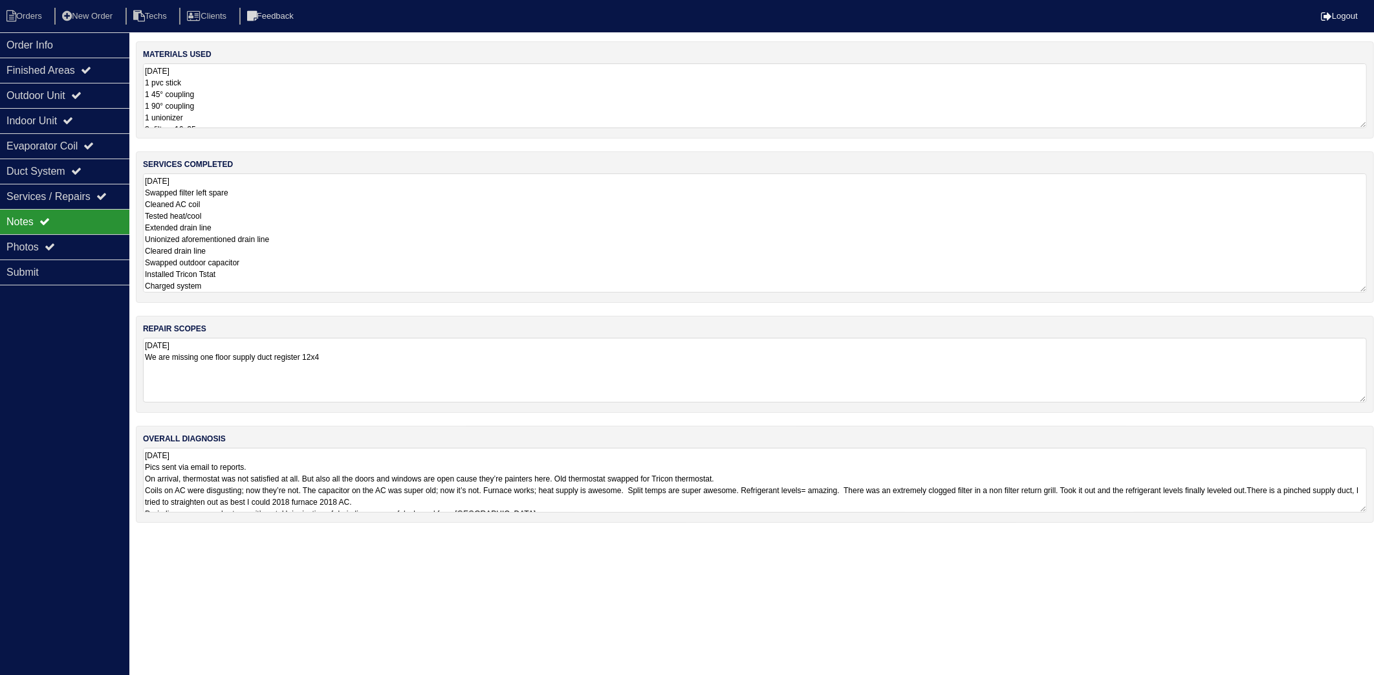
click at [260, 94] on textarea "[DATE] 1 pvc stick 1 45° coupling 1 90° coupling 1 unionizer 2- filters 16x25 1…" at bounding box center [755, 95] width 1224 height 65
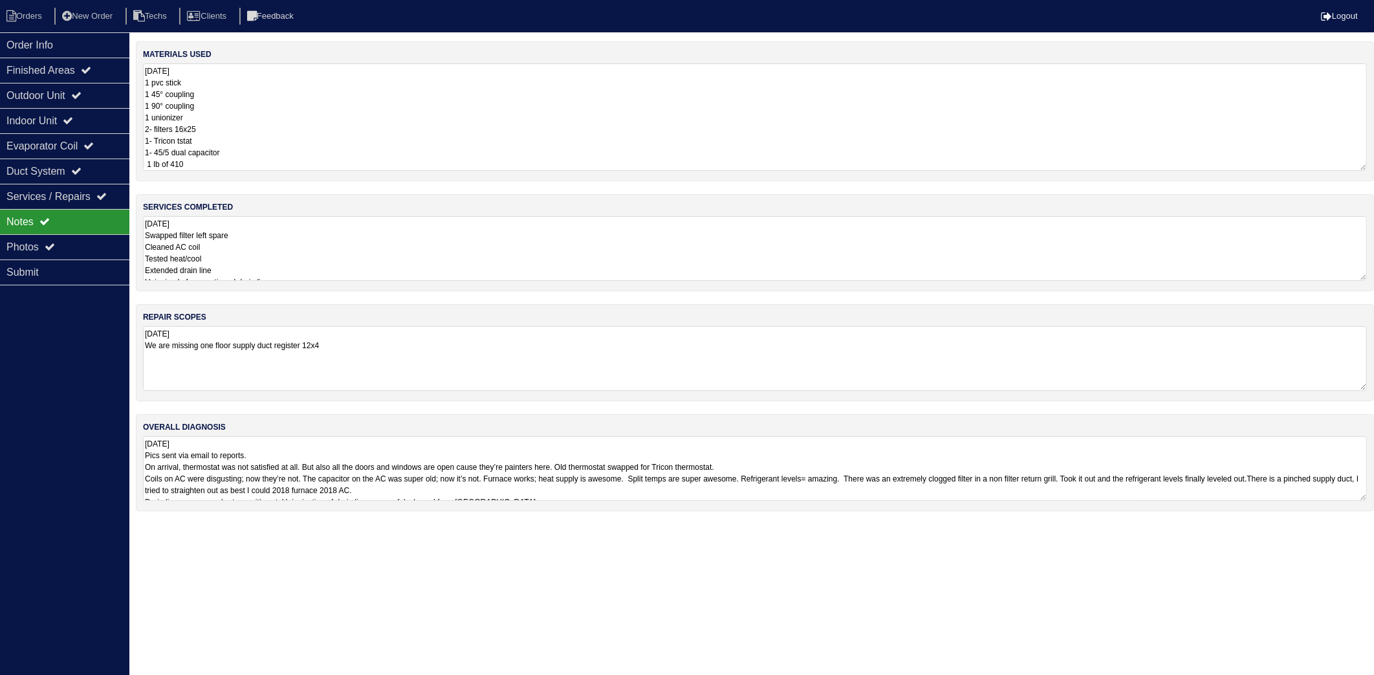
click at [286, 250] on textarea "[DATE] Swapped filter left spare Cleaned AC coil Tested heat/cool Extended drai…" at bounding box center [755, 248] width 1224 height 65
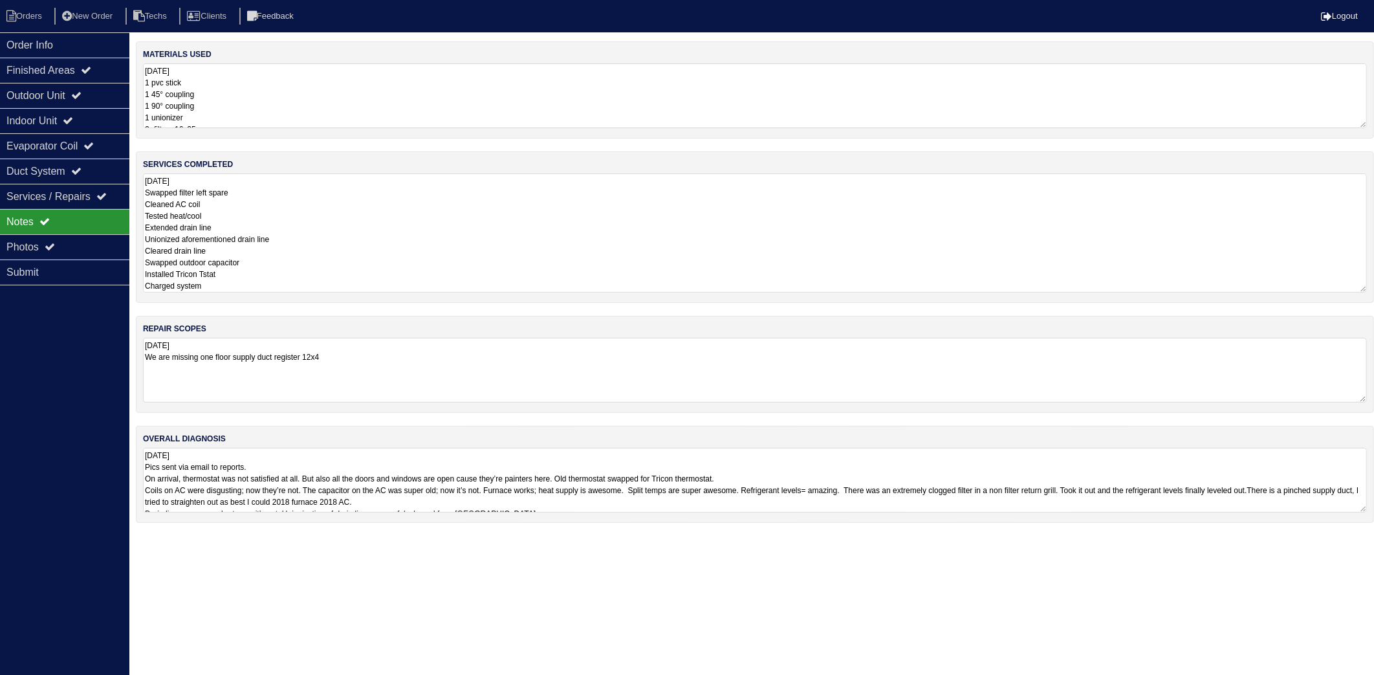
click at [371, 358] on div "materials used [DATE] 1 pvc stick 1 45° coupling 1 90° coupling 1 unionizer 2- …" at bounding box center [755, 288] width 1238 height 494
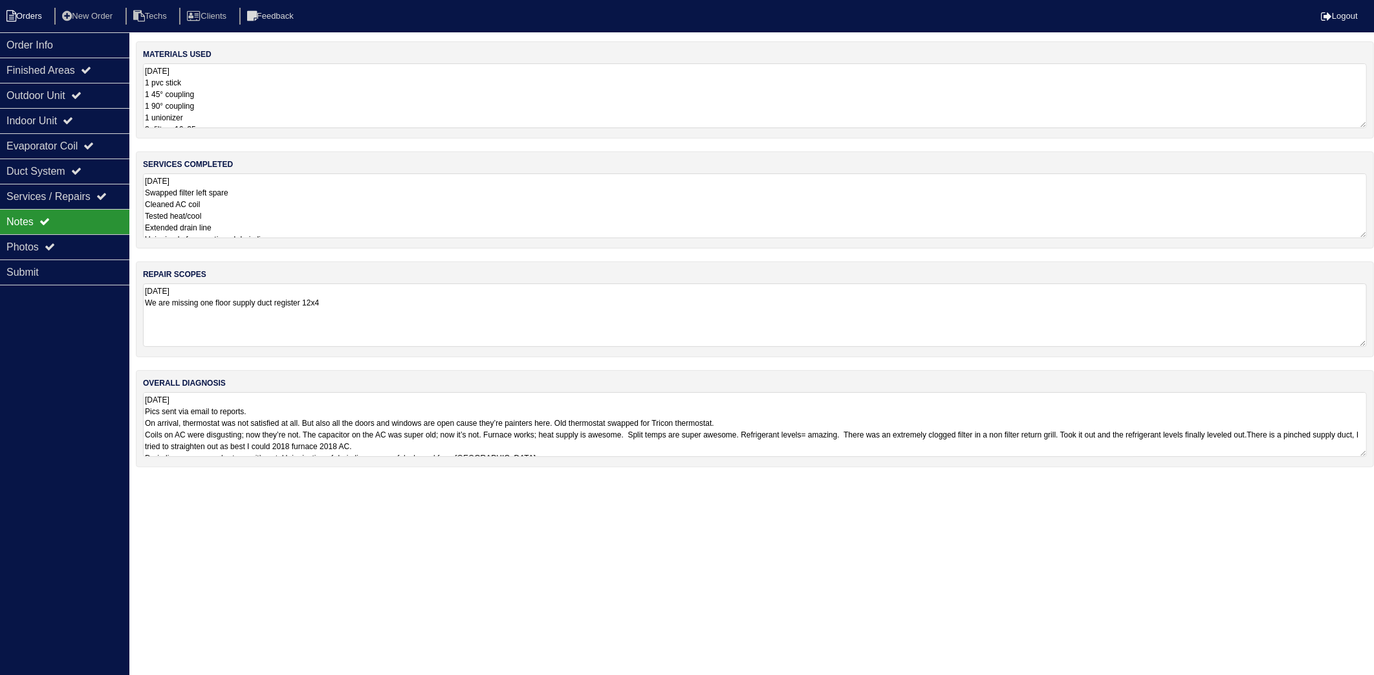
click at [25, 21] on li "Orders" at bounding box center [26, 16] width 52 height 17
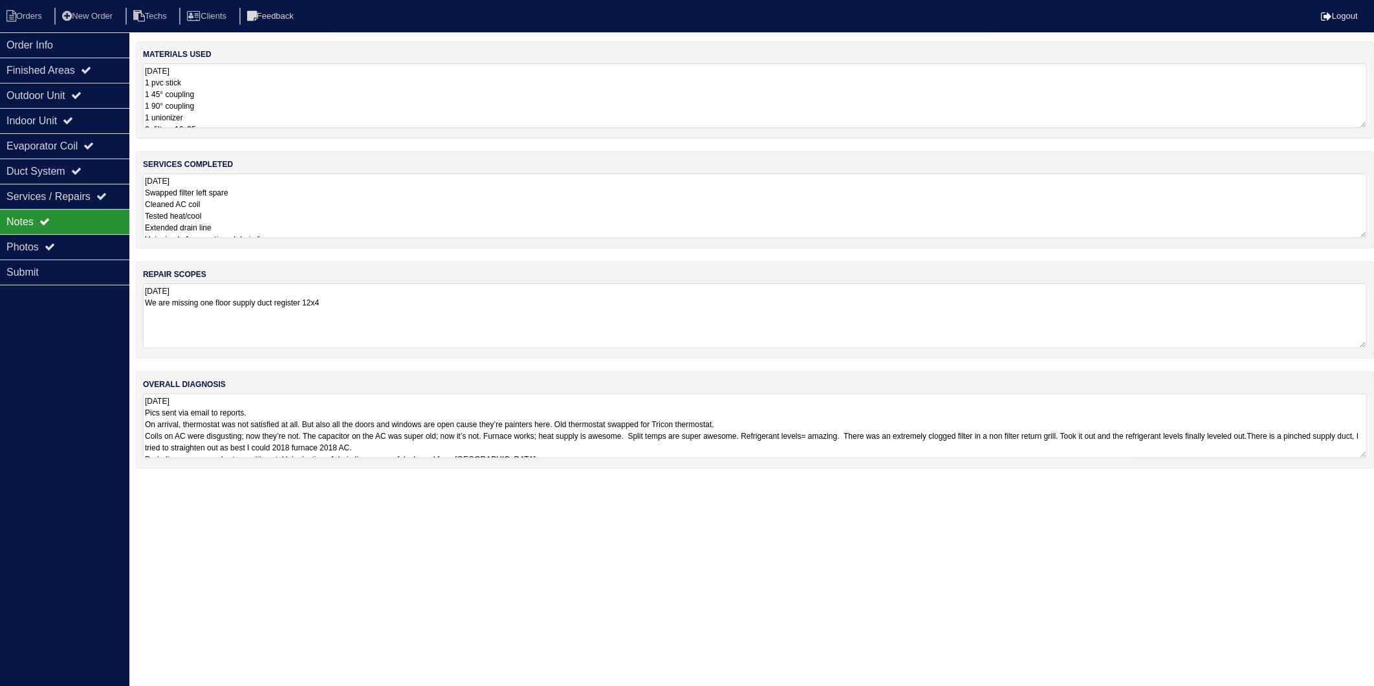
select select "15"
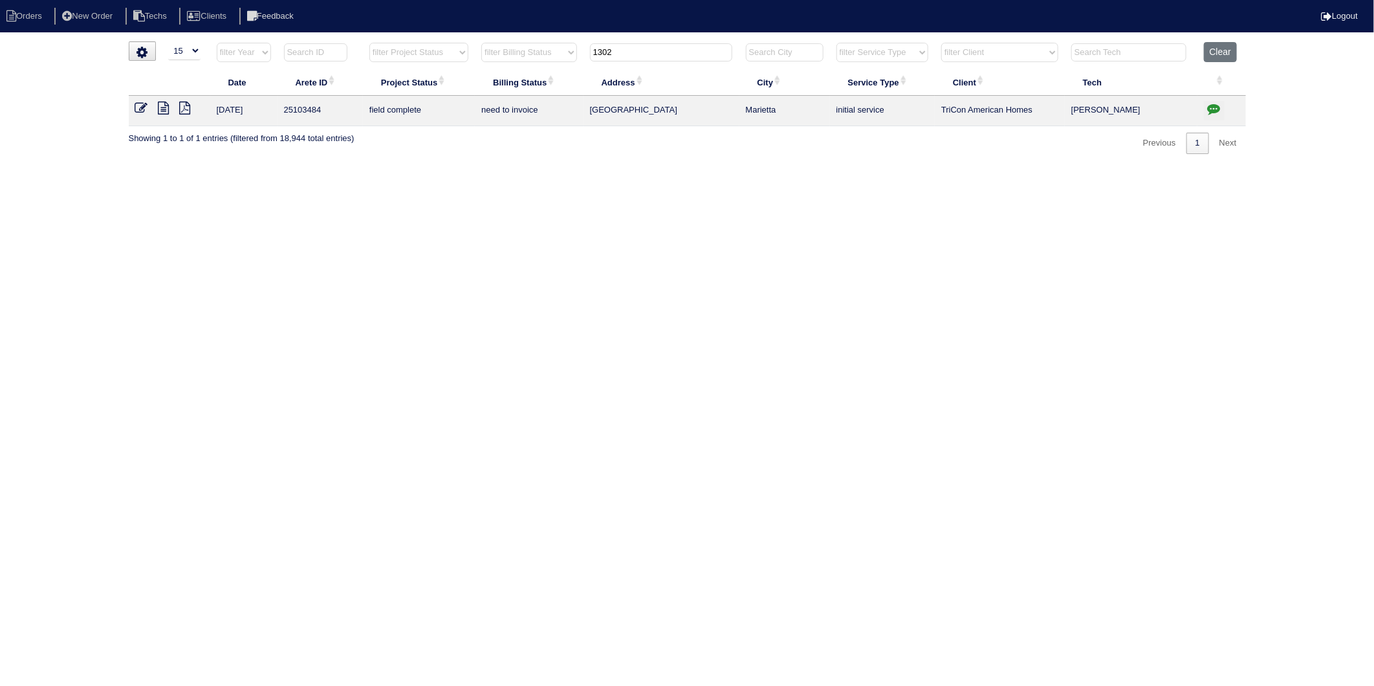
drag, startPoint x: 636, startPoint y: 54, endPoint x: 558, endPoint y: 147, distance: 121.7
click at [552, 92] on table "Date Arete ID Project Status Billing Status Address City Service Type Client Te…" at bounding box center [687, 84] width 1117 height 84
type input "717"
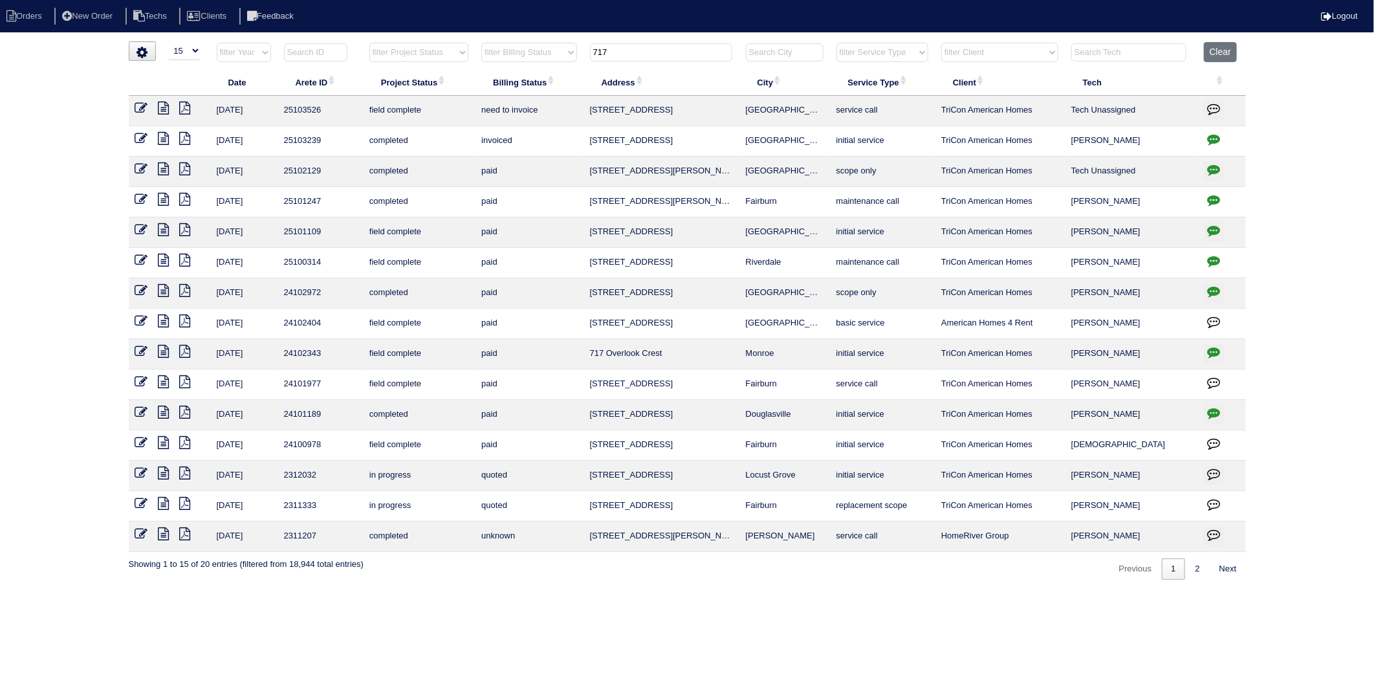
drag, startPoint x: 164, startPoint y: 107, endPoint x: 124, endPoint y: 124, distance: 43.5
click at [164, 107] on icon at bounding box center [163, 108] width 11 height 13
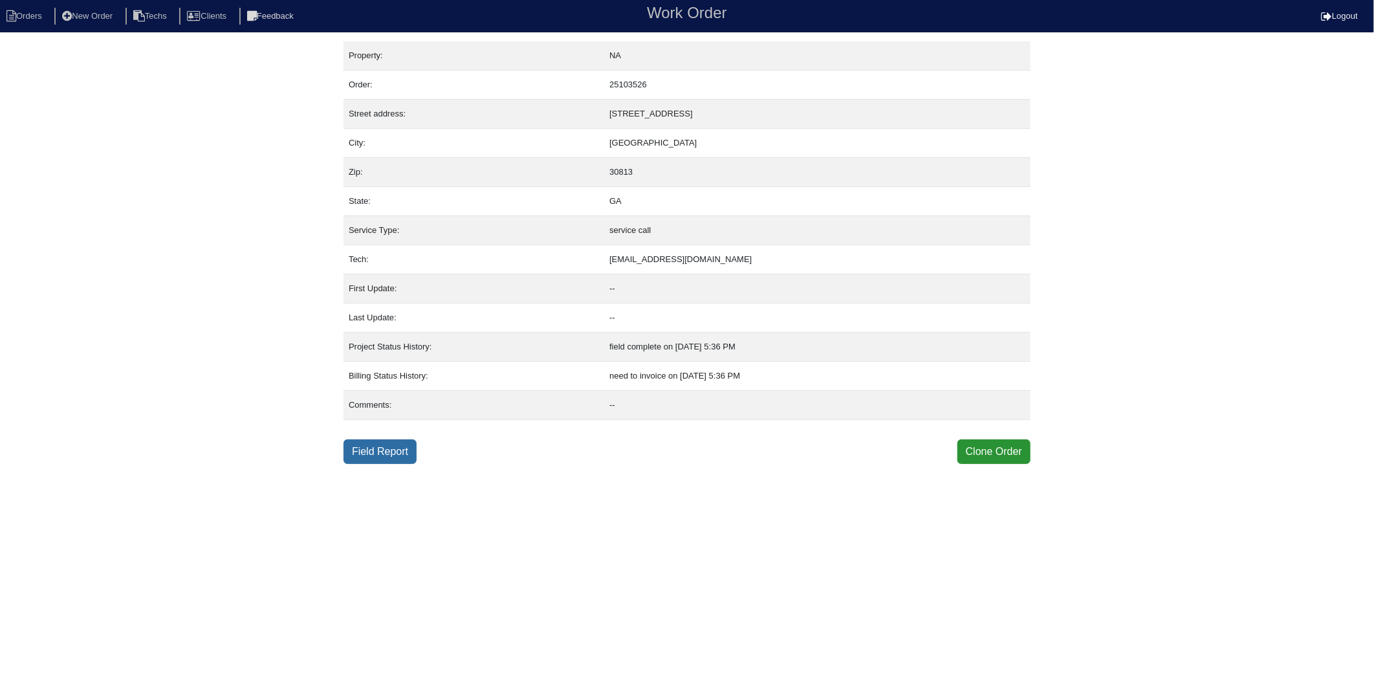
click at [385, 449] on link "Field Report" at bounding box center [379, 451] width 73 height 25
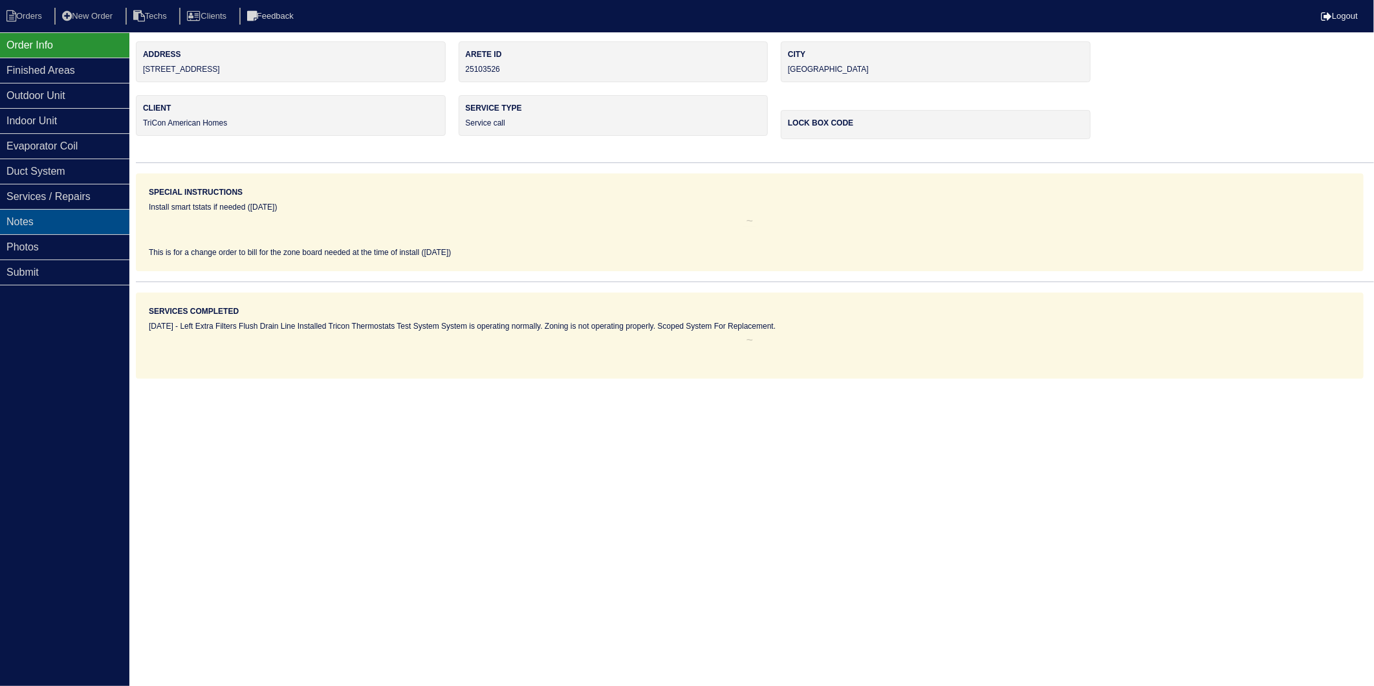
click at [38, 221] on div "Notes" at bounding box center [64, 221] width 129 height 25
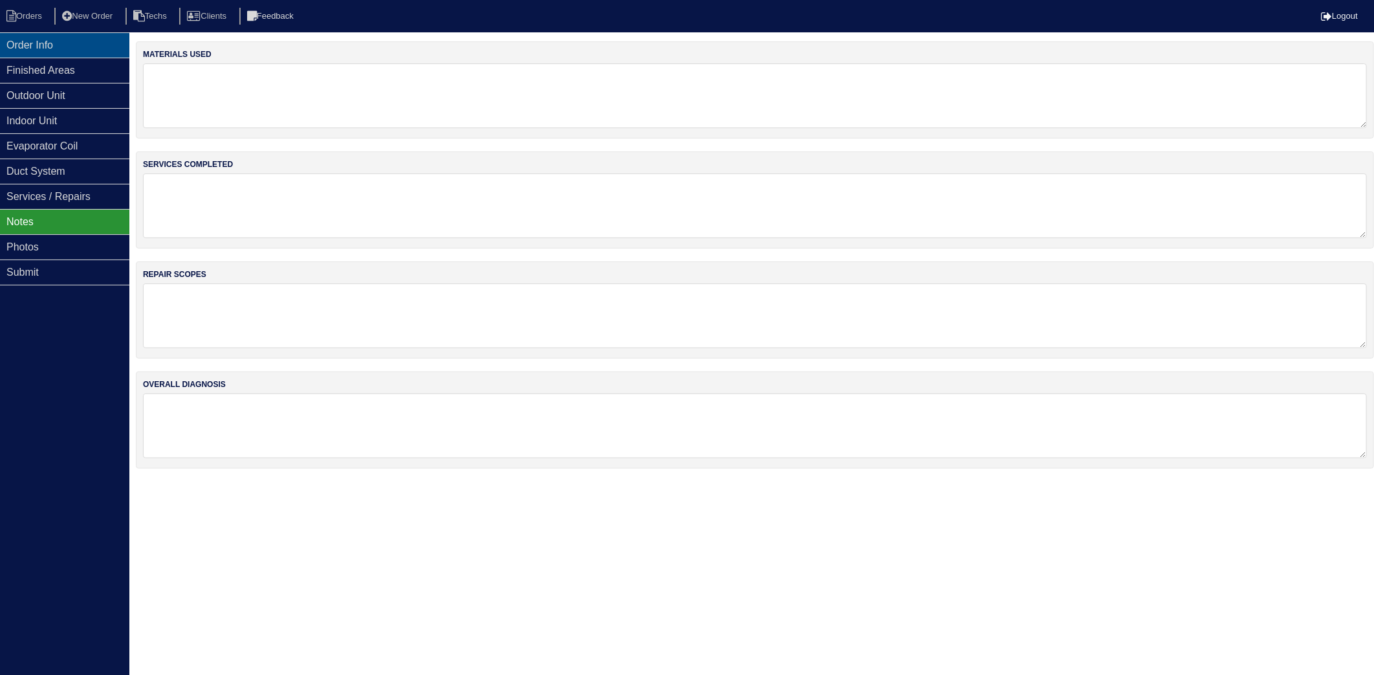
click at [19, 47] on div "Order Info" at bounding box center [64, 44] width 129 height 25
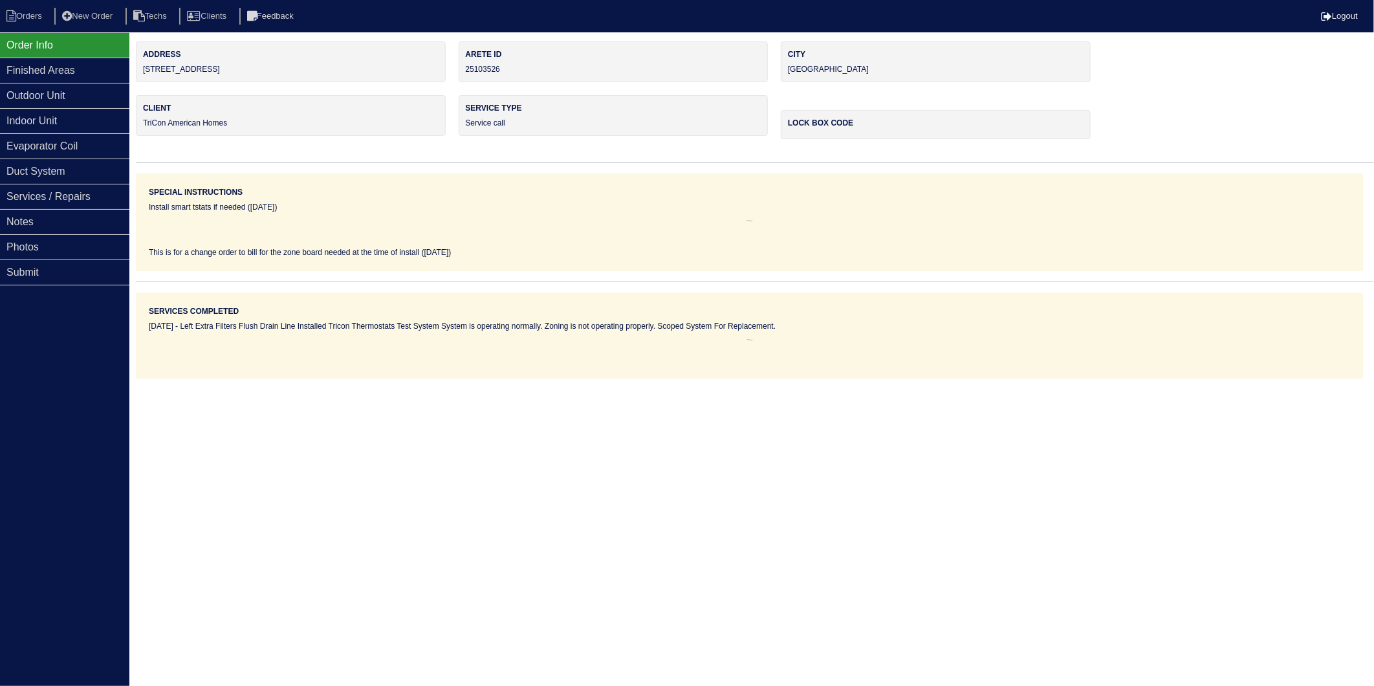
click at [248, 358] on div "Services Completed [DATE] - Left Extra Filters Flush Drain Line Installed Trico…" at bounding box center [750, 335] width 1228 height 86
click at [24, 12] on li "Orders" at bounding box center [26, 16] width 52 height 17
select select "15"
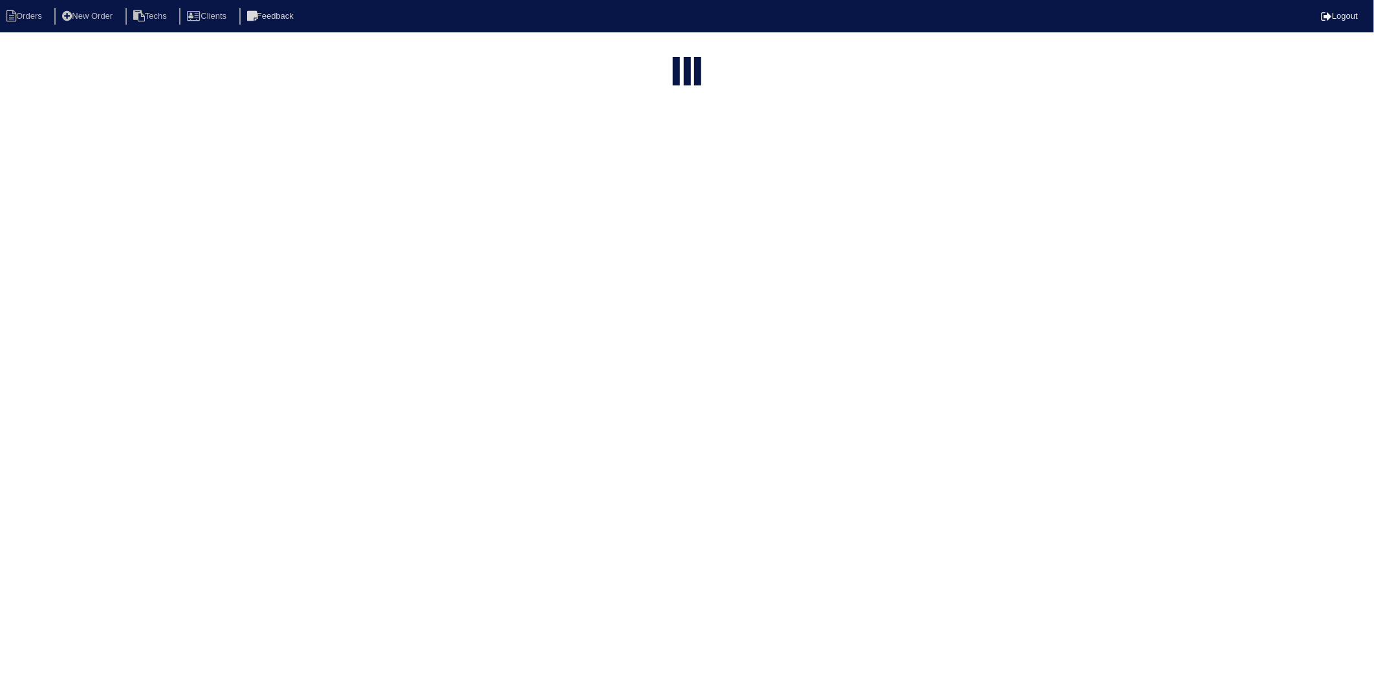
type input "717"
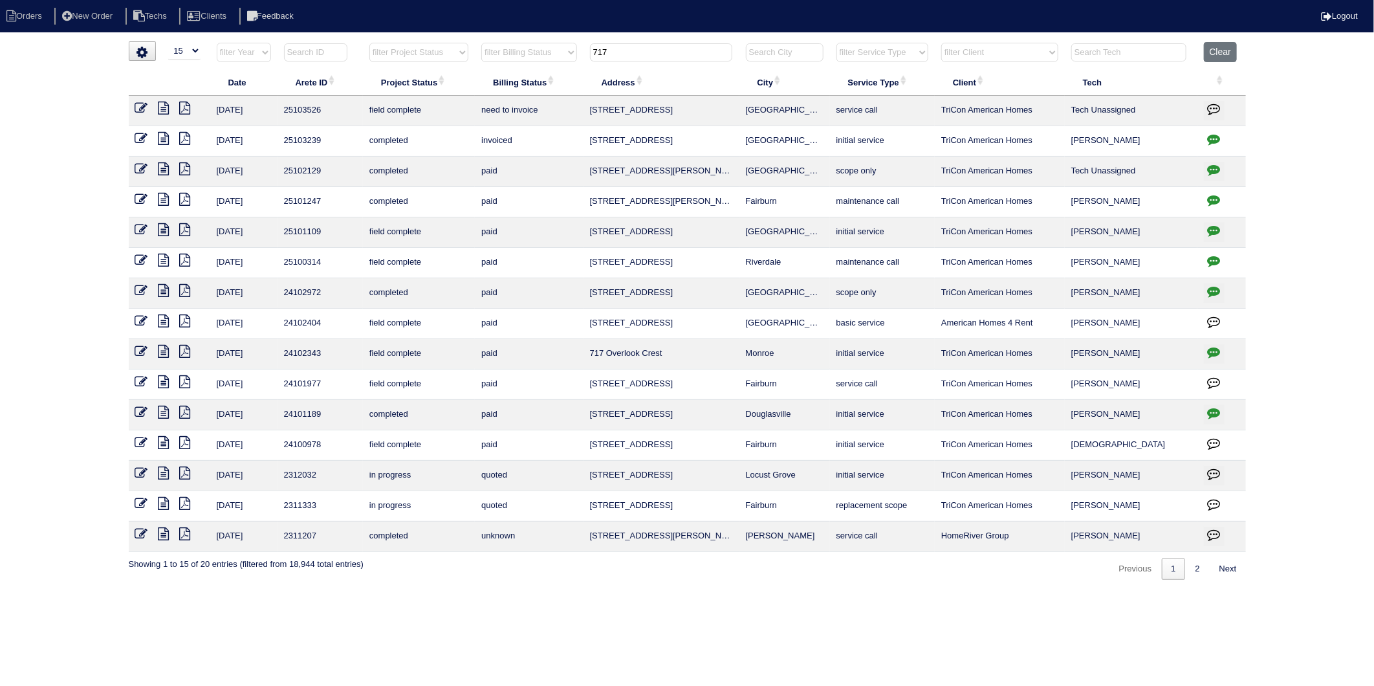
click at [137, 105] on icon at bounding box center [141, 108] width 13 height 13
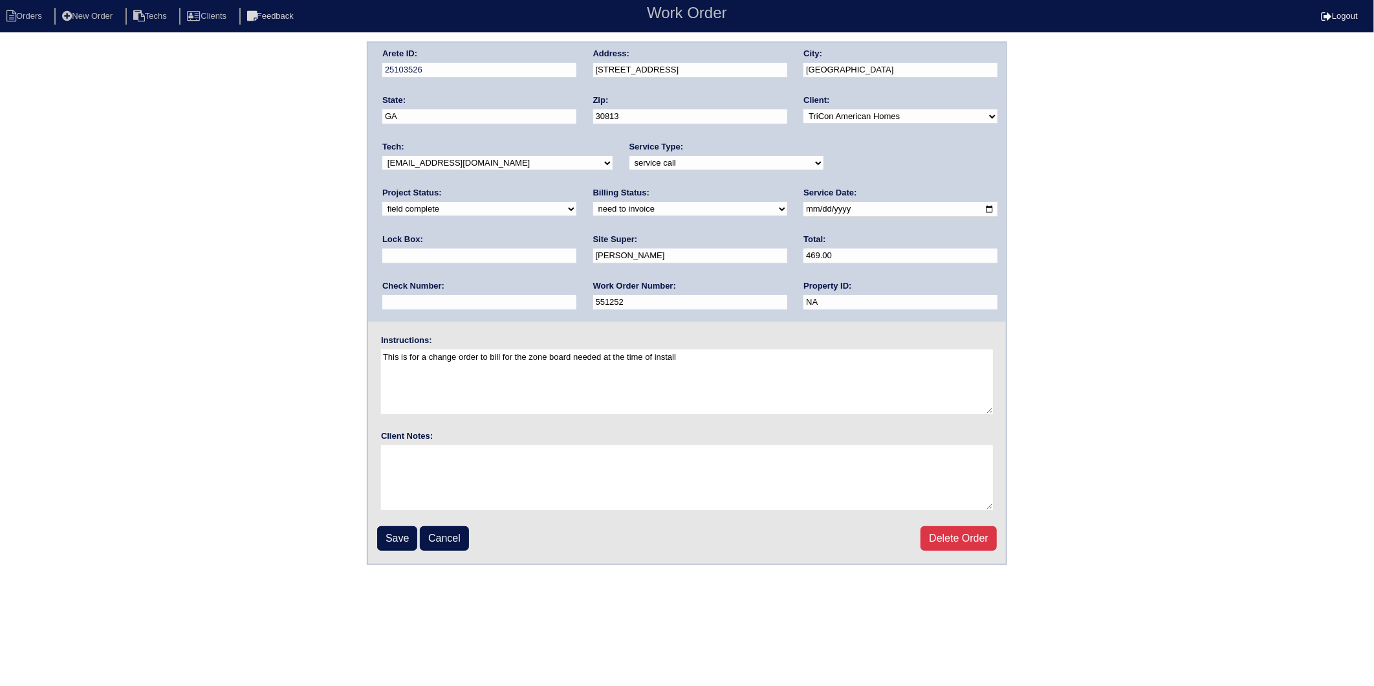
click at [593, 205] on select "need to quote quoted need to invoice invoiced paid warranty purchase order need…" at bounding box center [690, 209] width 194 height 14
select select "invoiced"
click at [593, 202] on select "need to quote quoted need to invoice invoiced paid warranty purchase order need…" at bounding box center [690, 209] width 194 height 14
drag, startPoint x: 402, startPoint y: 537, endPoint x: 469, endPoint y: 177, distance: 366.4
click at [402, 537] on input "Save" at bounding box center [397, 538] width 40 height 25
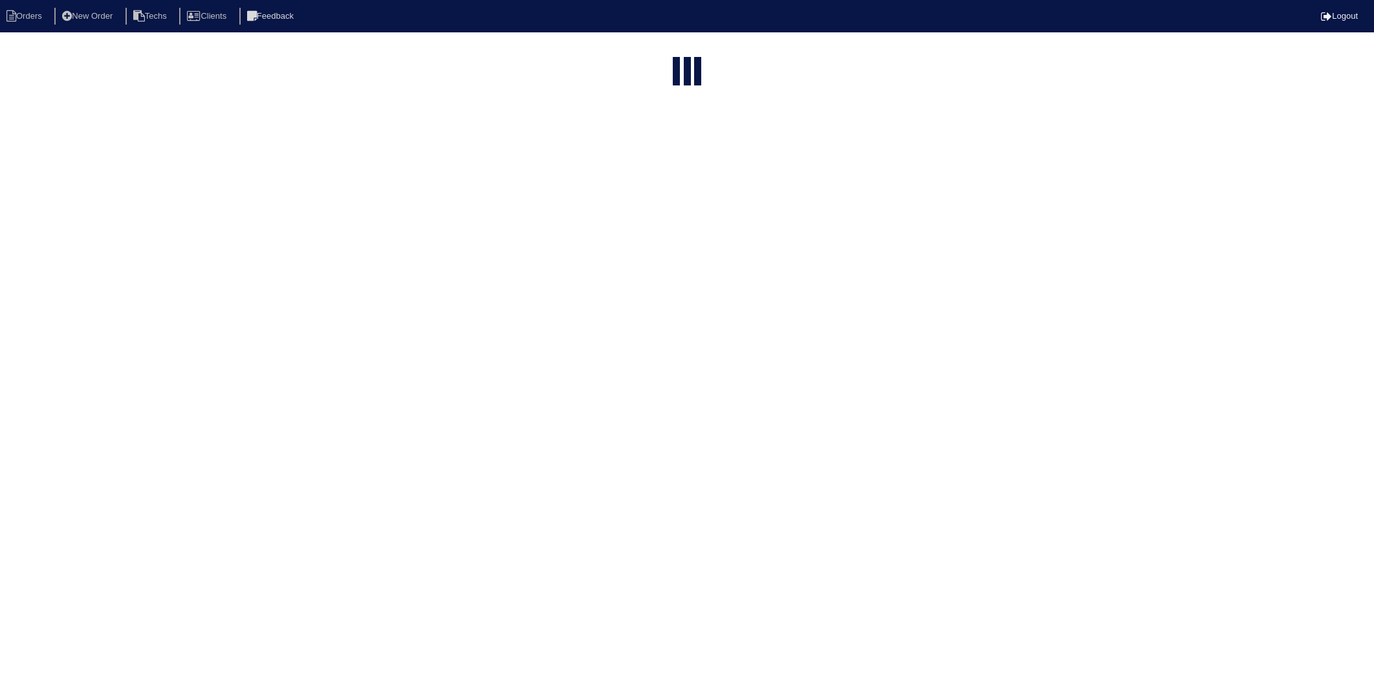
select select "15"
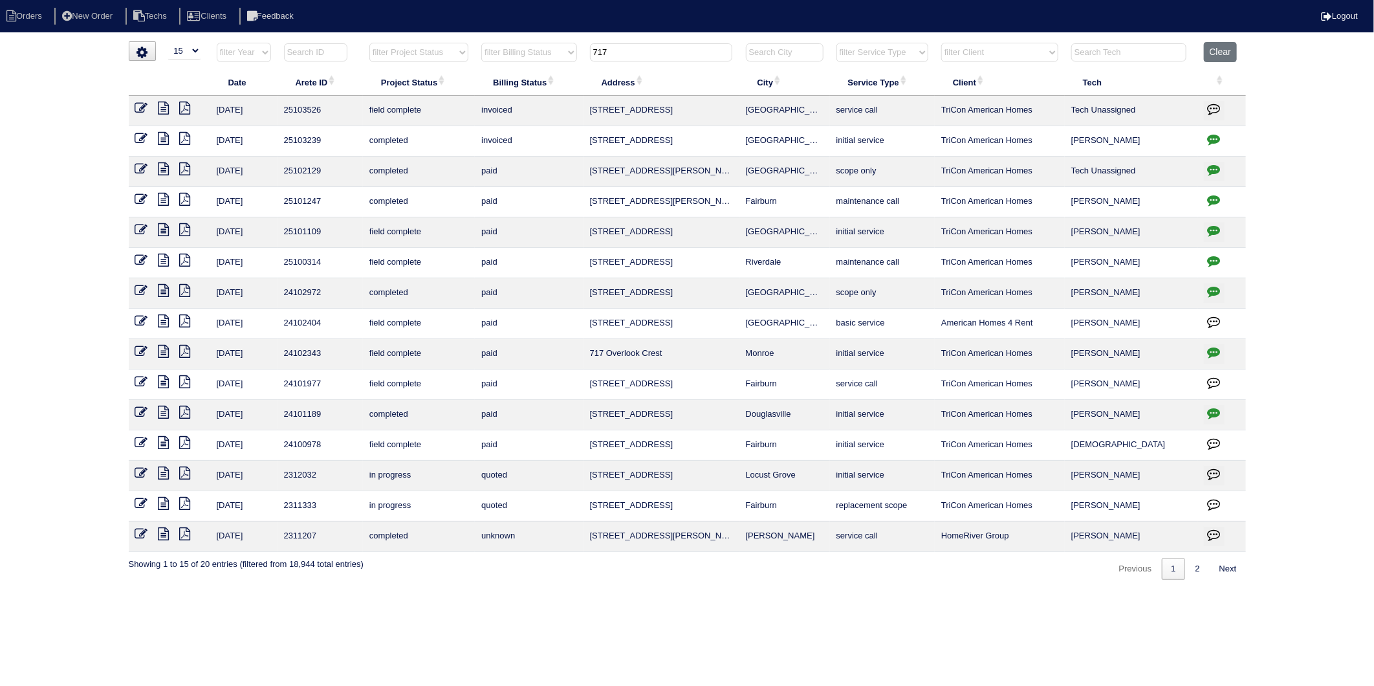
drag, startPoint x: 627, startPoint y: 47, endPoint x: 440, endPoint y: 102, distance: 194.8
click at [440, 102] on table "Date Arete ID Project Status Billing Status Address City Service Type Client Te…" at bounding box center [687, 297] width 1117 height 510
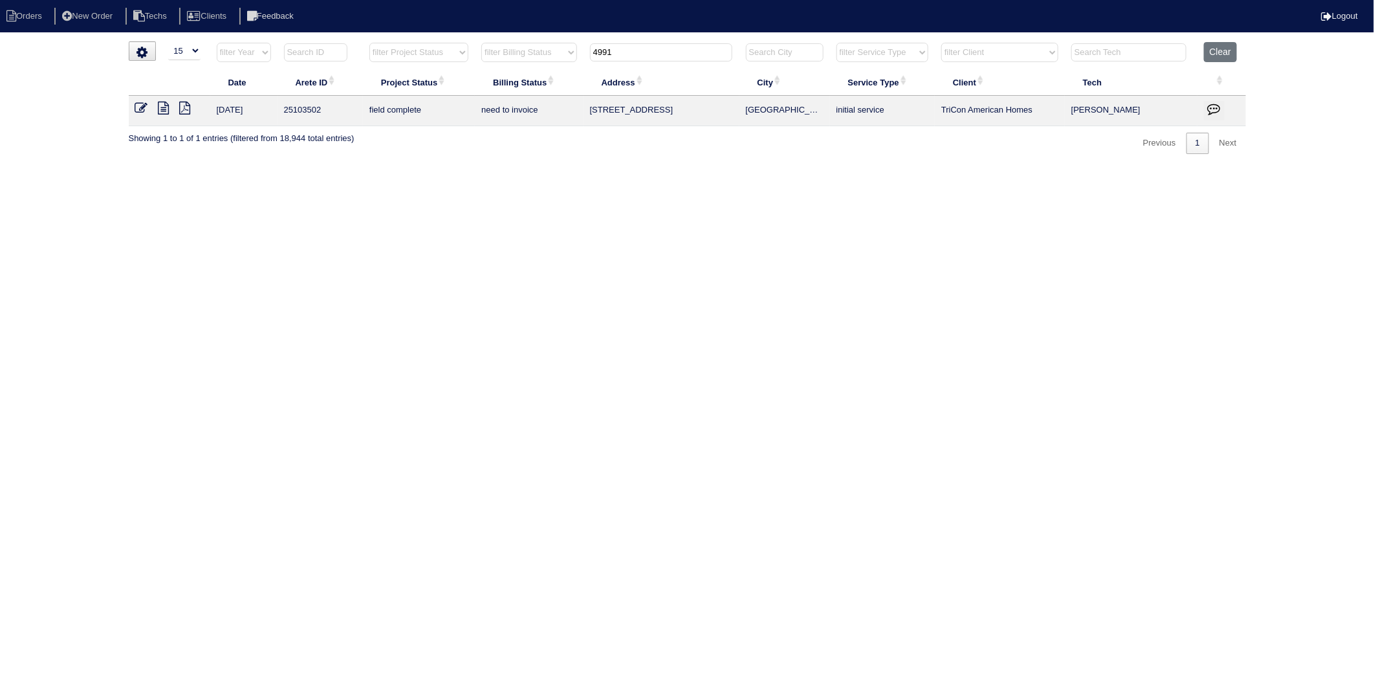
type input "4991"
click at [139, 106] on icon at bounding box center [141, 108] width 13 height 13
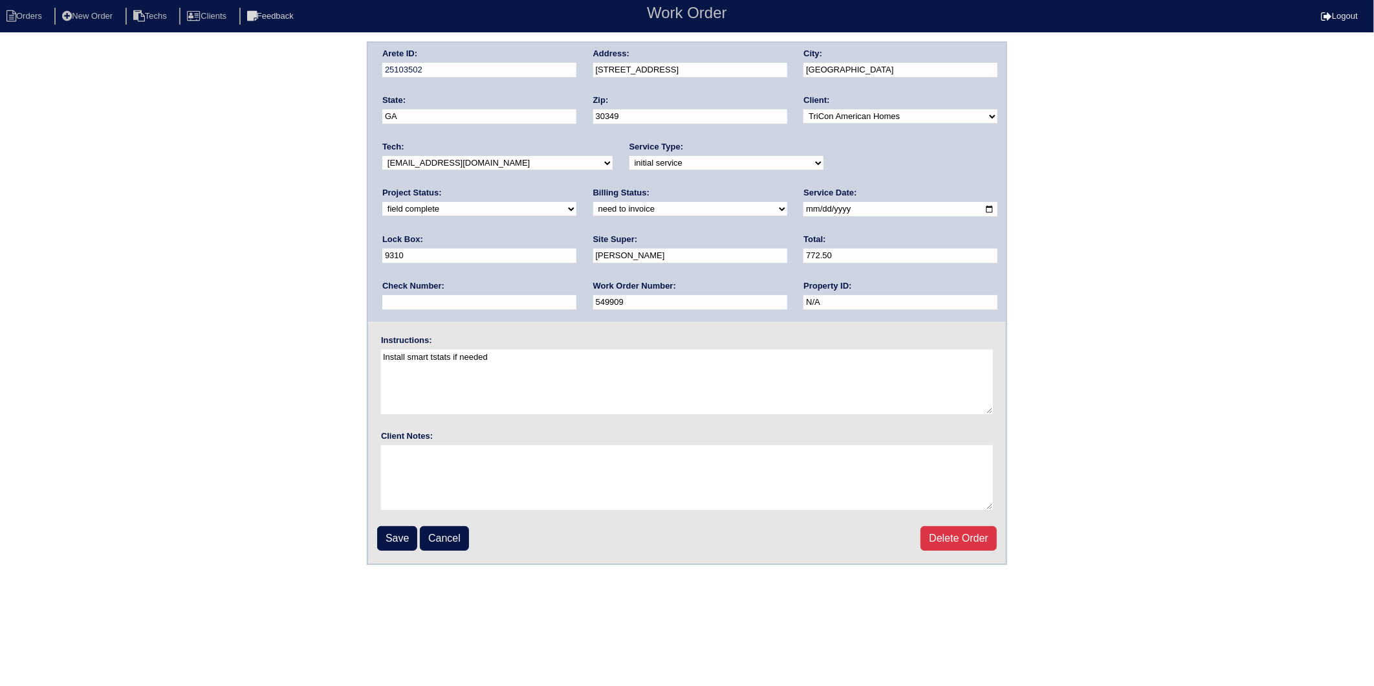
drag, startPoint x: 401, startPoint y: 209, endPoint x: 399, endPoint y: 215, distance: 6.8
click at [593, 209] on select "need to quote quoted need to invoice invoiced paid warranty purchase order need…" at bounding box center [690, 209] width 194 height 14
select select "invoiced"
click at [593, 202] on select "need to quote quoted need to invoice invoiced paid warranty purchase order need…" at bounding box center [690, 209] width 194 height 14
click at [393, 539] on input "Save" at bounding box center [397, 538] width 40 height 25
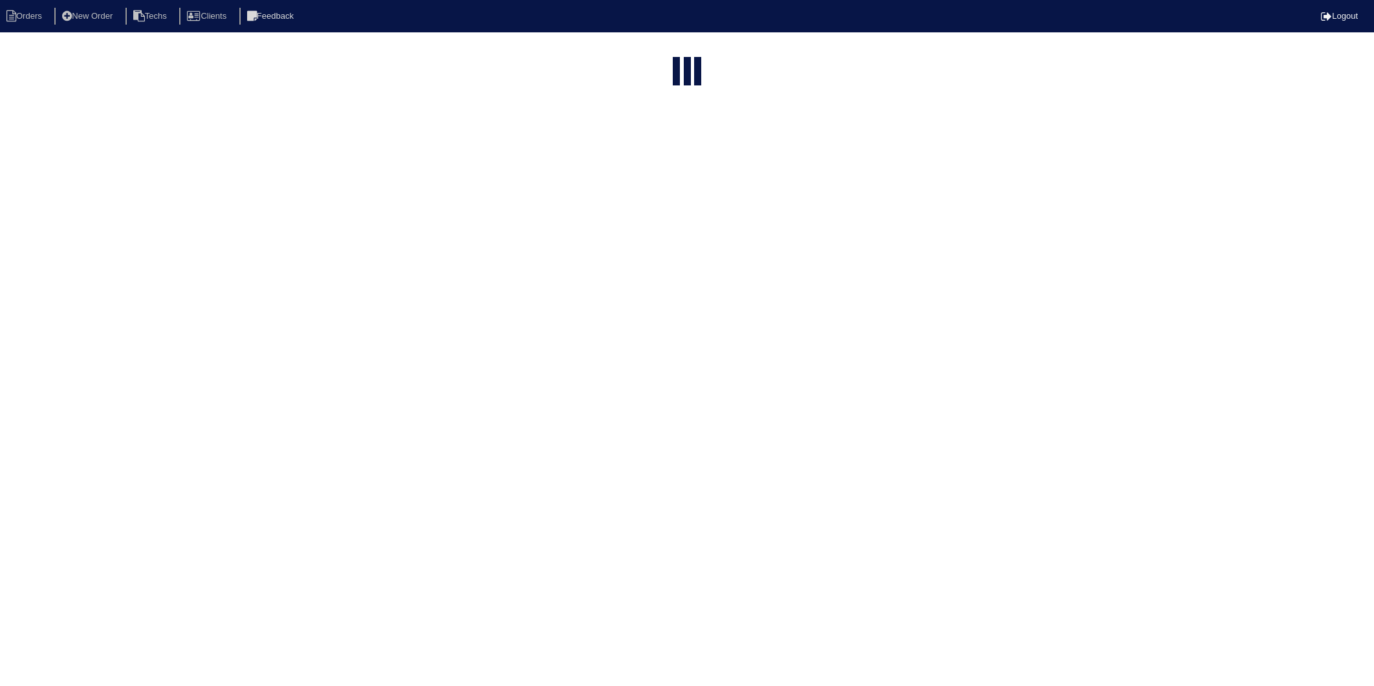
select select "15"
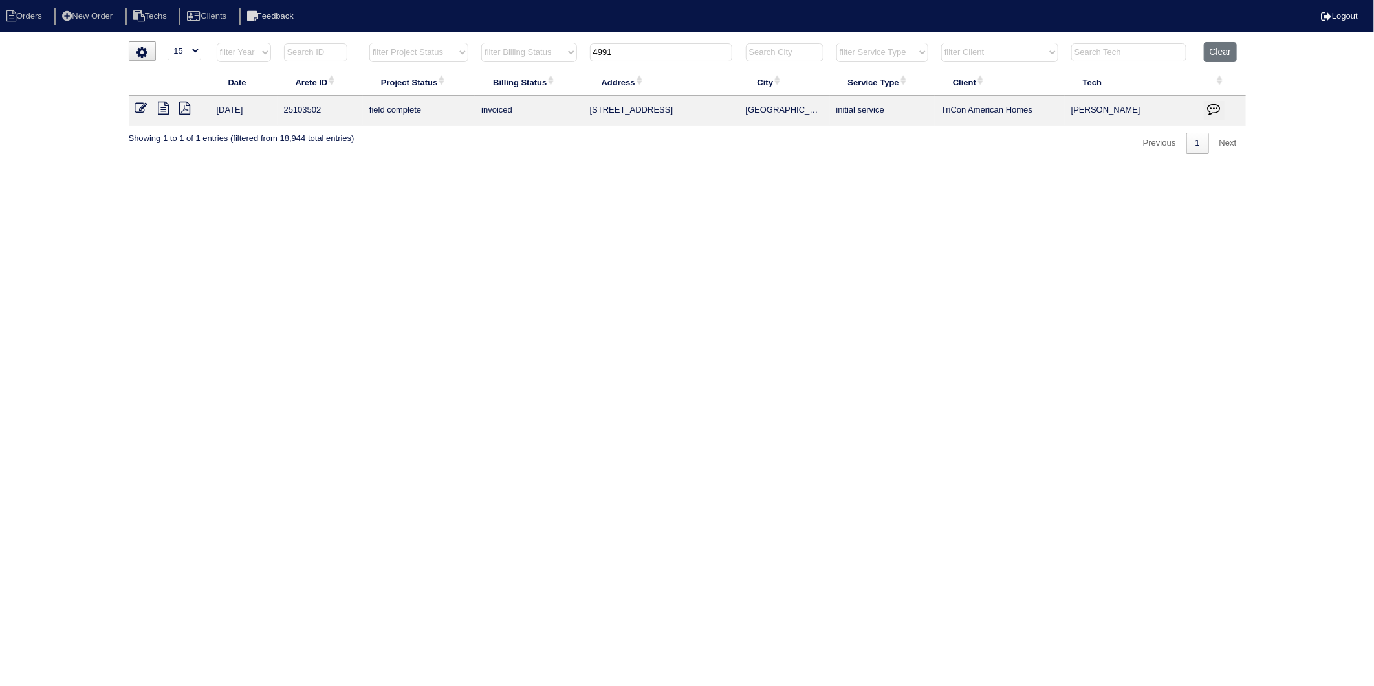
drag, startPoint x: 629, startPoint y: 55, endPoint x: 521, endPoint y: 95, distance: 115.2
click at [522, 94] on table "Date Arete ID Project Status Billing Status Address City Service Type Client Te…" at bounding box center [687, 84] width 1117 height 84
type input "271"
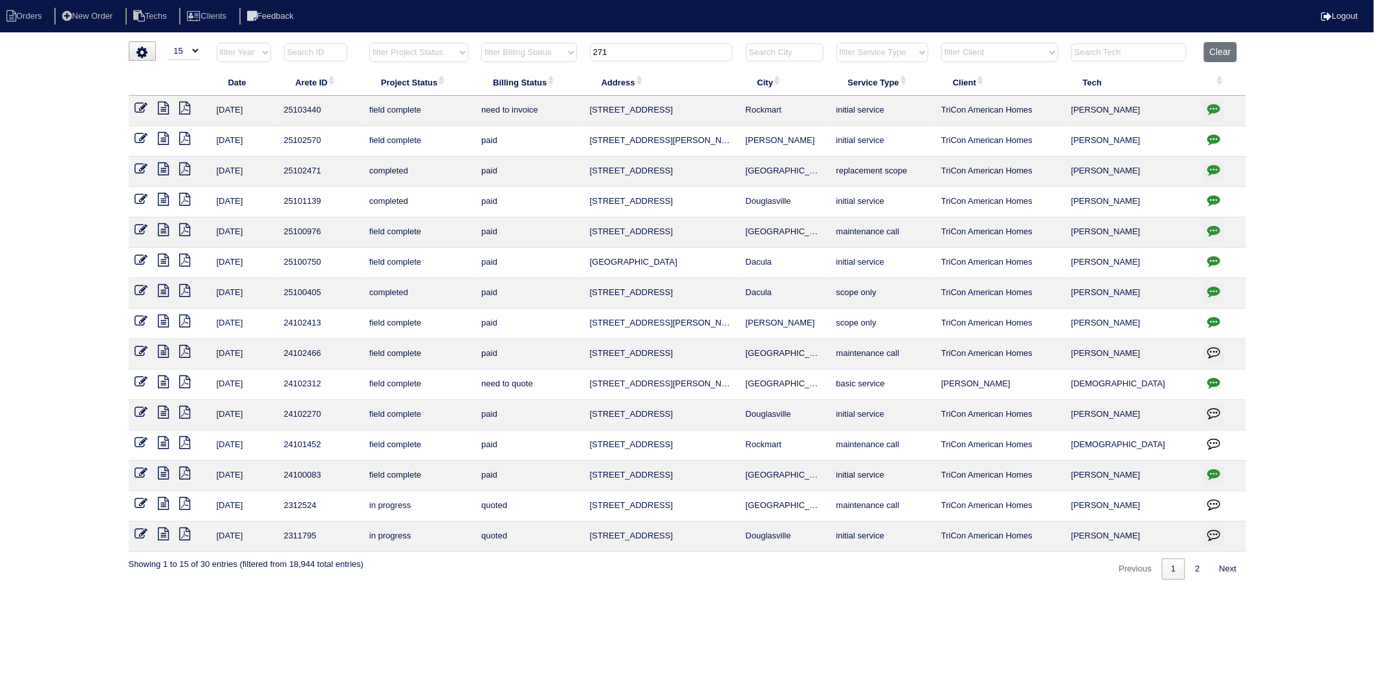
click at [162, 110] on icon at bounding box center [163, 108] width 11 height 13
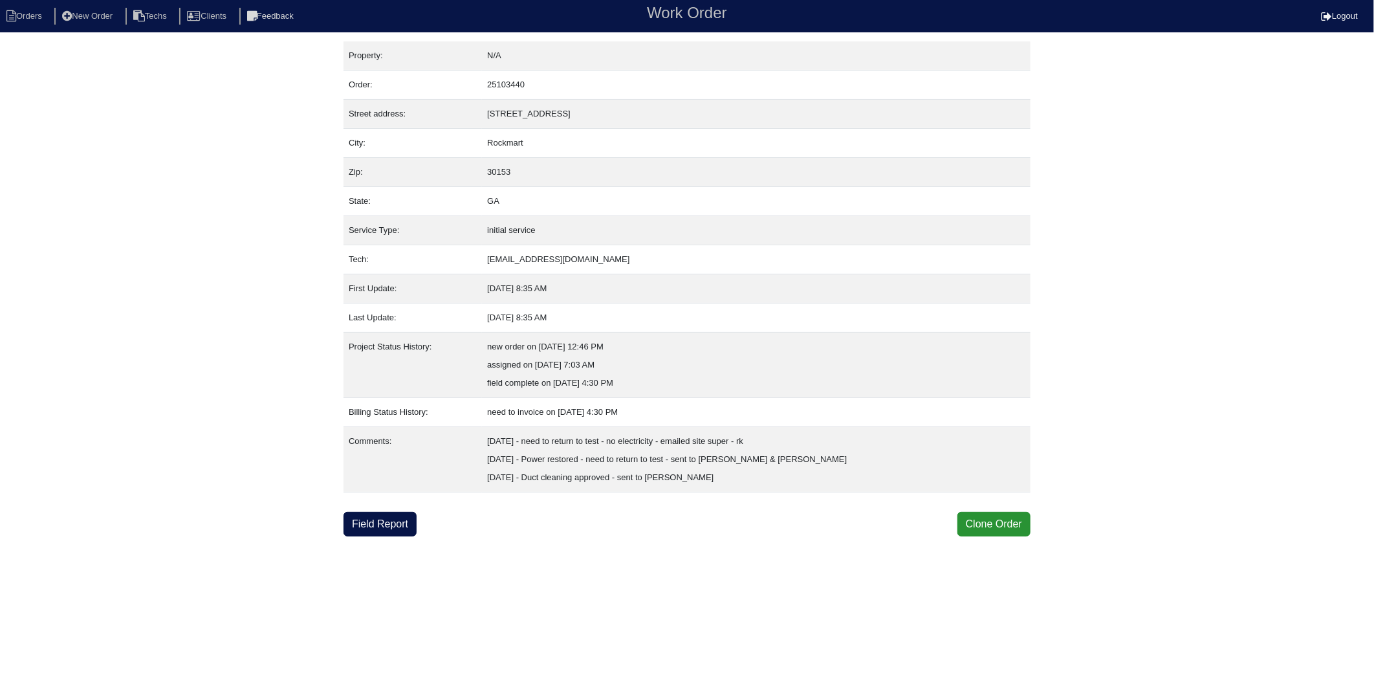
click at [218, 430] on div "Property: N/A Order: 25103440 Street address: [STREET_ADDRESS] City: [GEOGRAPHI…" at bounding box center [687, 288] width 1374 height 495
click at [365, 528] on link "Field Report" at bounding box center [379, 524] width 73 height 25
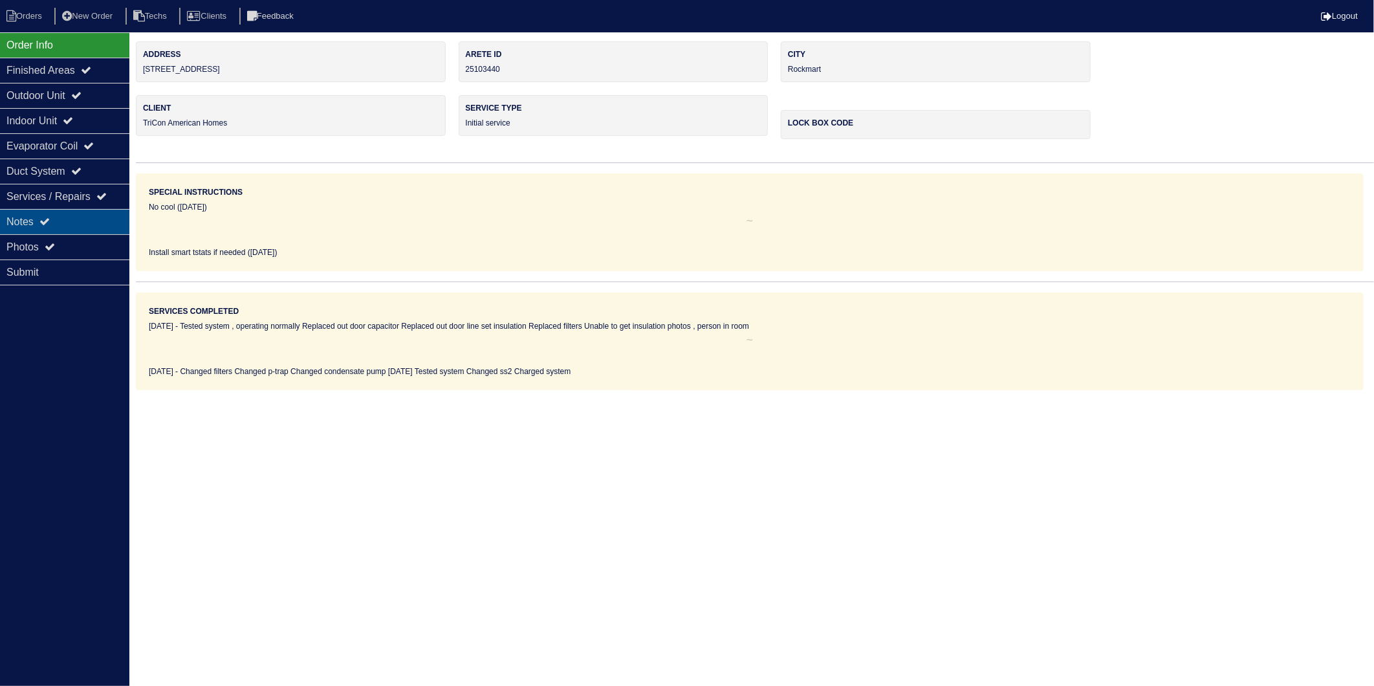
click at [9, 220] on div "Notes" at bounding box center [64, 221] width 129 height 25
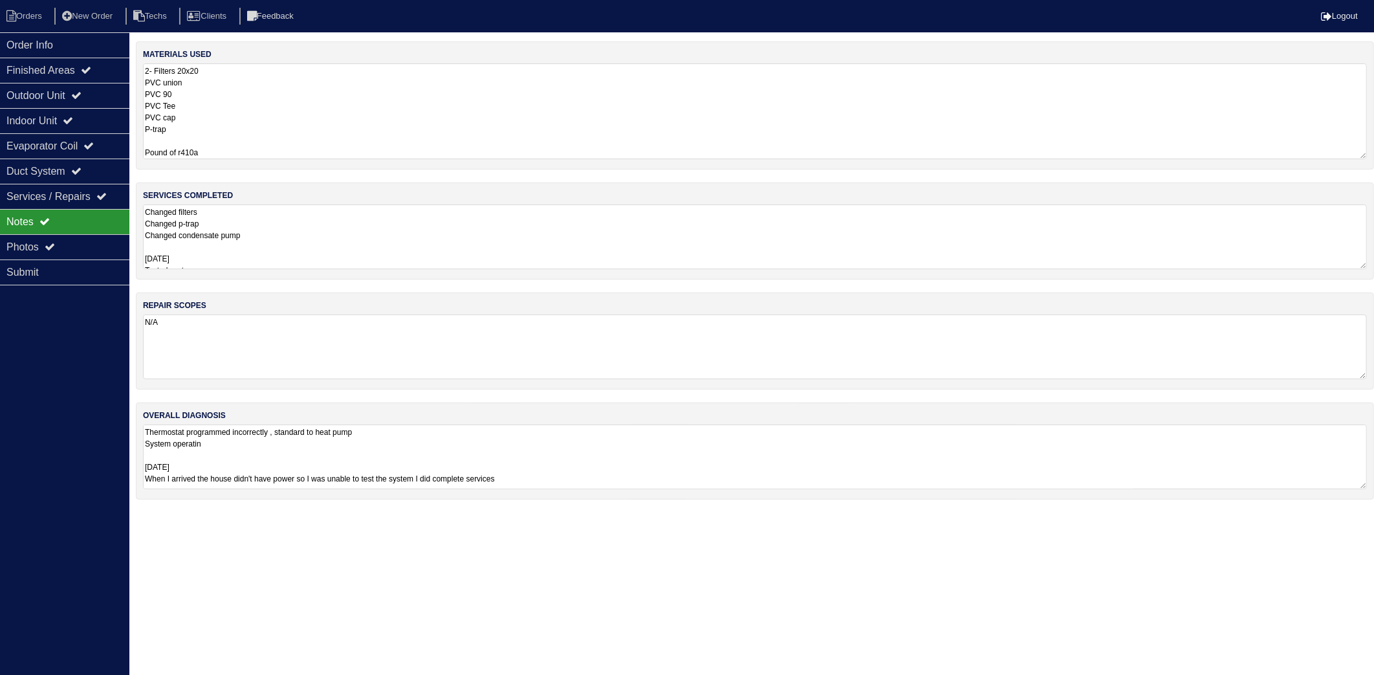
click at [242, 98] on textarea "2- Filters 20x20 PVC union PVC 90 PVC Tee PVC cap P-trap Pound of r410a" at bounding box center [755, 111] width 1224 height 96
click at [309, 233] on textarea "Changed filters Changed p-trap Changed condensate pump [DATE] Tested system Cha…" at bounding box center [755, 236] width 1224 height 65
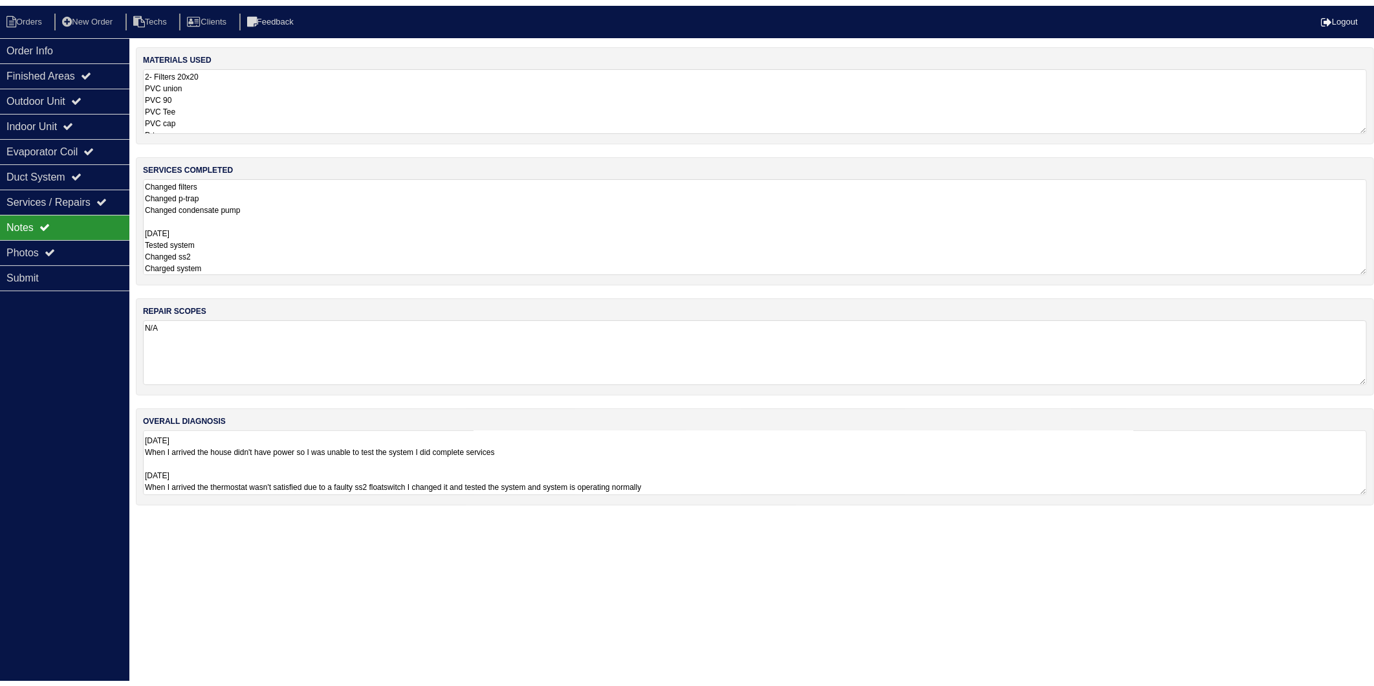
scroll to position [1, 0]
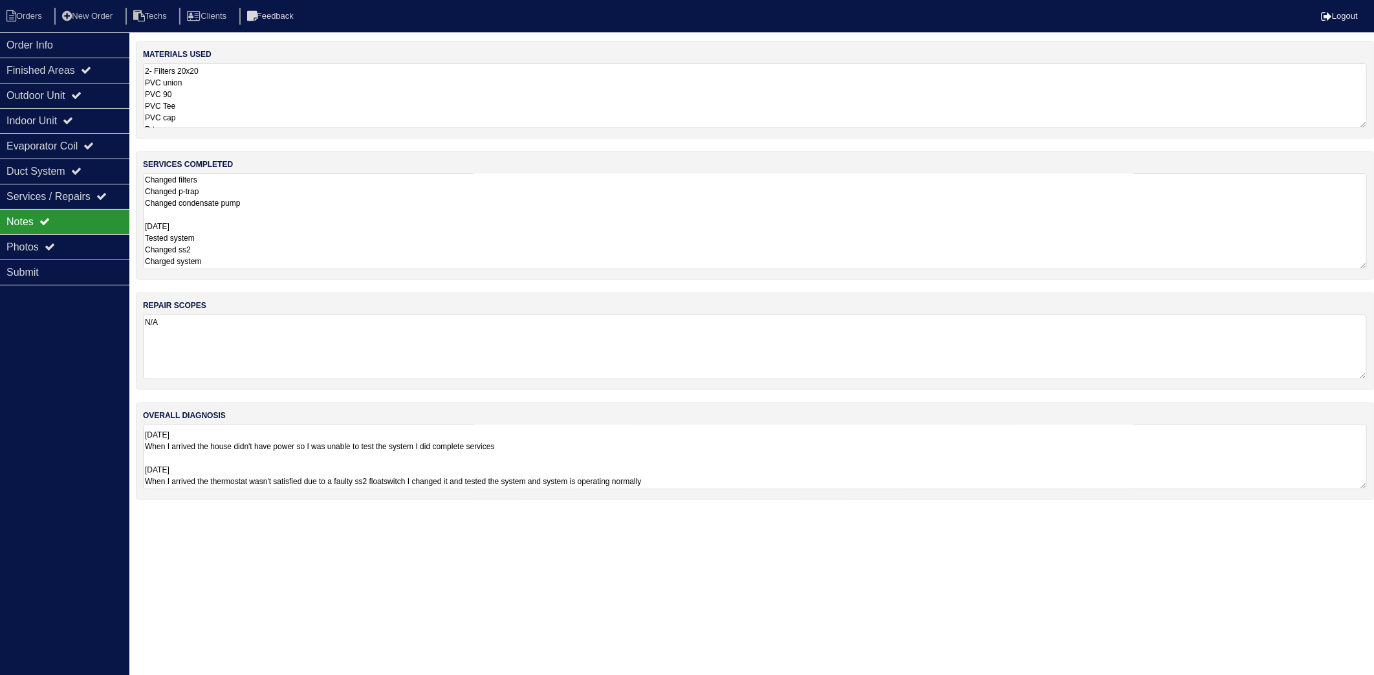
click at [356, 222] on textarea "Changed filters Changed p-trap Changed condensate pump [DATE] Tested system Cha…" at bounding box center [755, 221] width 1224 height 96
click at [39, 21] on li "Orders" at bounding box center [26, 16] width 52 height 17
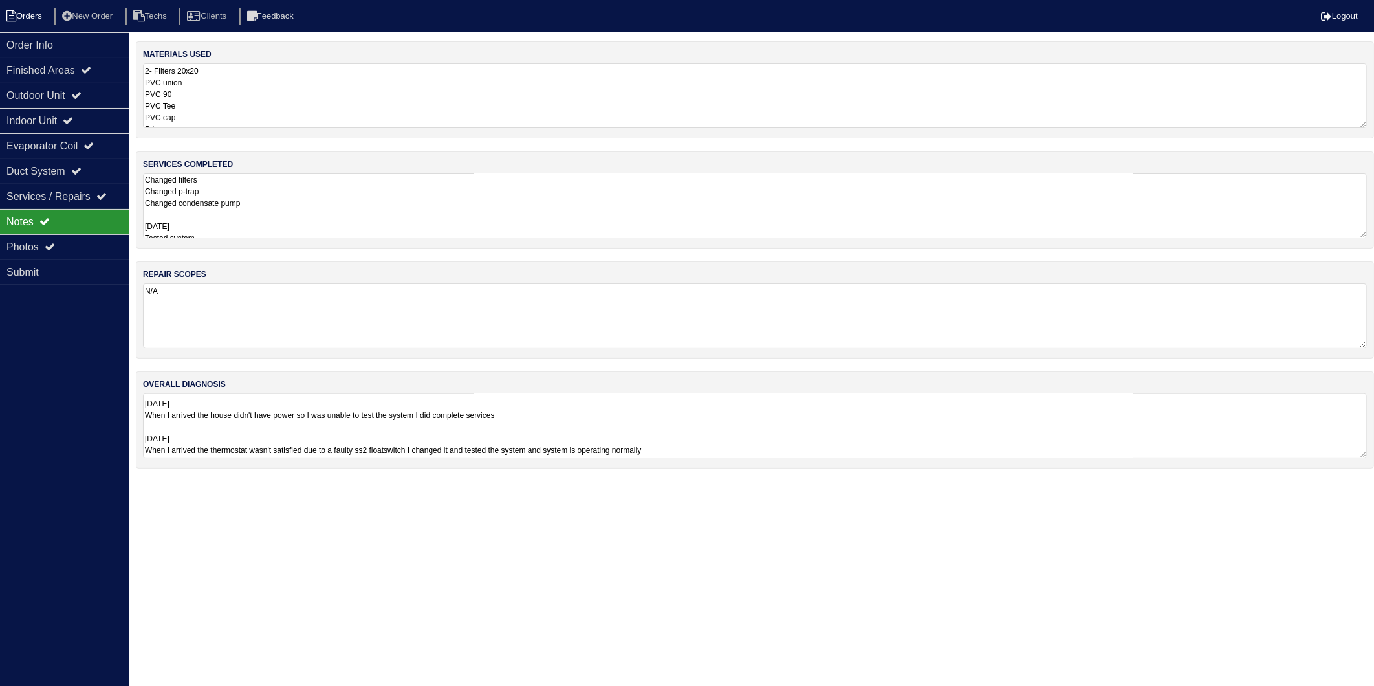
select select "15"
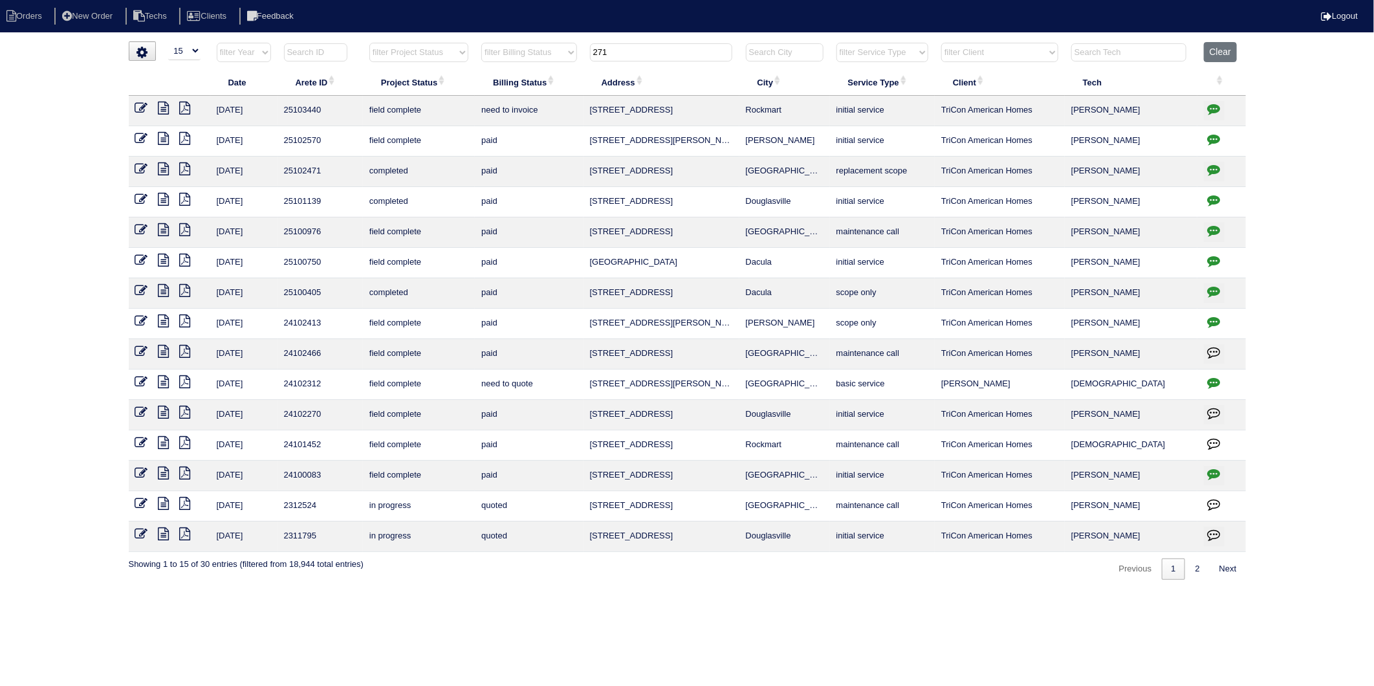
click at [140, 111] on icon at bounding box center [141, 108] width 13 height 13
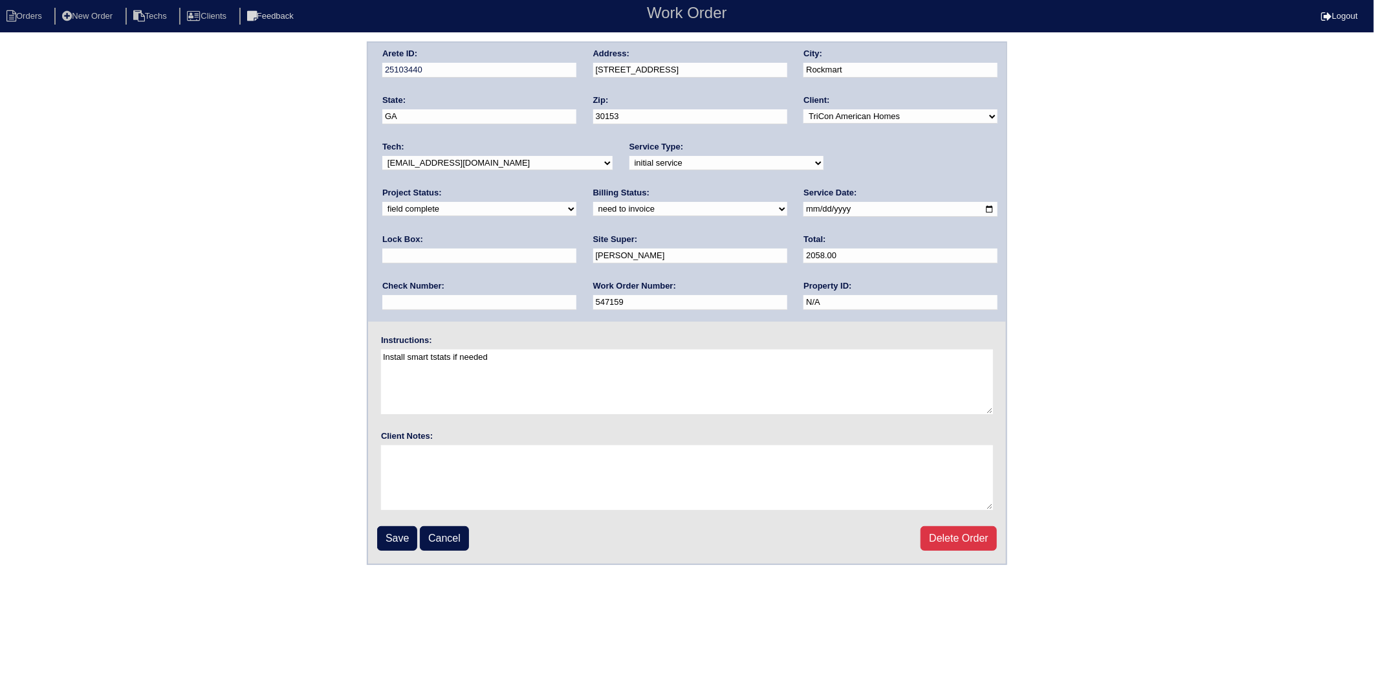
click at [593, 210] on select "need to quote quoted need to invoice invoiced paid warranty purchase order need…" at bounding box center [690, 209] width 194 height 14
select select "invoiced"
click at [593, 202] on select "need to quote quoted need to invoice invoiced paid warranty purchase order need…" at bounding box center [690, 209] width 194 height 14
click at [393, 537] on input "Save" at bounding box center [397, 538] width 40 height 25
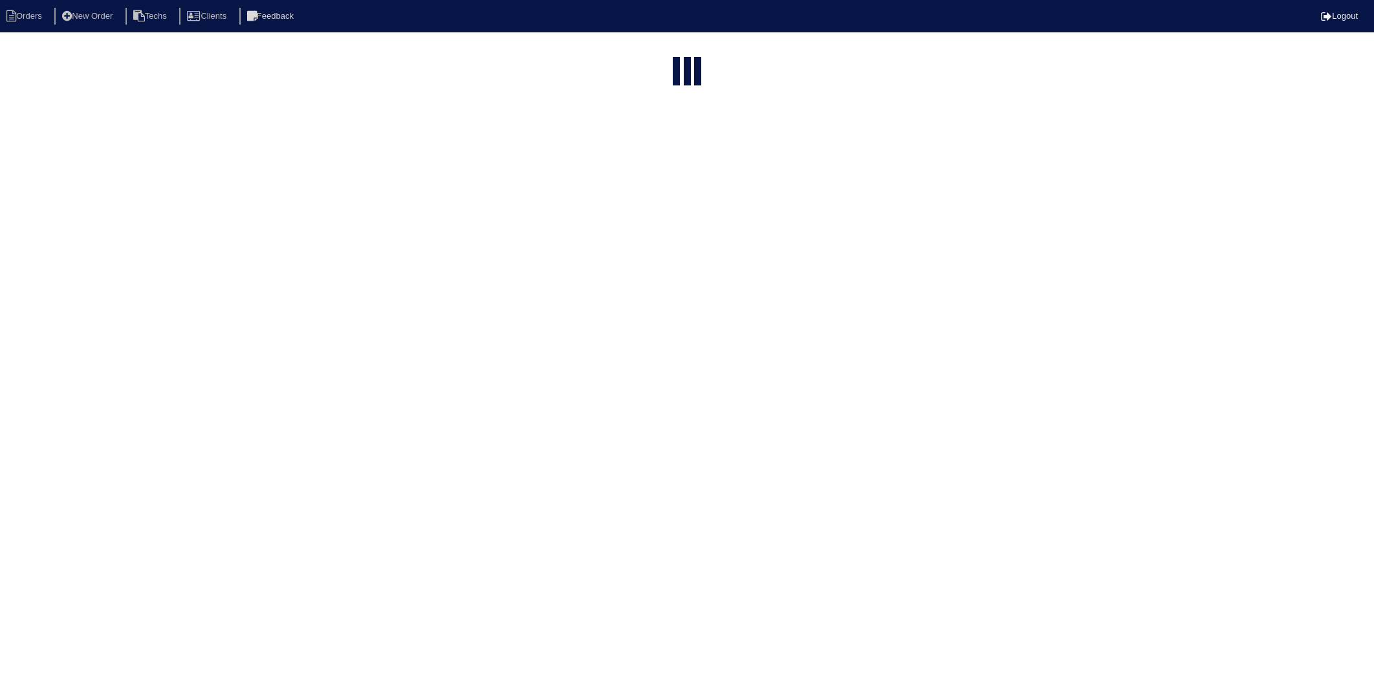
select select "15"
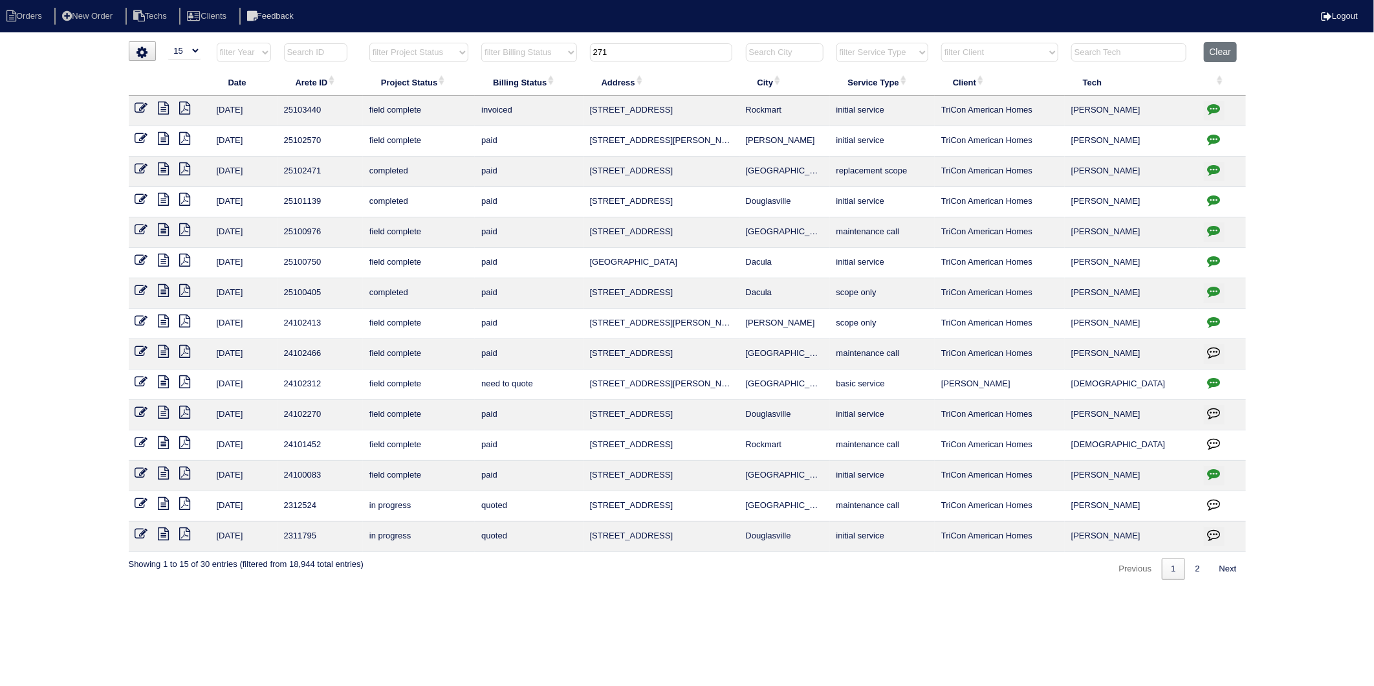
drag, startPoint x: 620, startPoint y: 54, endPoint x: 483, endPoint y: 76, distance: 138.1
click at [483, 76] on table "Date Arete ID Project Status Billing Status Address City Service Type Client Te…" at bounding box center [687, 297] width 1117 height 510
type input "55"
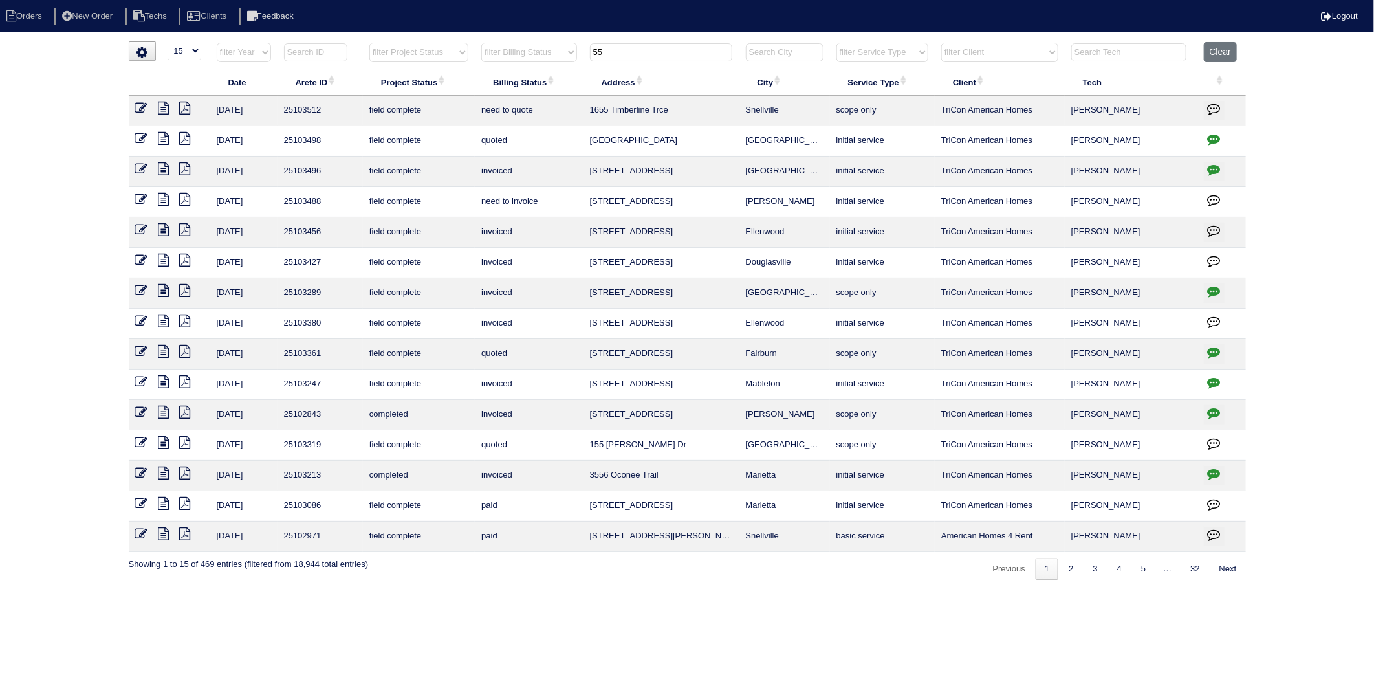
click at [140, 202] on icon at bounding box center [141, 199] width 13 height 13
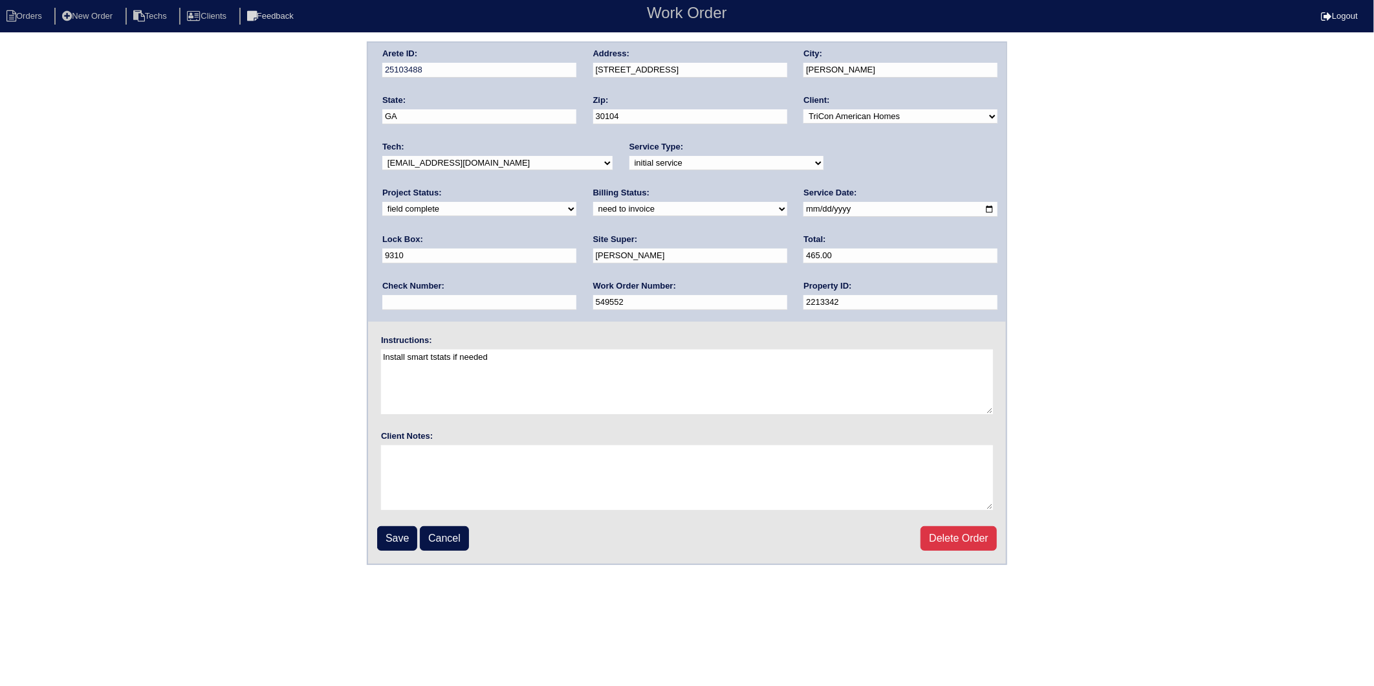
drag, startPoint x: 419, startPoint y: 206, endPoint x: 420, endPoint y: 215, distance: 9.8
click at [593, 206] on select "need to quote quoted need to invoice invoiced paid warranty purchase order need…" at bounding box center [690, 209] width 194 height 14
select select "invoiced"
click at [593, 202] on select "need to quote quoted need to invoice invoiced paid warranty purchase order need…" at bounding box center [690, 209] width 194 height 14
click at [396, 534] on input "Save" at bounding box center [397, 538] width 40 height 25
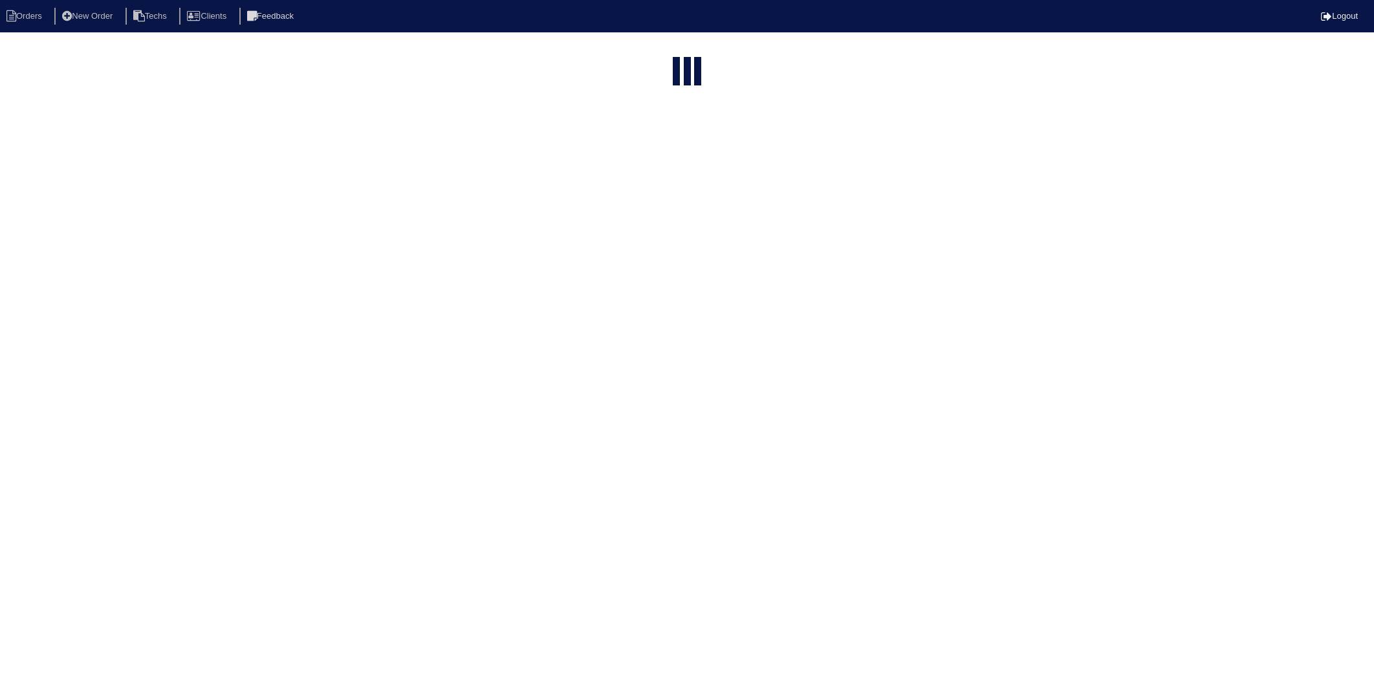
select select "15"
type input "55"
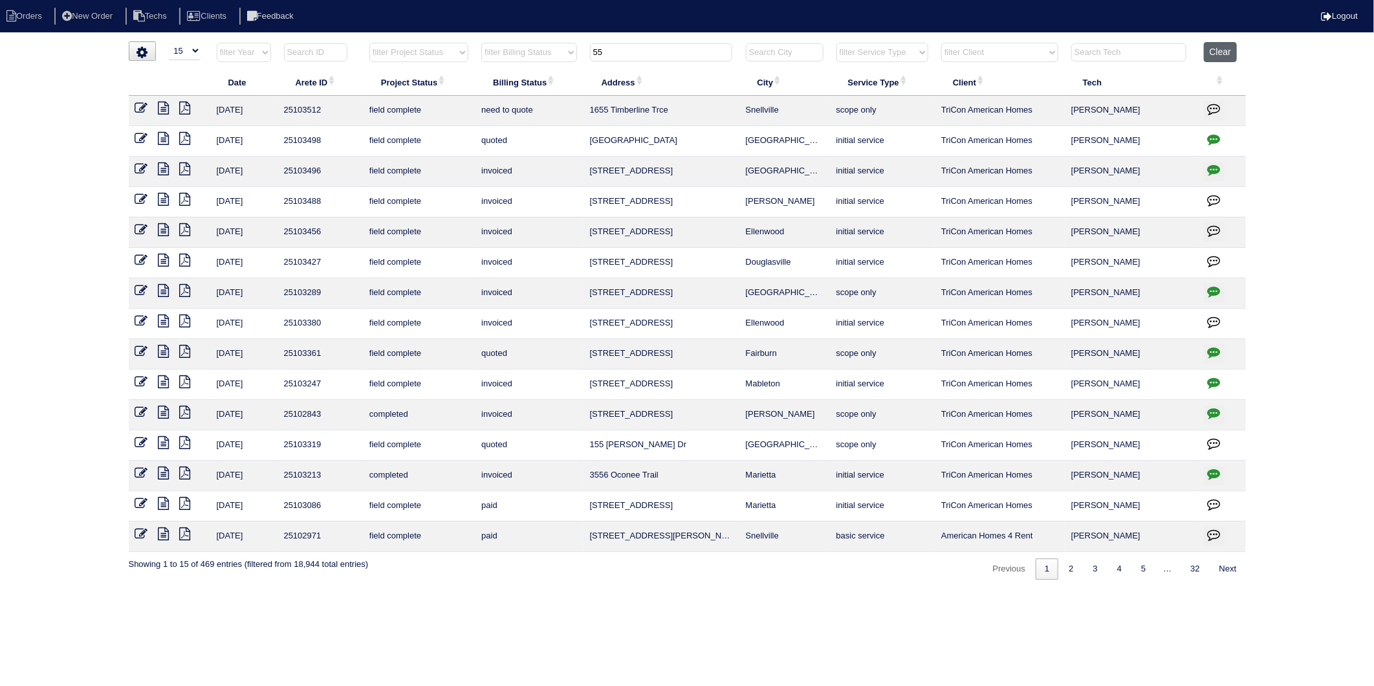
click at [1220, 58] on button "Clear" at bounding box center [1220, 52] width 33 height 20
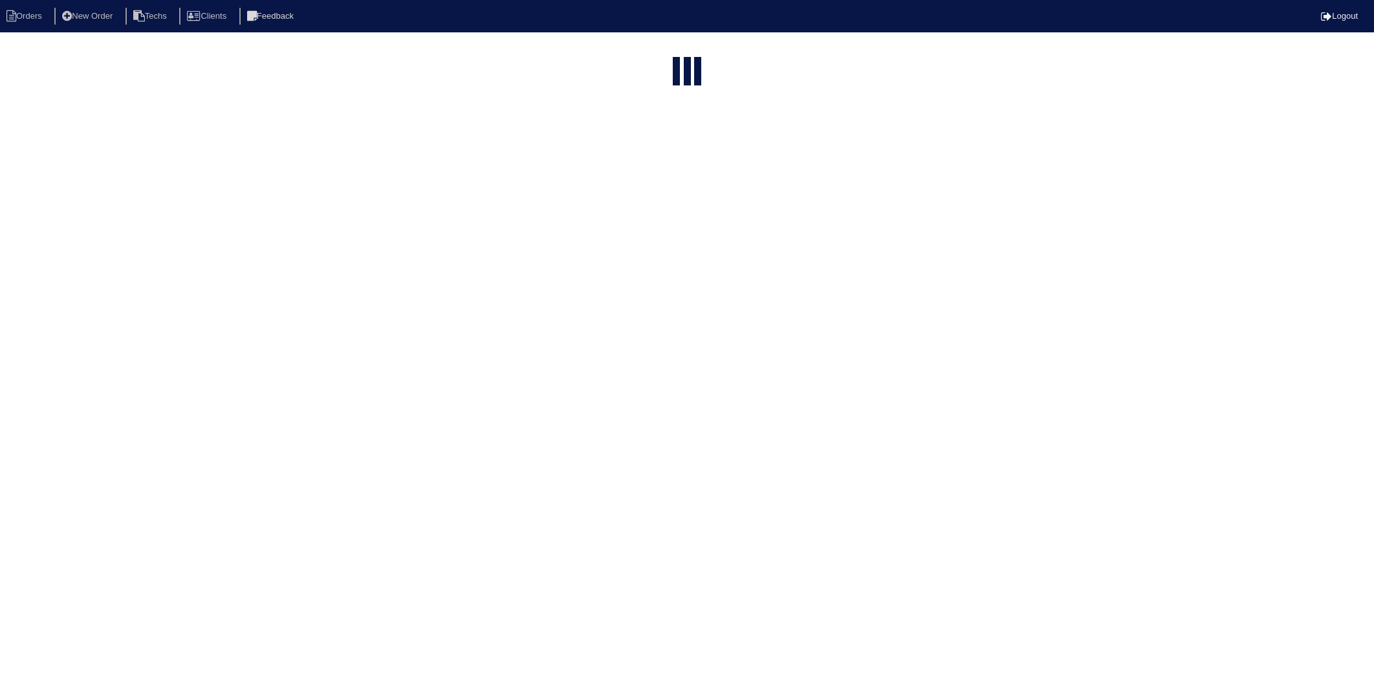
select select "15"
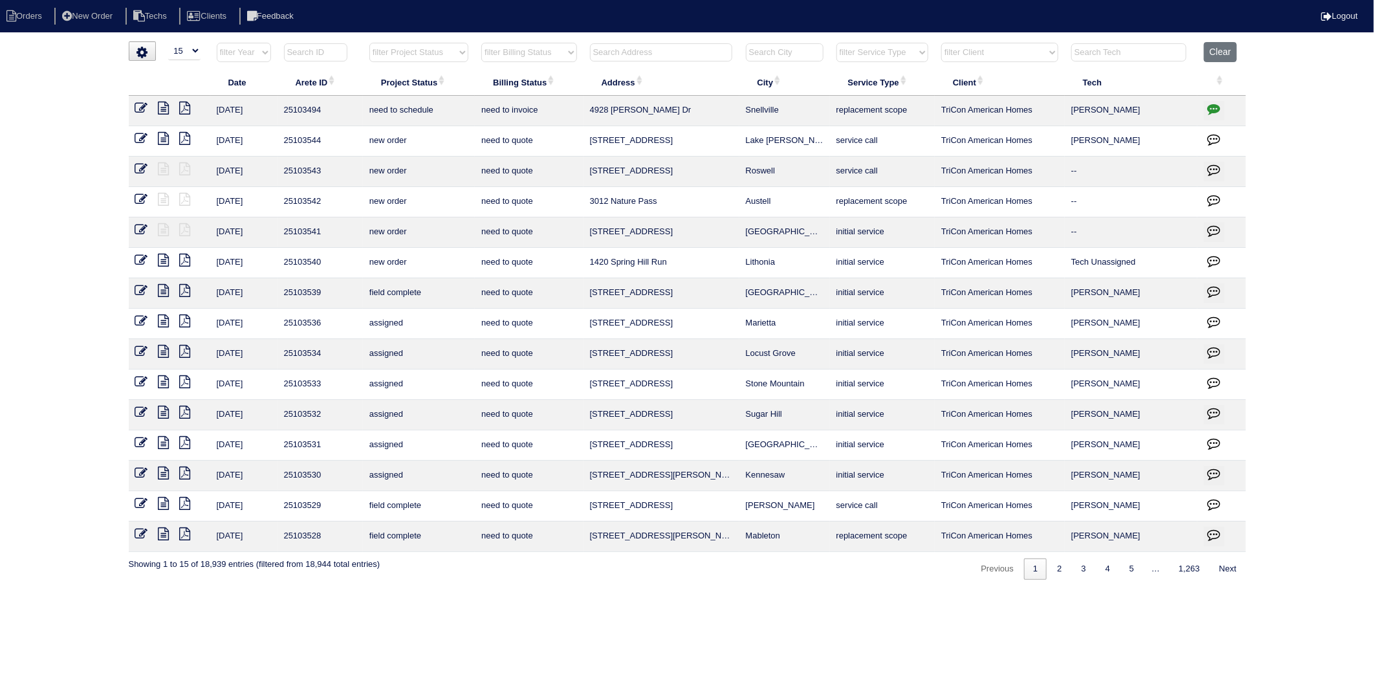
click at [618, 55] on input "text" at bounding box center [661, 52] width 142 height 18
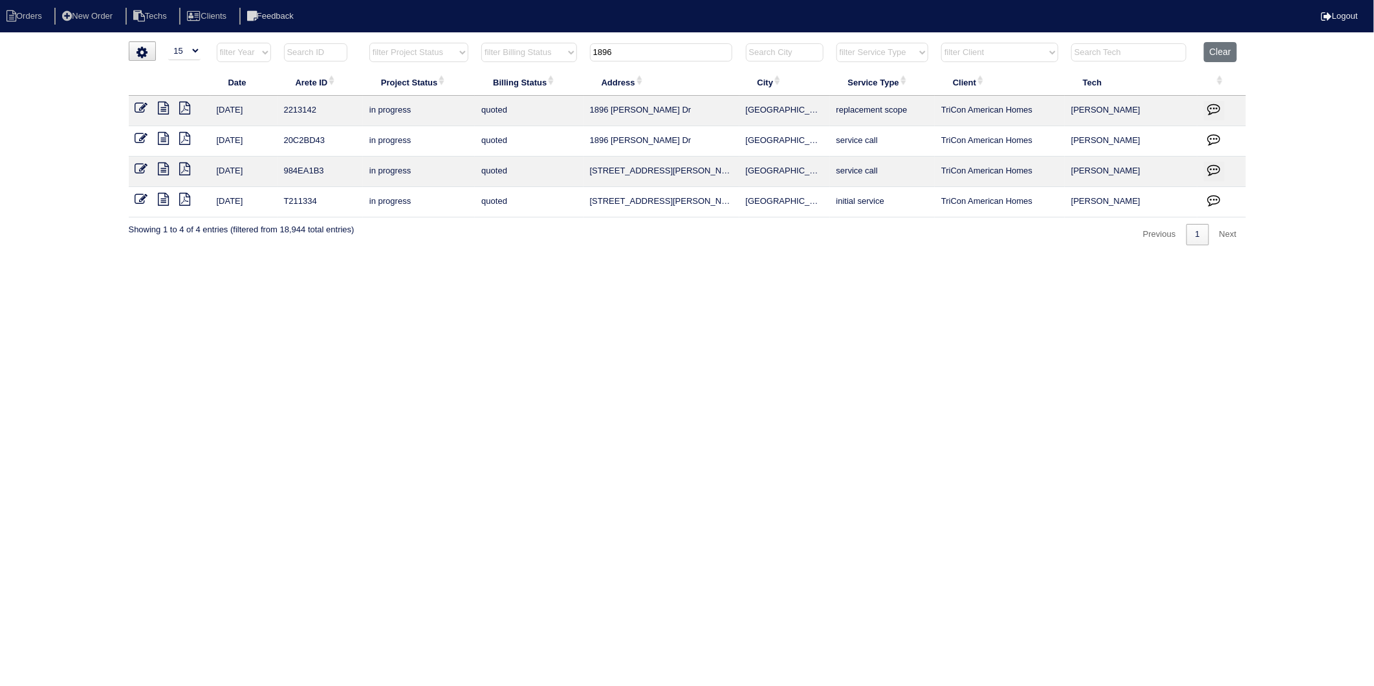
drag, startPoint x: 662, startPoint y: 54, endPoint x: 488, endPoint y: 79, distance: 175.8
click at [492, 78] on table "Date Arete ID Project Status Billing Status Address City Service Type Client Te…" at bounding box center [687, 129] width 1117 height 175
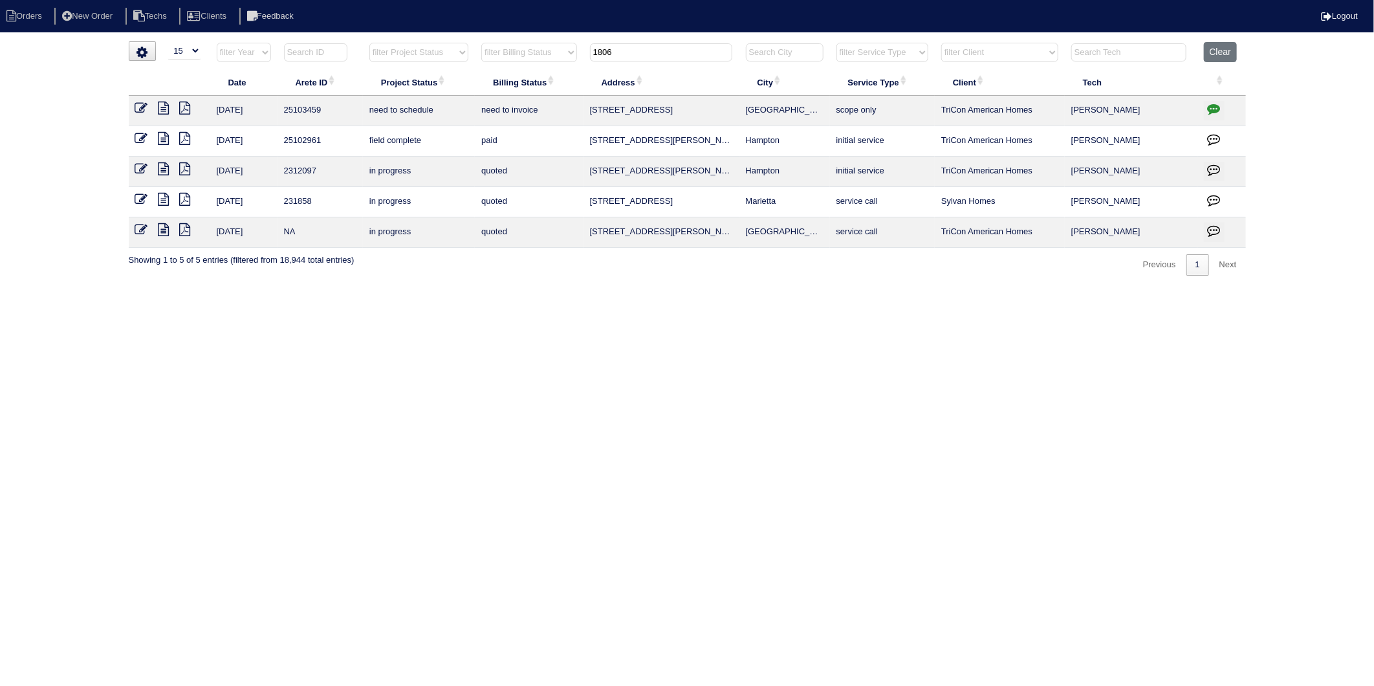
type input "1806"
click at [1208, 107] on icon "button" at bounding box center [1213, 108] width 13 height 13
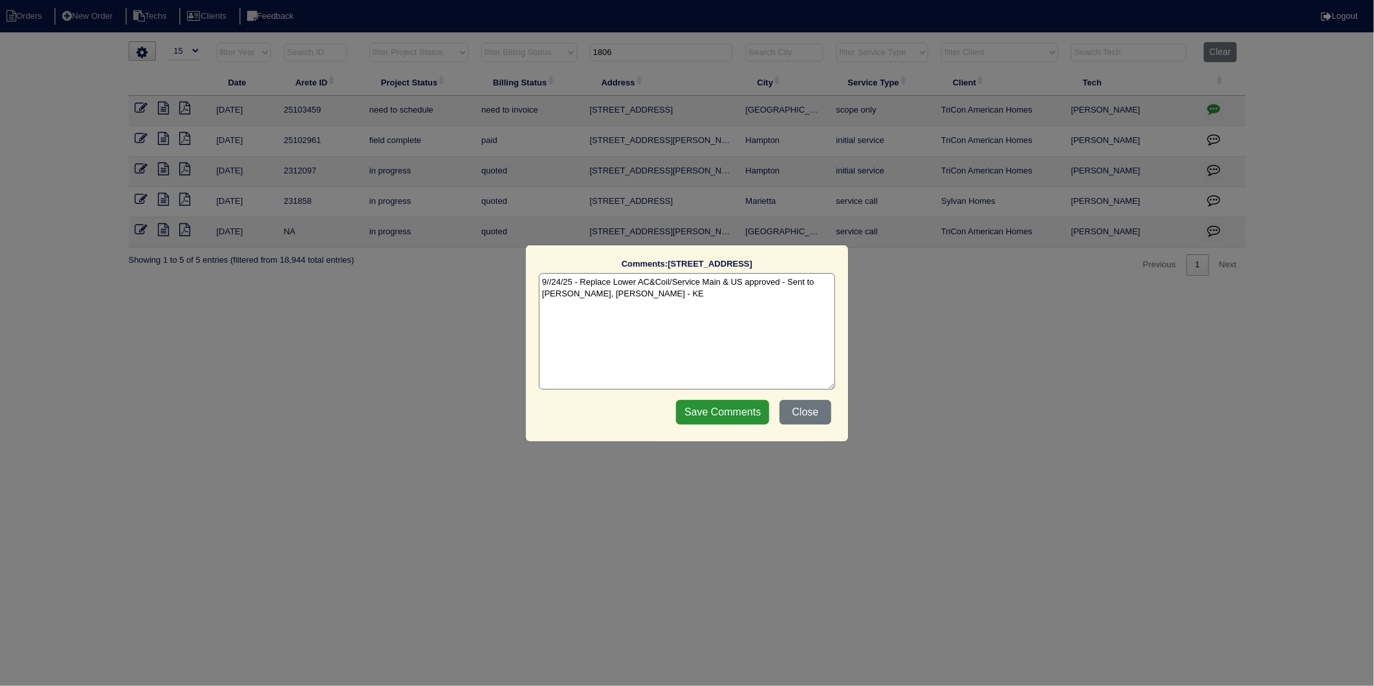
click at [680, 299] on textarea "9//24/25 - Replace Lower AC&Coil/Service Main & US approved - Sent to Dan, Payt…" at bounding box center [687, 331] width 296 height 116
type textarea "9//24/25 - Replace Lower AC&Coil/Service Main & US approved - Sent to Dan, Payt…"
click at [707, 413] on input "Save Comments" at bounding box center [722, 412] width 93 height 25
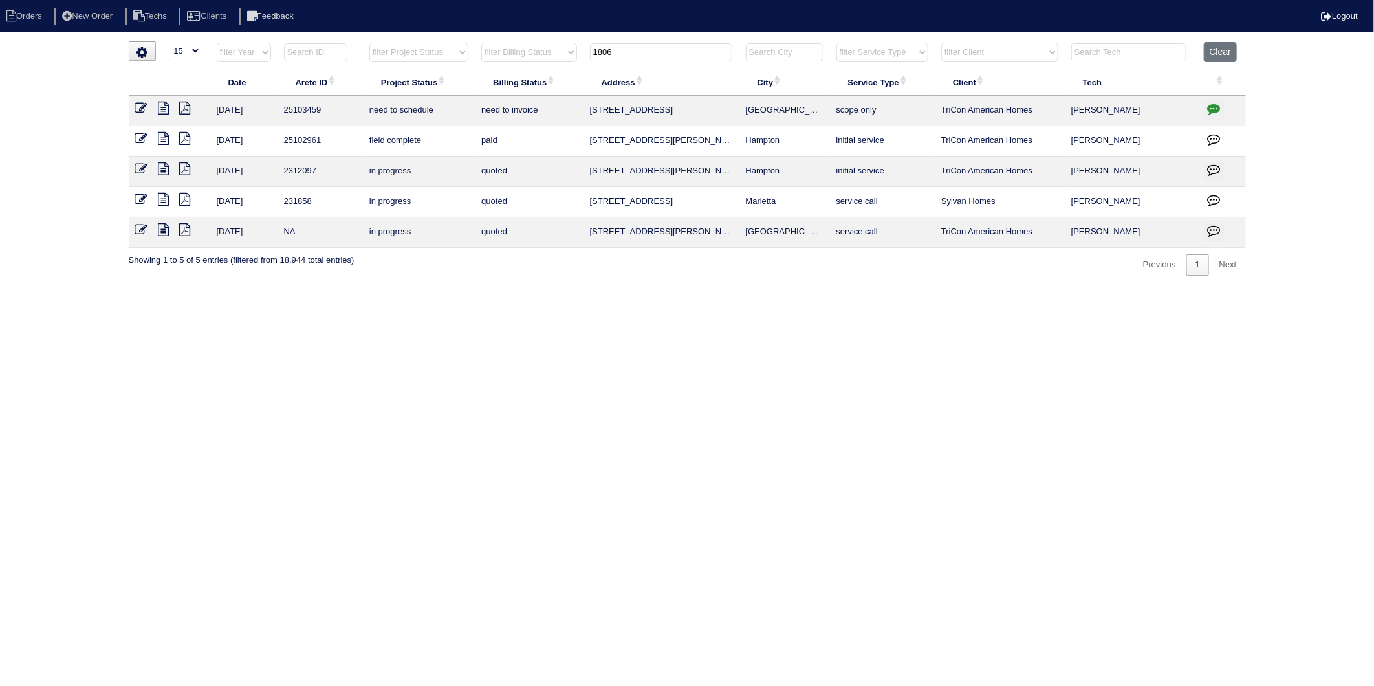
click at [139, 104] on icon at bounding box center [141, 108] width 13 height 13
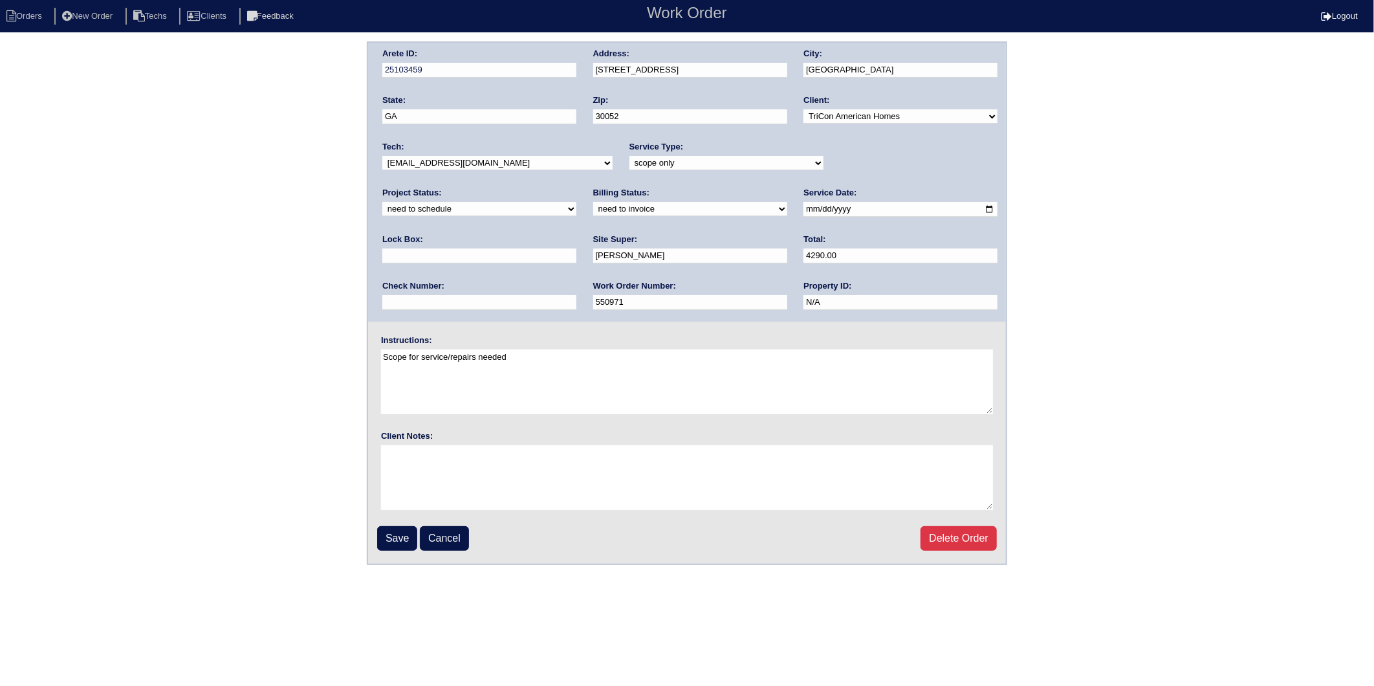
click at [42, 565] on html "Orders New Order Techs Clients Feedback Work Order Logout Work Order Orders New…" at bounding box center [687, 282] width 1374 height 565
drag, startPoint x: 428, startPoint y: 209, endPoint x: 422, endPoint y: 215, distance: 8.7
click at [593, 209] on select "need to quote quoted need to invoice invoiced paid warranty purchase order need…" at bounding box center [690, 209] width 194 height 14
select select "invoiced"
click at [593, 202] on select "need to quote quoted need to invoice invoiced paid warranty purchase order need…" at bounding box center [690, 209] width 194 height 14
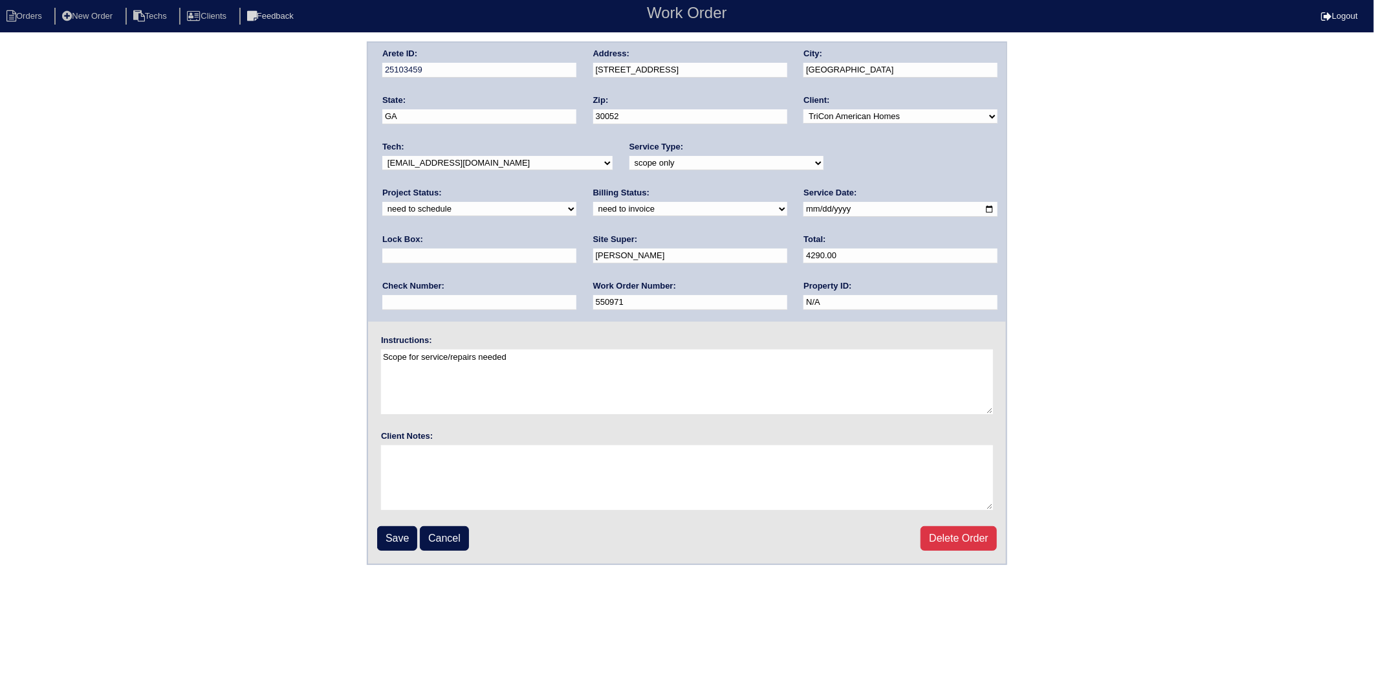
drag, startPoint x: 865, startPoint y: 160, endPoint x: 856, endPoint y: 170, distance: 13.3
click at [576, 202] on select "new order assigned in progress field complete need to schedule admin review arc…" at bounding box center [479, 209] width 194 height 14
select select "completed"
click at [576, 202] on select "new order assigned in progress field complete need to schedule admin review arc…" at bounding box center [479, 209] width 194 height 14
click at [393, 533] on input "Save" at bounding box center [397, 538] width 40 height 25
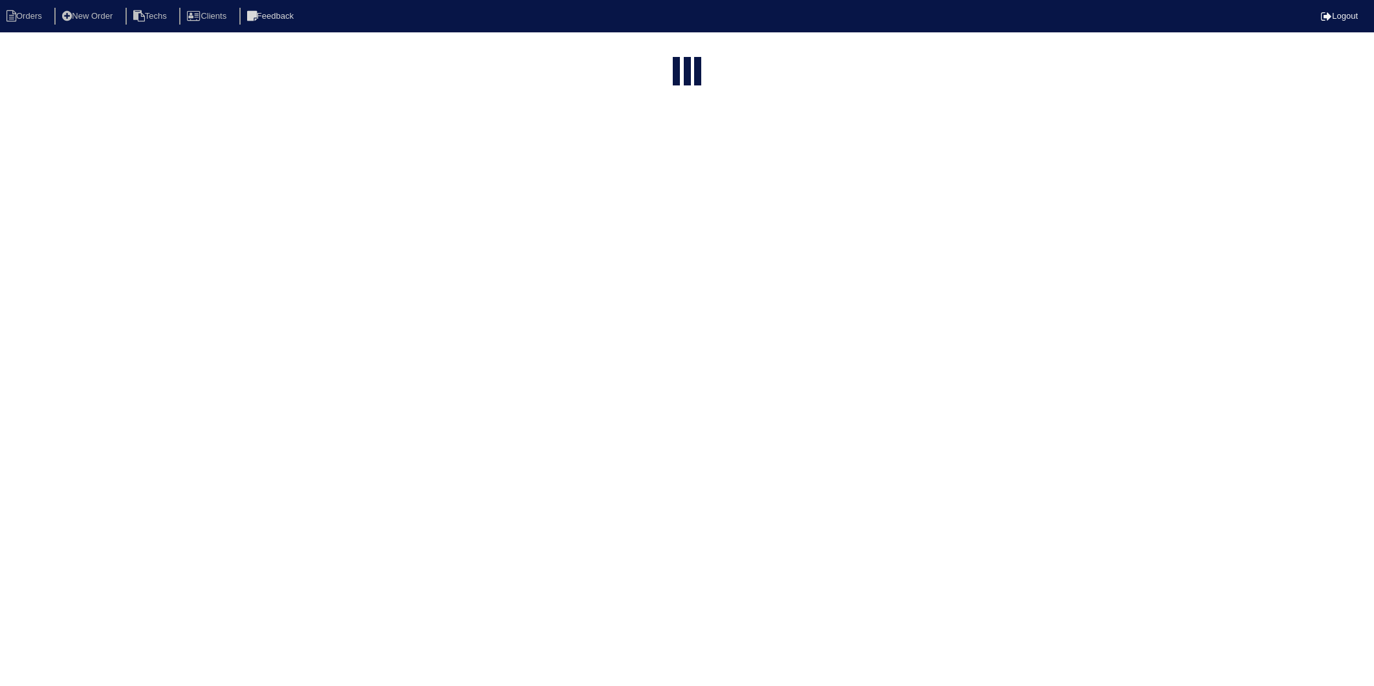
select select "15"
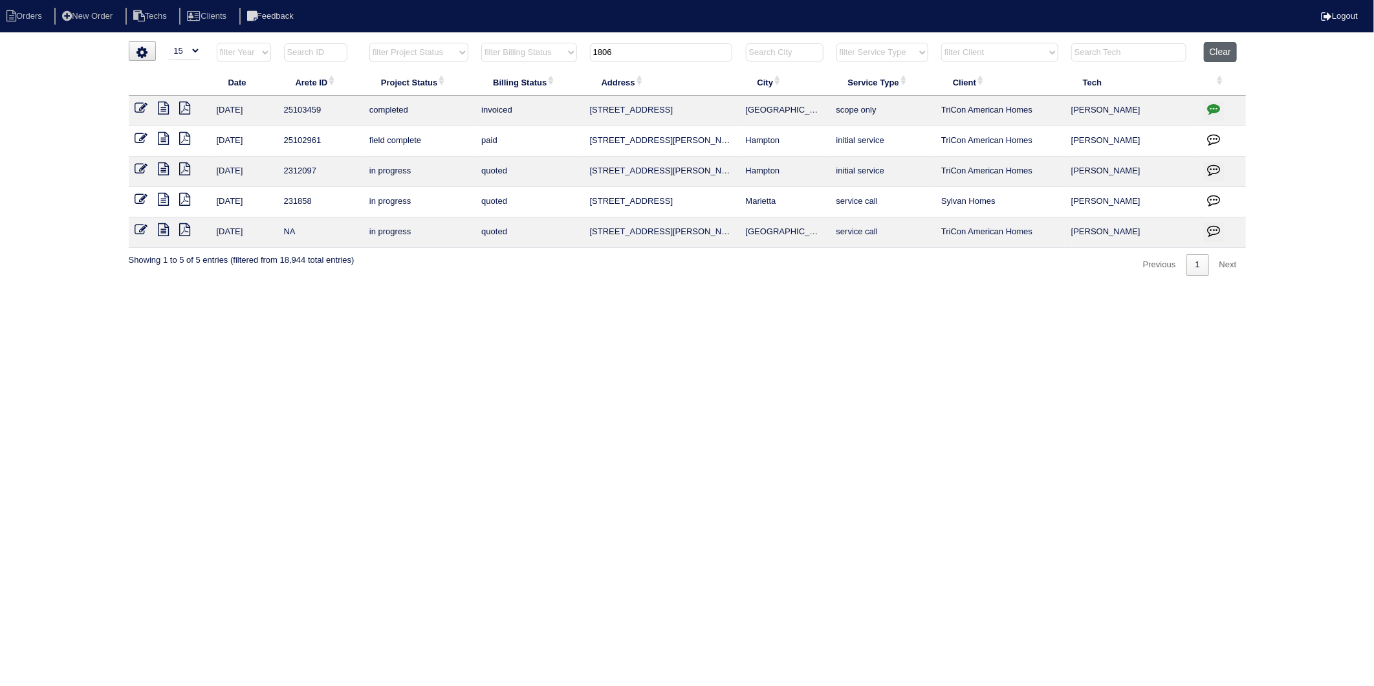
click at [1214, 54] on button "Clear" at bounding box center [1220, 52] width 33 height 20
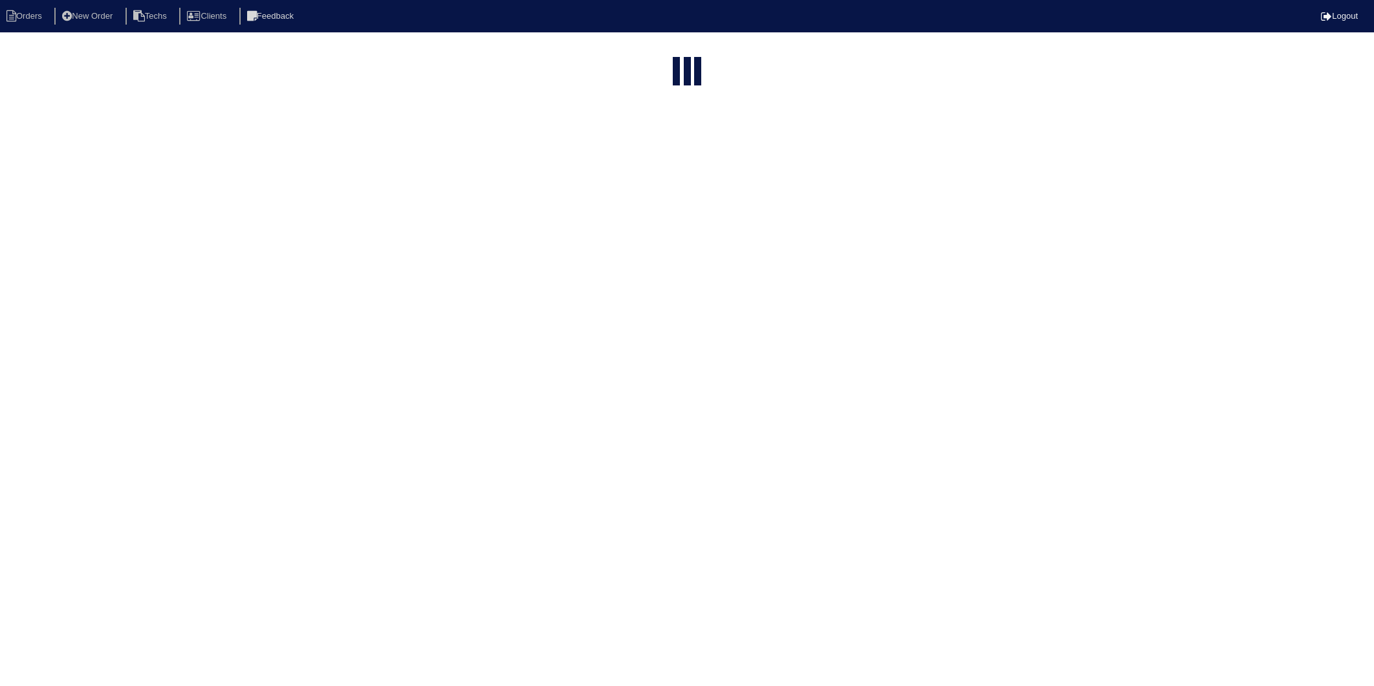
select select "15"
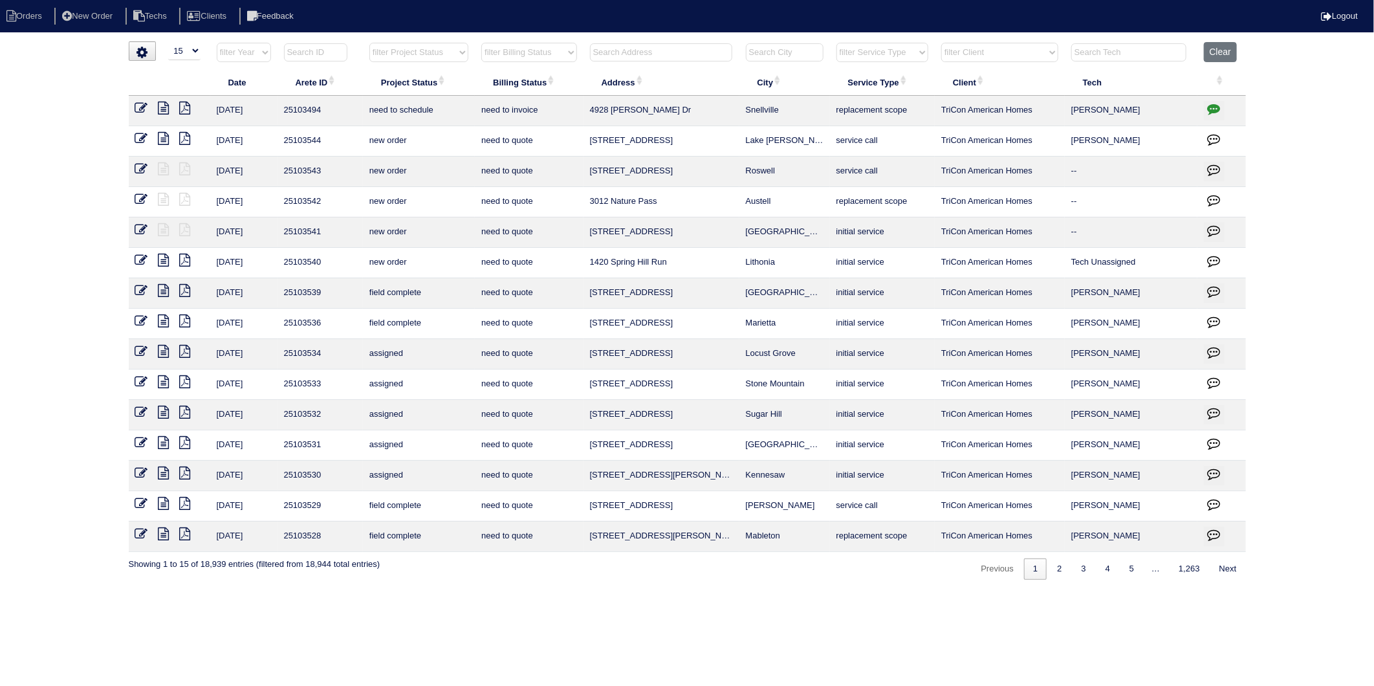
click at [640, 53] on input "text" at bounding box center [661, 52] width 142 height 18
type input "330"
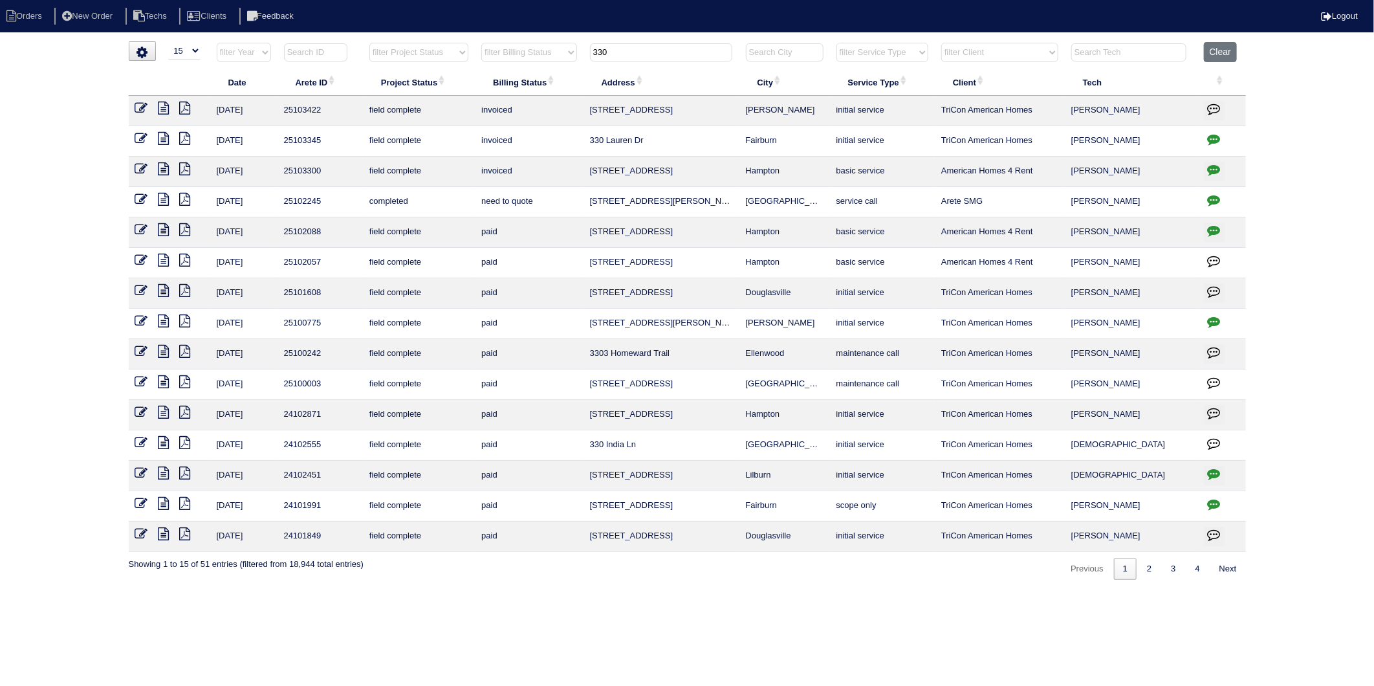
click at [141, 170] on icon at bounding box center [141, 168] width 13 height 13
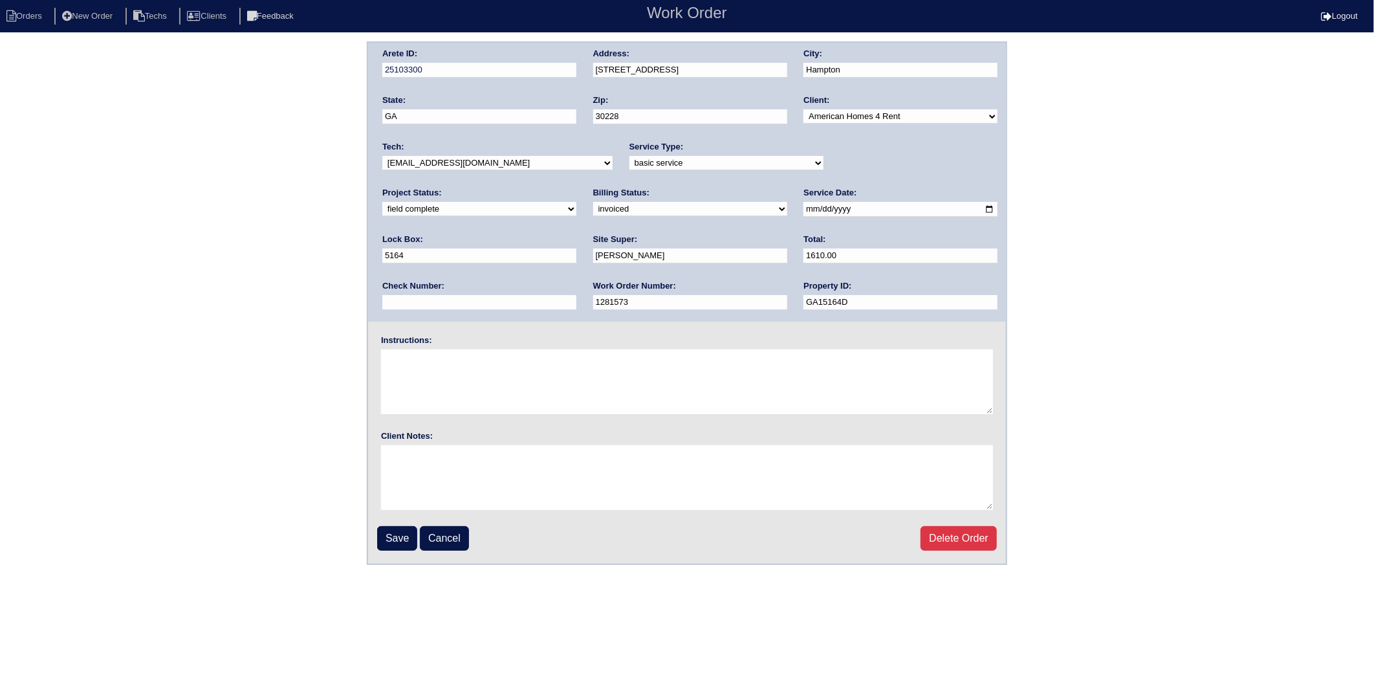
click at [576, 295] on input "text" at bounding box center [479, 302] width 194 height 15
type input "62664"
drag, startPoint x: 482, startPoint y: 210, endPoint x: 475, endPoint y: 215, distance: 9.2
click at [593, 210] on select "need to quote quoted need to invoice invoiced paid warranty purchase order need…" at bounding box center [690, 209] width 194 height 14
select select "paid"
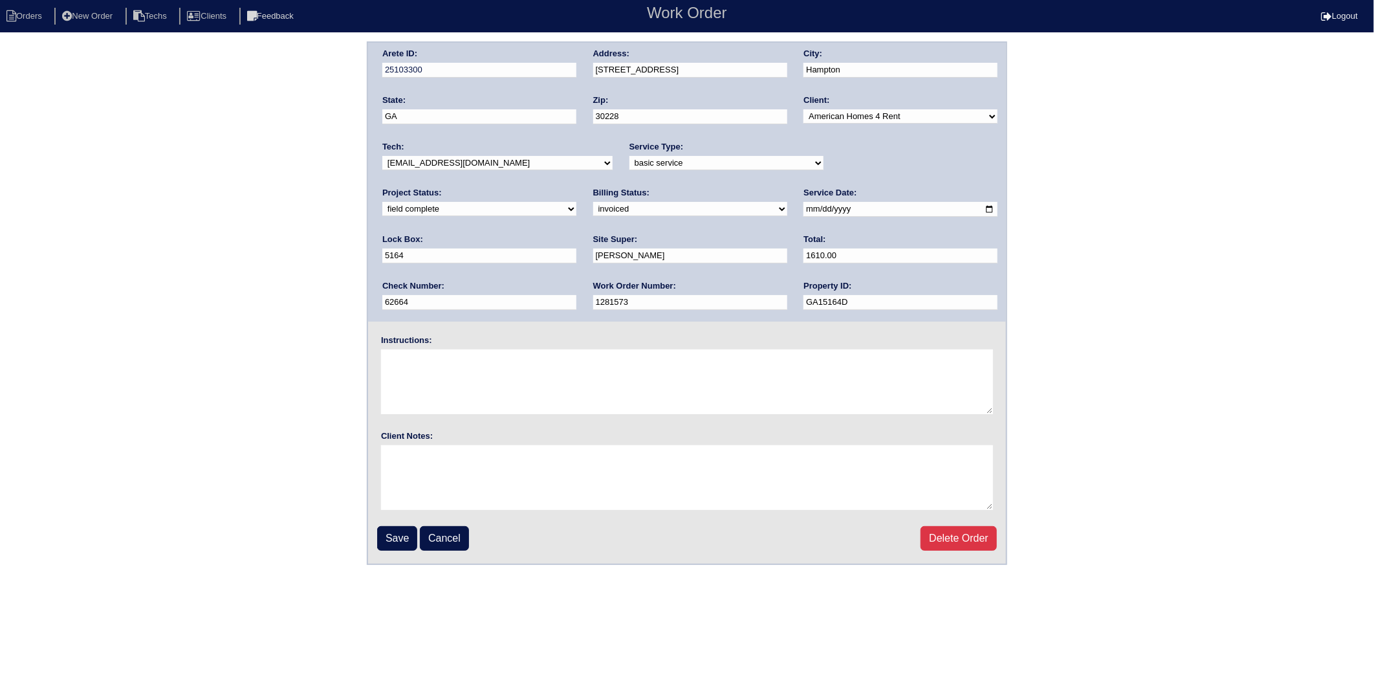
click at [593, 202] on select "need to quote quoted need to invoice invoiced paid warranty purchase order need…" at bounding box center [690, 209] width 194 height 14
click at [391, 533] on input "Save" at bounding box center [397, 538] width 40 height 25
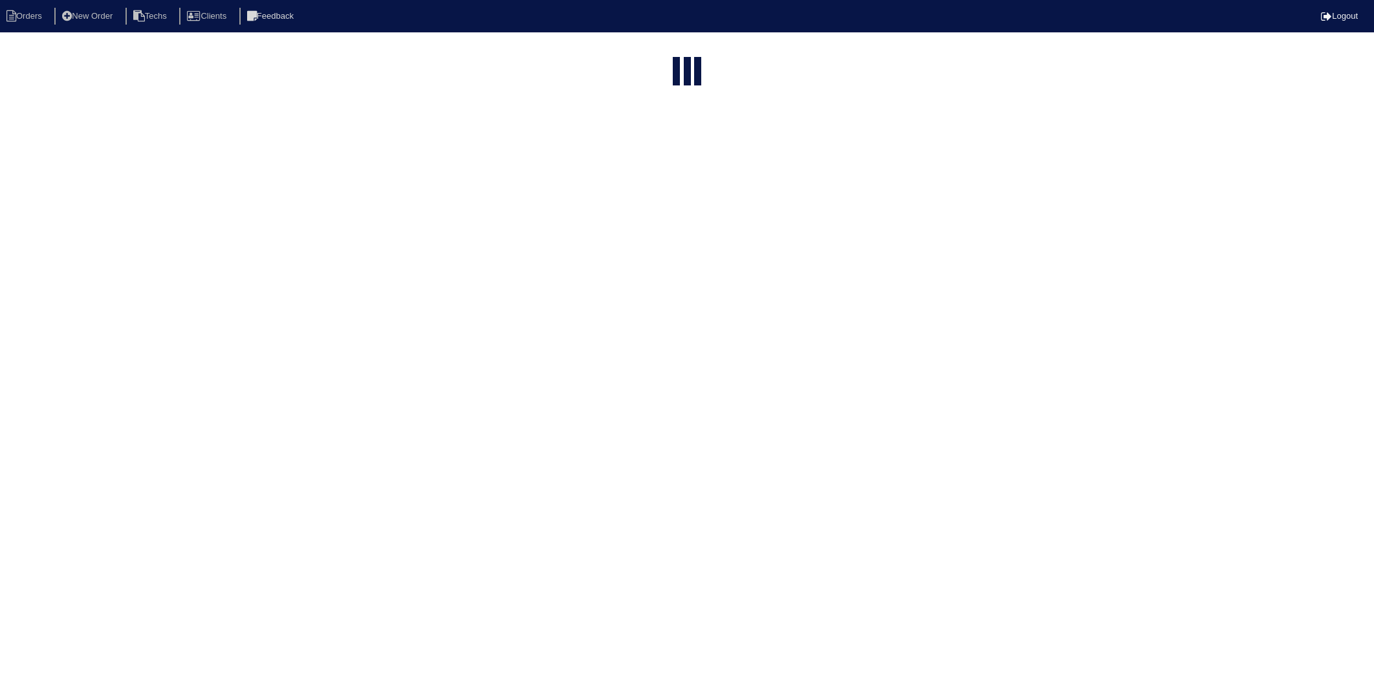
select select "15"
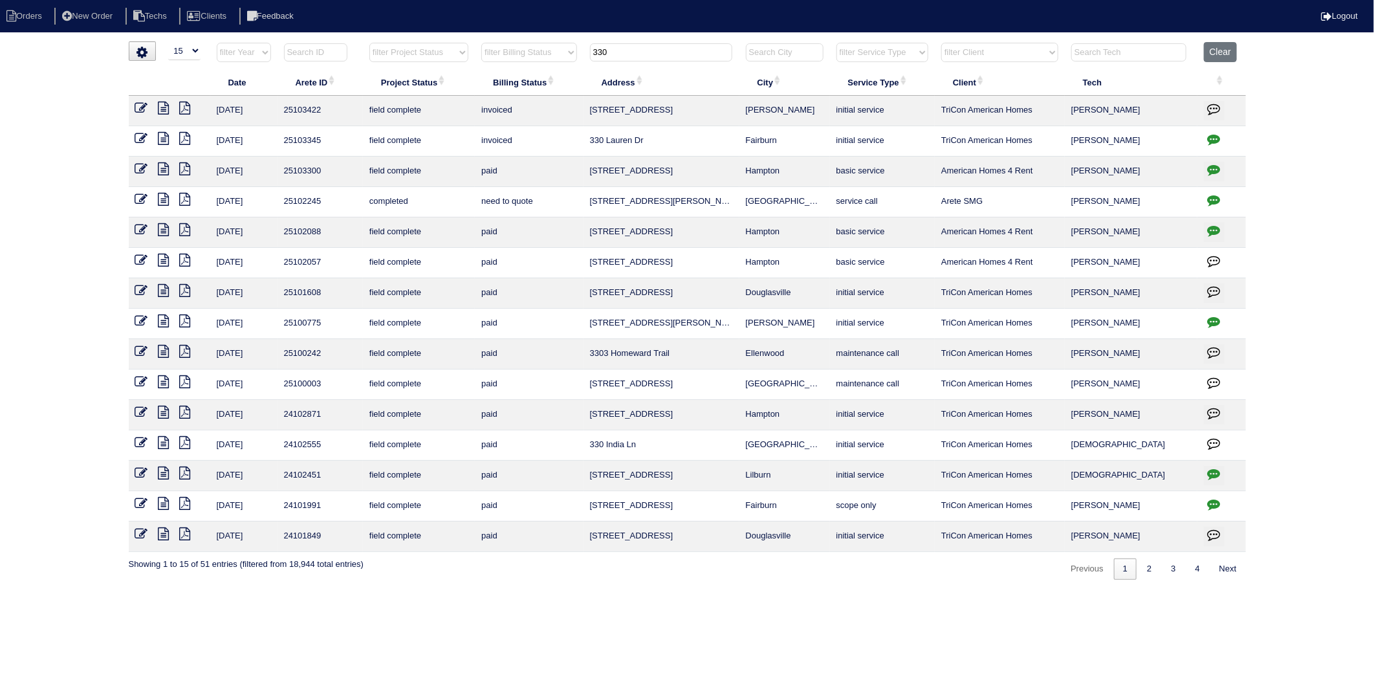
drag, startPoint x: 628, startPoint y: 48, endPoint x: 466, endPoint y: 78, distance: 165.2
click at [466, 78] on table "Date Arete ID Project Status Billing Status Address City Service Type Client Te…" at bounding box center [687, 297] width 1117 height 510
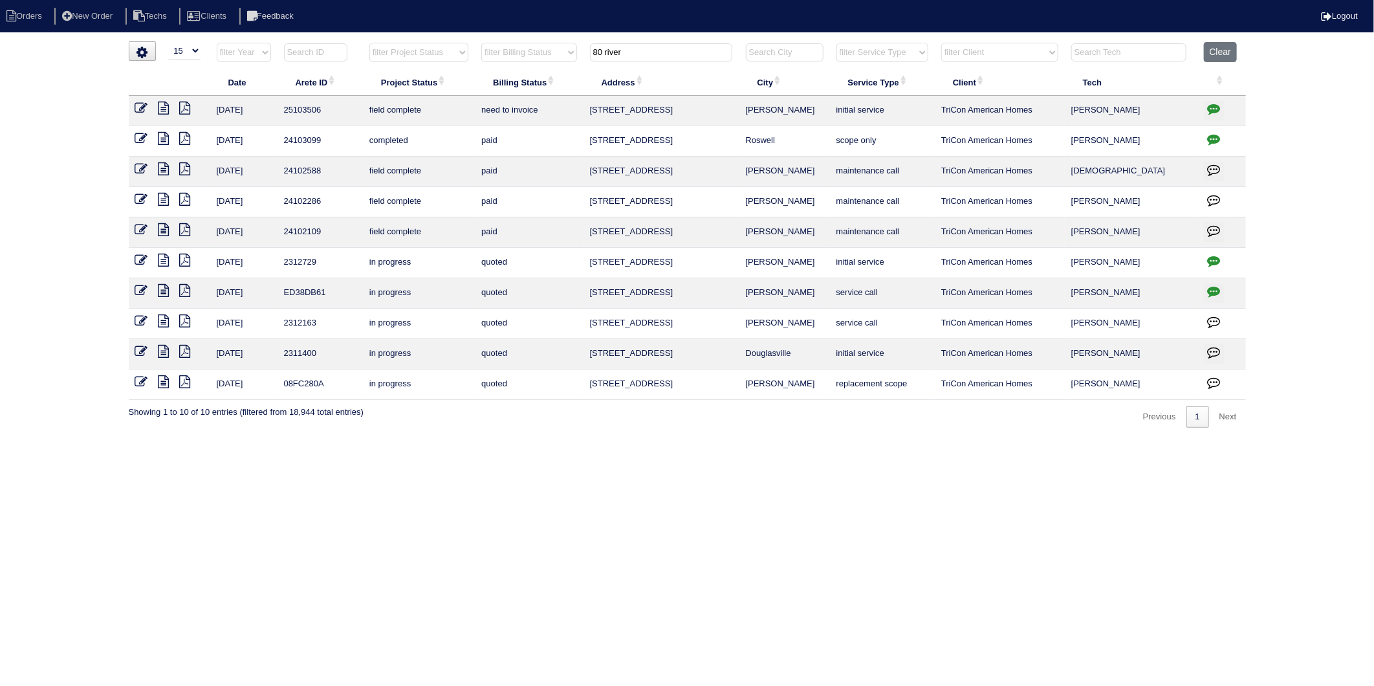
type input "80 river"
click at [135, 102] on icon at bounding box center [141, 108] width 13 height 13
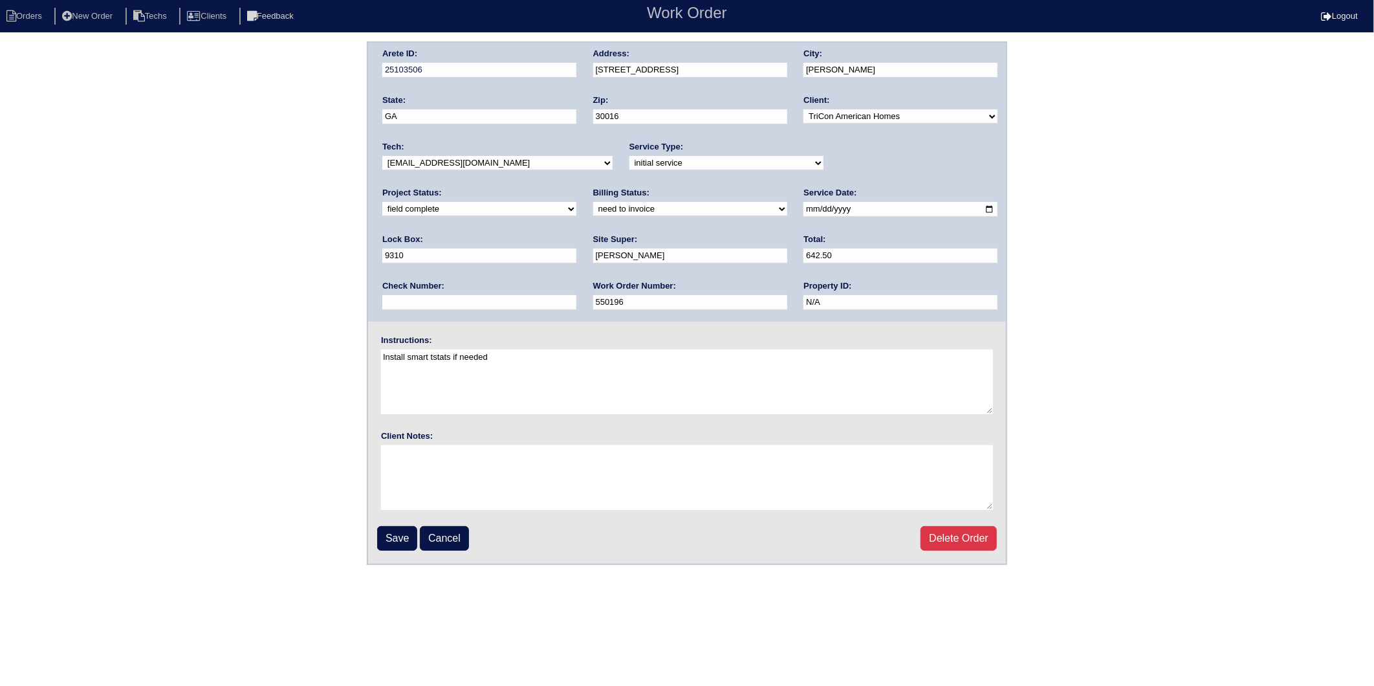
click at [593, 210] on select "need to quote quoted need to invoice invoiced paid warranty purchase order need…" at bounding box center [690, 209] width 194 height 14
select select "invoiced"
click at [593, 202] on select "need to quote quoted need to invoice invoiced paid warranty purchase order need…" at bounding box center [690, 209] width 194 height 14
drag, startPoint x: 396, startPoint y: 534, endPoint x: 392, endPoint y: 525, distance: 9.9
click at [396, 534] on input "Save" at bounding box center [397, 538] width 40 height 25
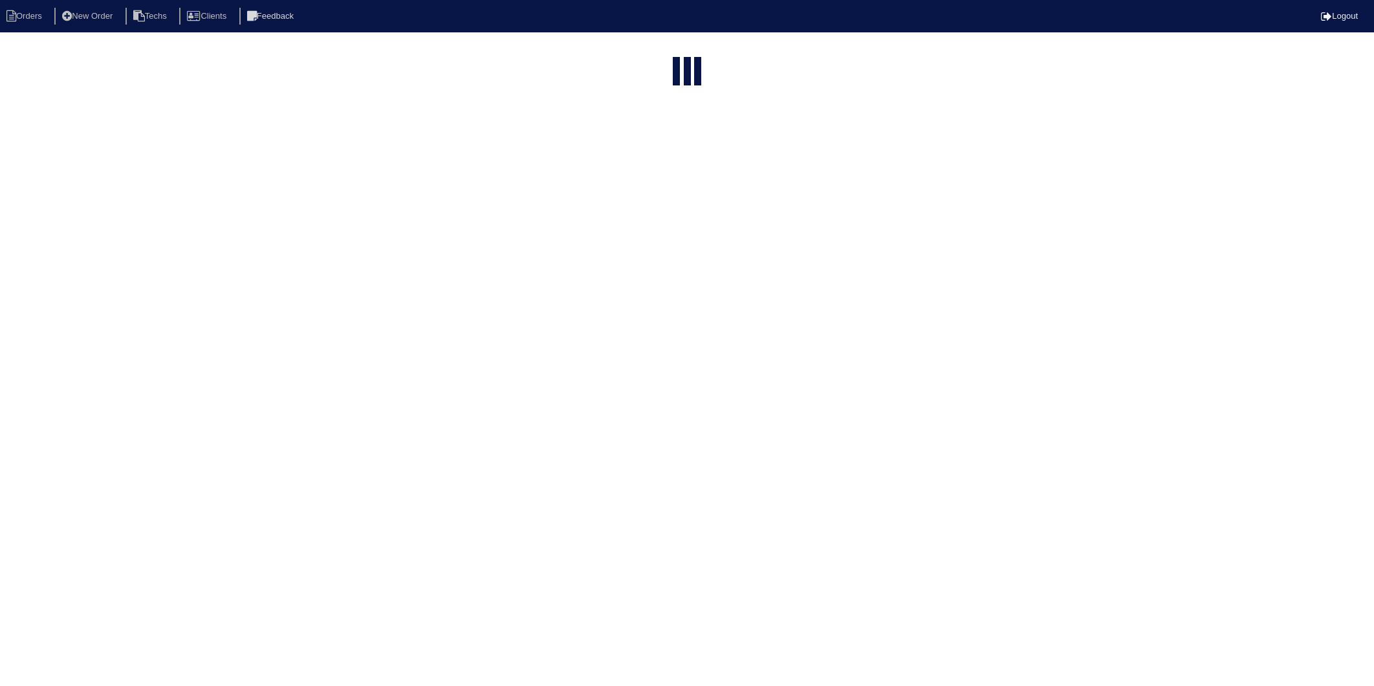
select select "15"
type input "80 river"
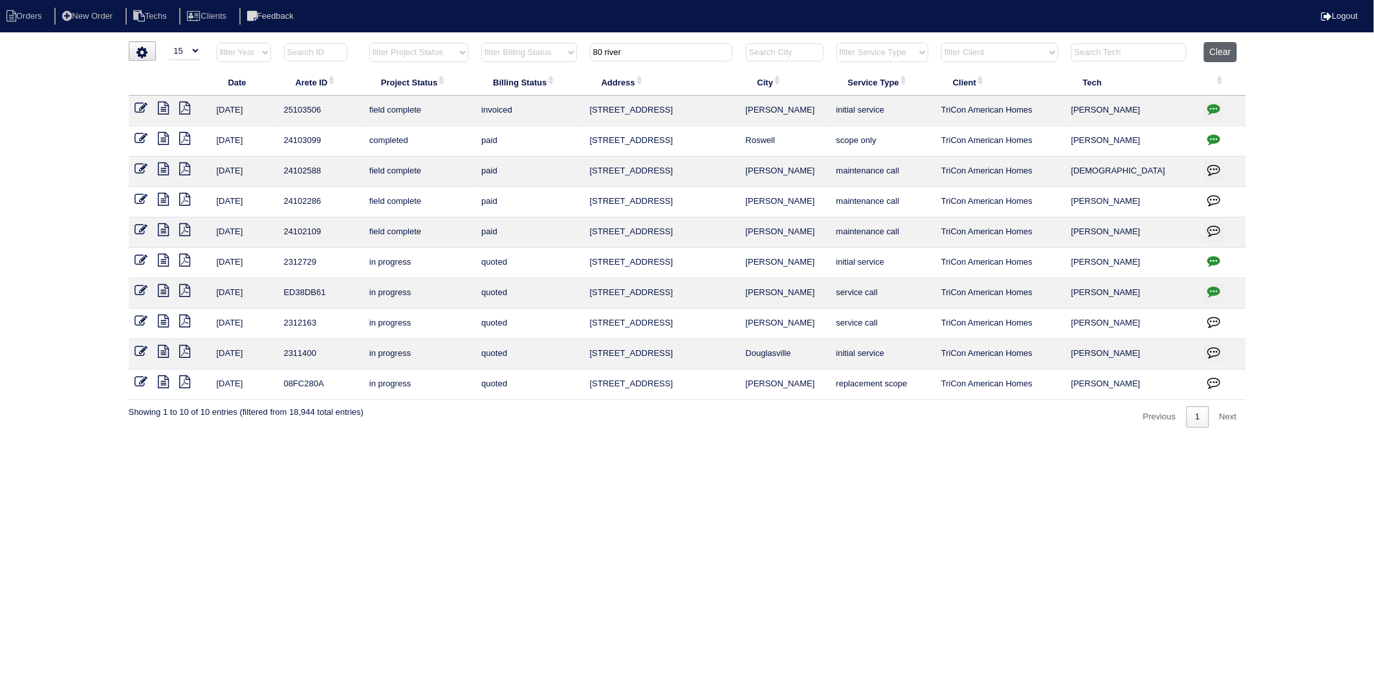
click at [1213, 56] on button "Clear" at bounding box center [1220, 52] width 33 height 20
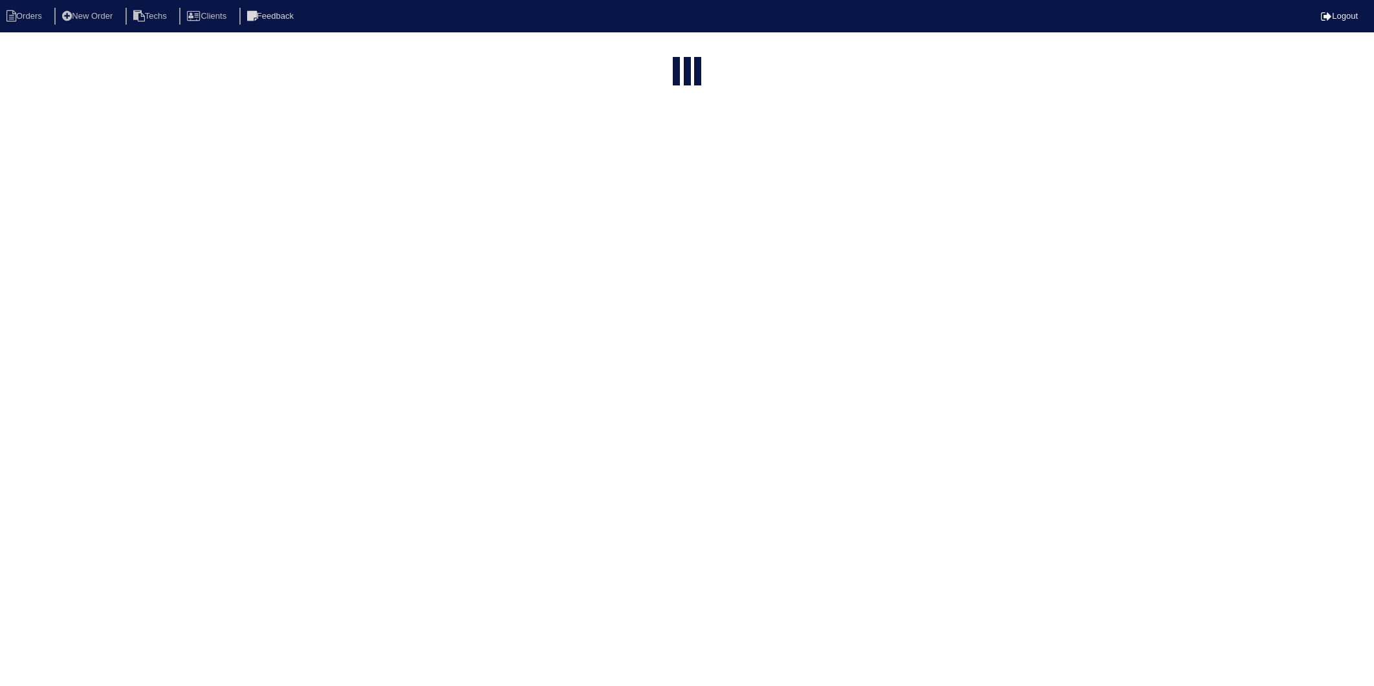
select select "15"
